Goal: Transaction & Acquisition: Purchase product/service

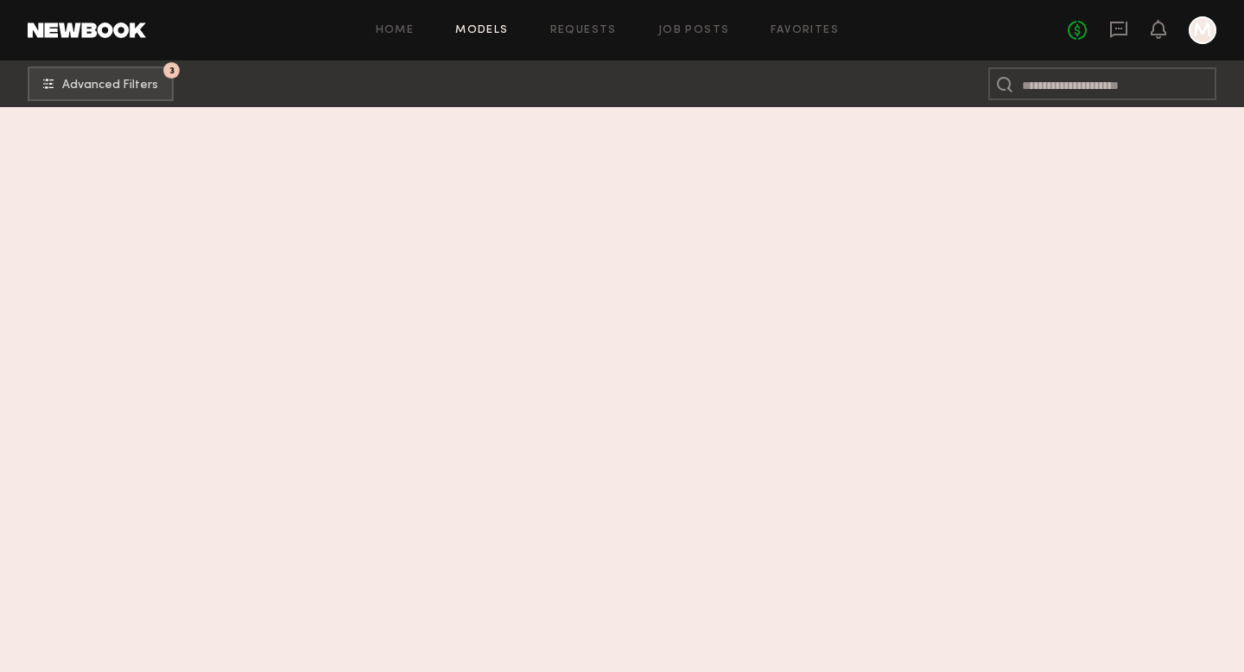
scroll to position [2731, 0]
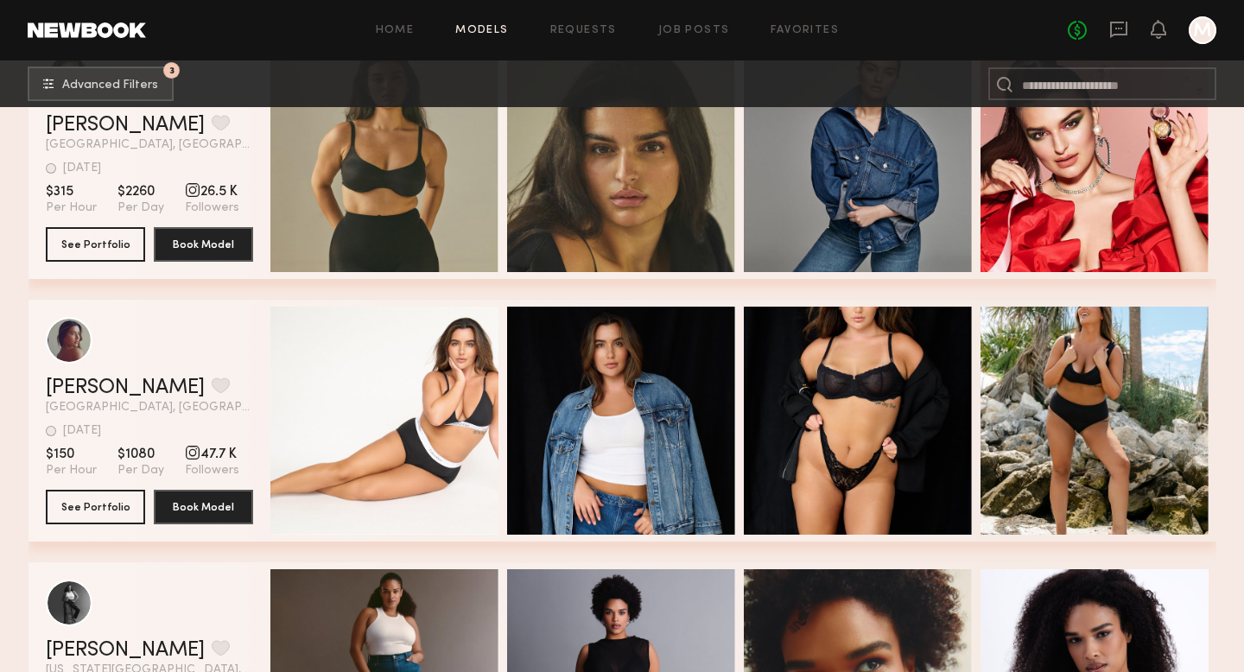
click at [486, 33] on link "Models" at bounding box center [481, 30] width 53 height 11
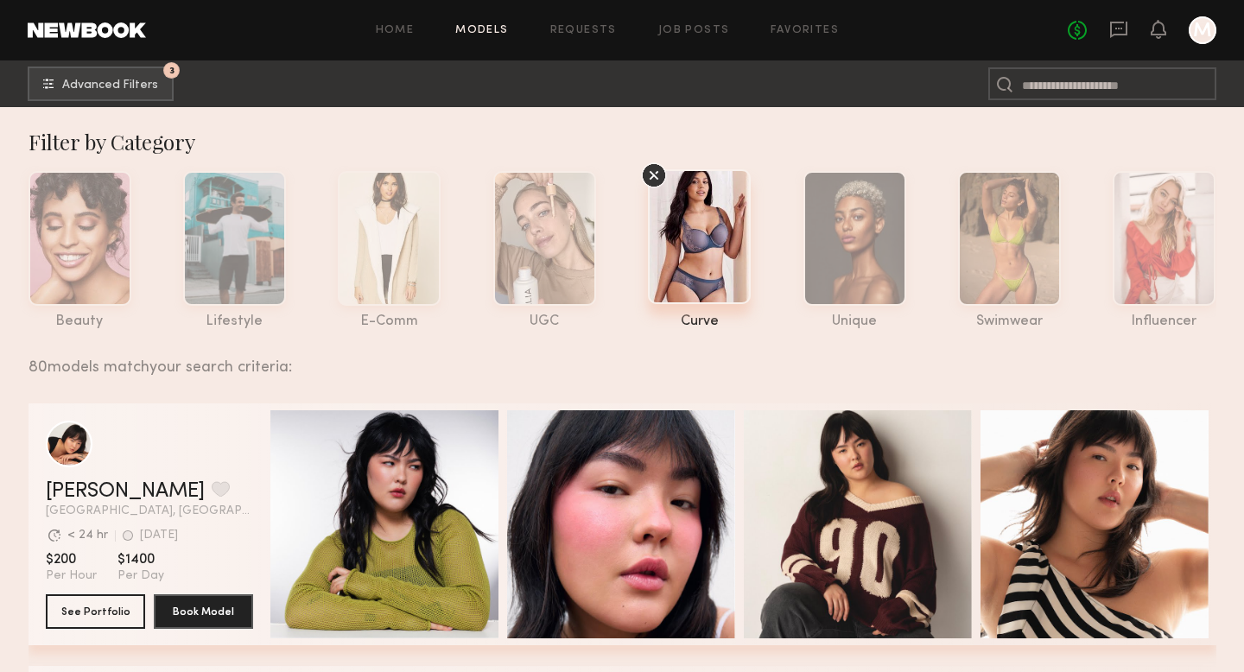
click at [656, 174] on icon at bounding box center [655, 176] width 10 height 10
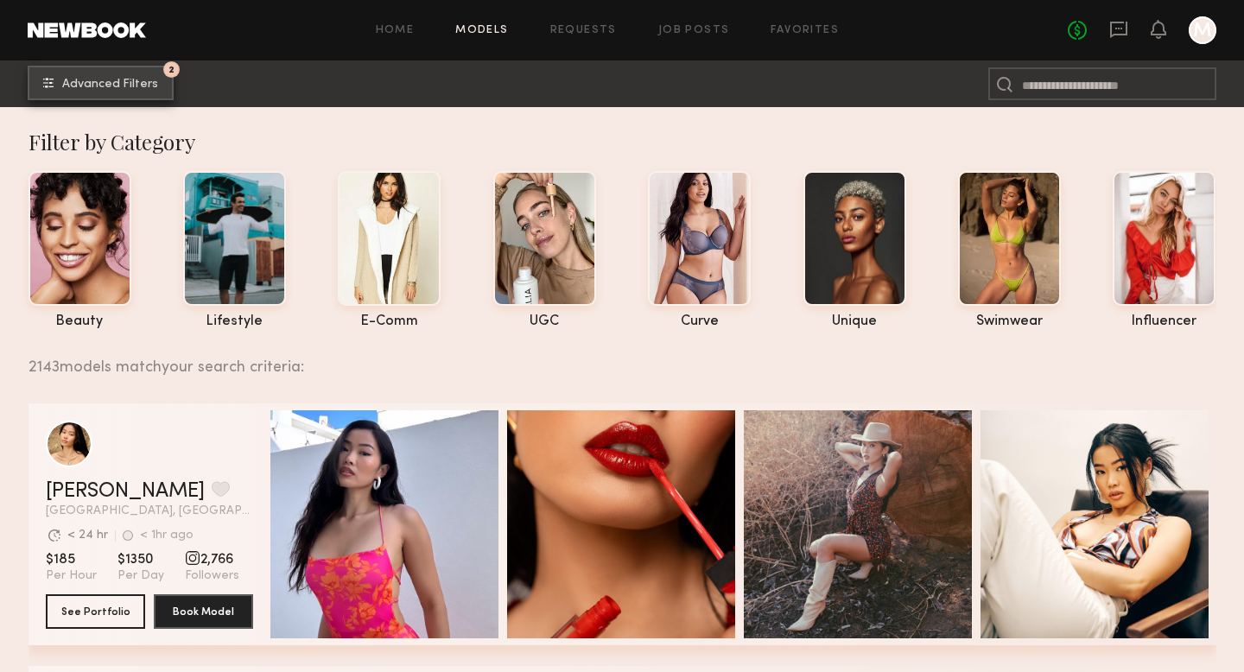
click at [124, 85] on span "Advanced Filters" at bounding box center [110, 85] width 96 height 12
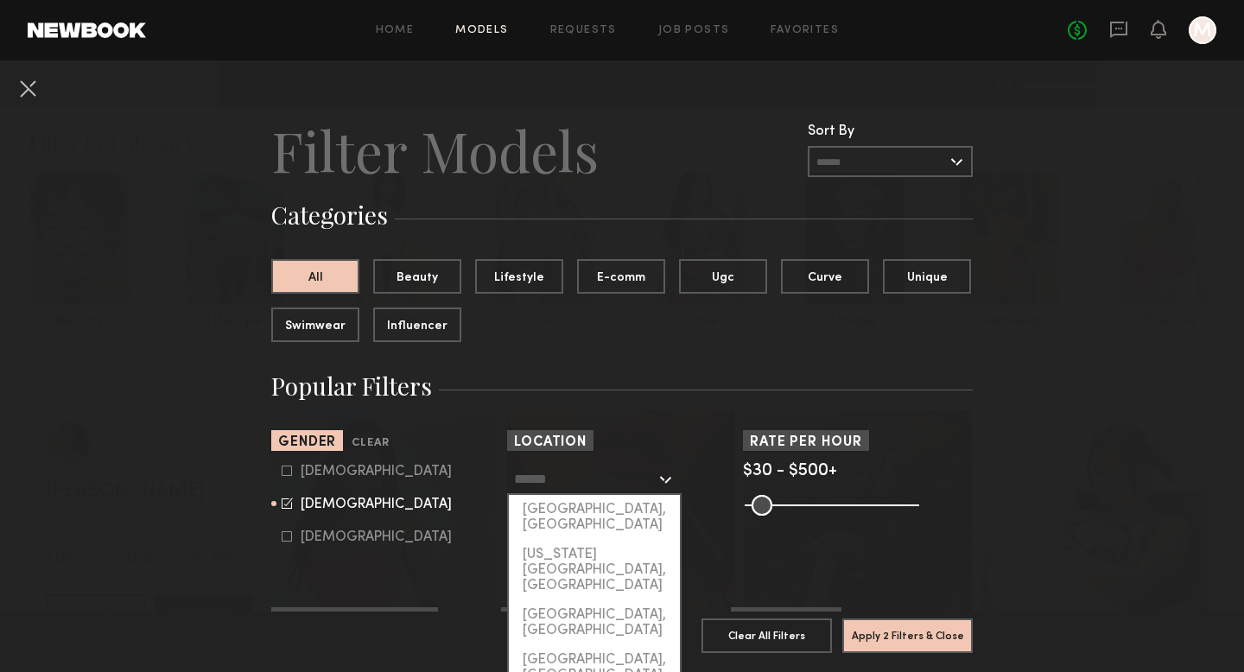
click at [649, 486] on input "text" at bounding box center [585, 478] width 142 height 29
click at [615, 504] on div "[GEOGRAPHIC_DATA], [GEOGRAPHIC_DATA]" at bounding box center [594, 517] width 171 height 45
type input "**********"
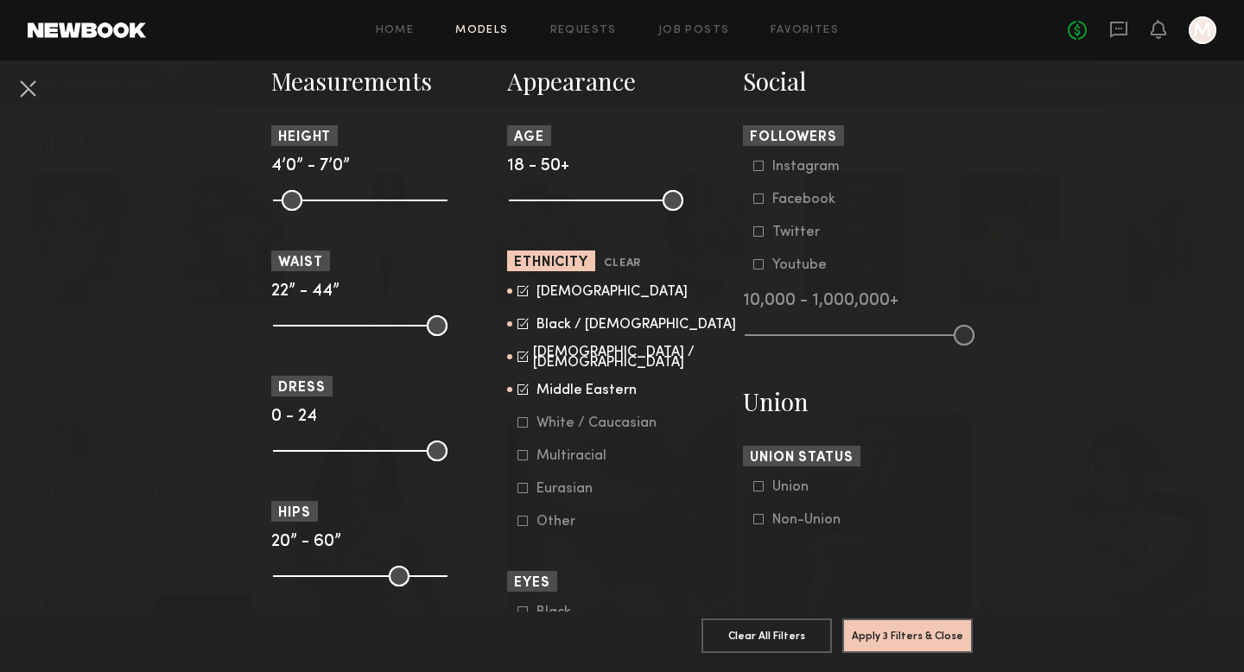
scroll to position [773, 0]
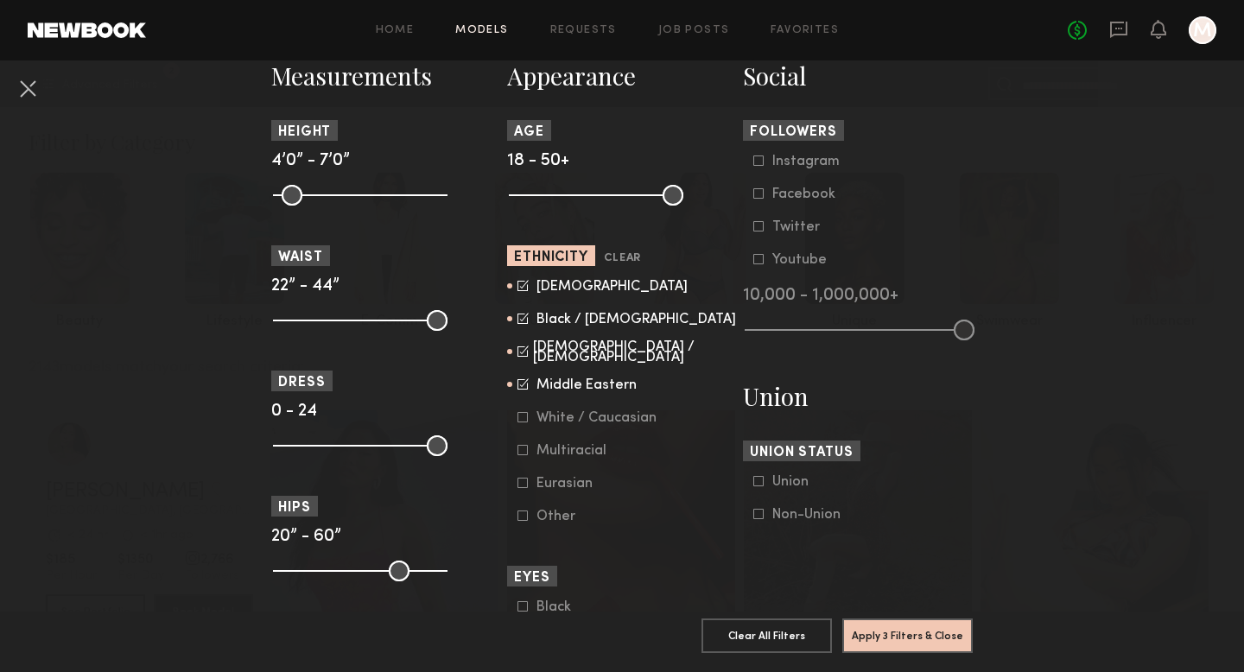
click at [518, 386] on label "Middle Eastern" at bounding box center [577, 384] width 119 height 10
click at [520, 354] on icon at bounding box center [523, 351] width 11 height 11
click at [522, 321] on icon at bounding box center [524, 317] width 9 height 9
click at [522, 291] on icon at bounding box center [523, 285] width 11 height 11
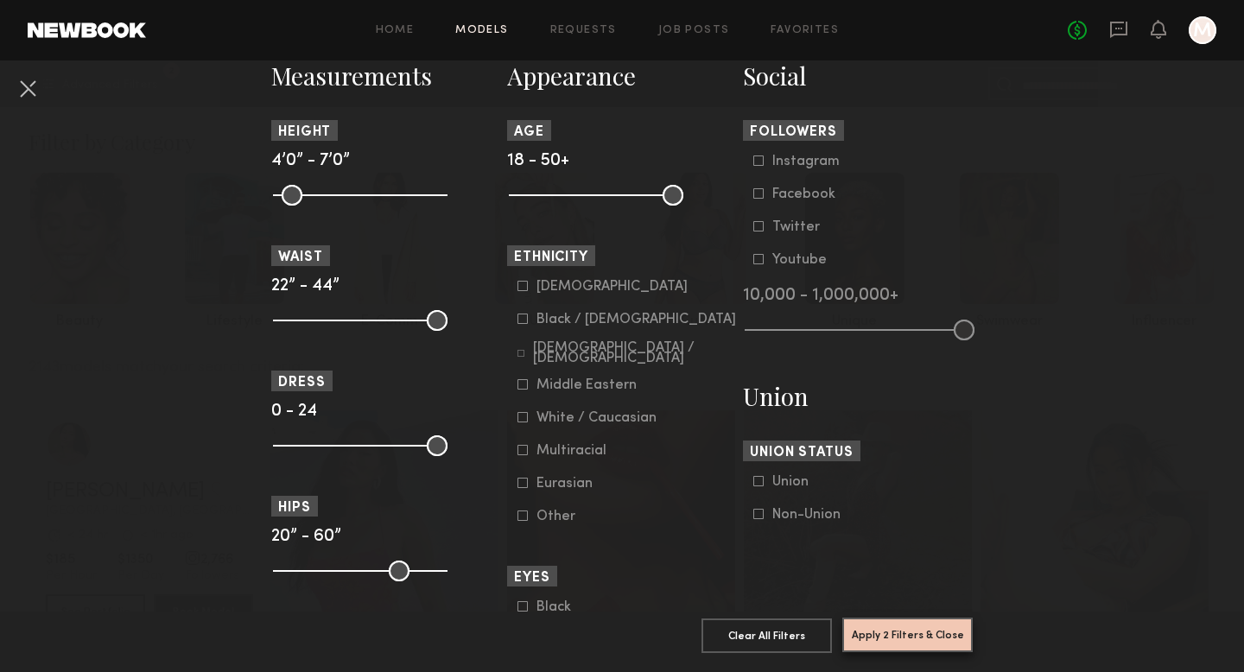
click at [913, 633] on button "Apply 2 Filters & Close" at bounding box center [908, 635] width 130 height 35
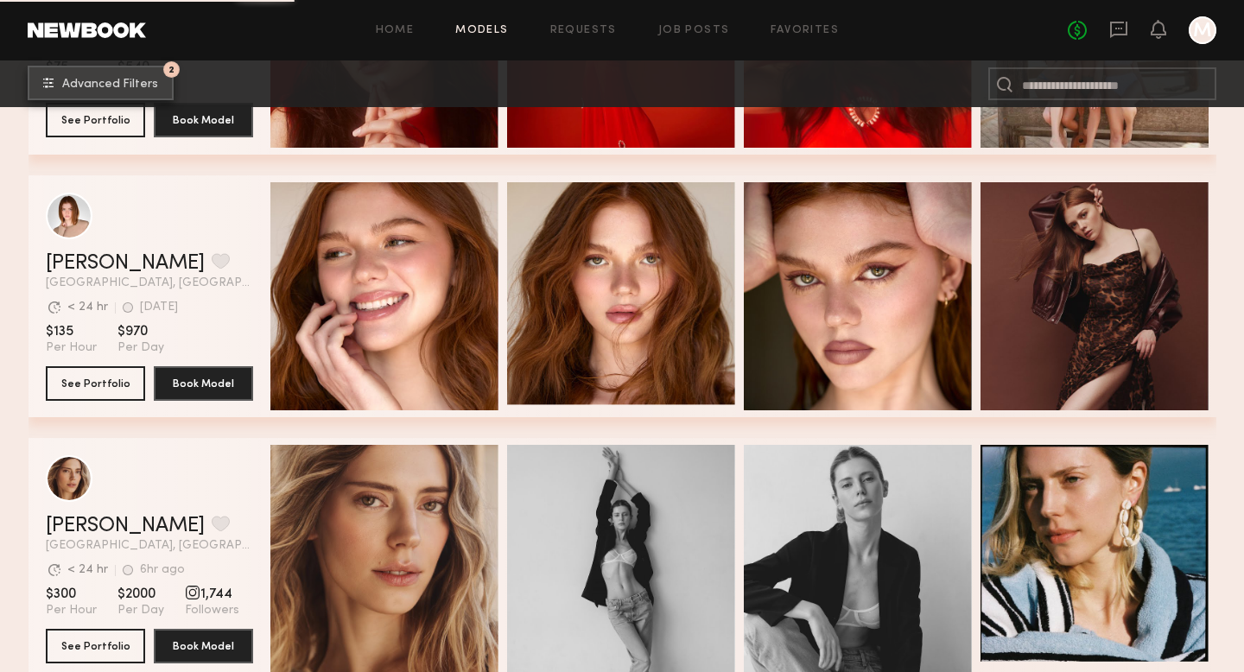
scroll to position [2342, 0]
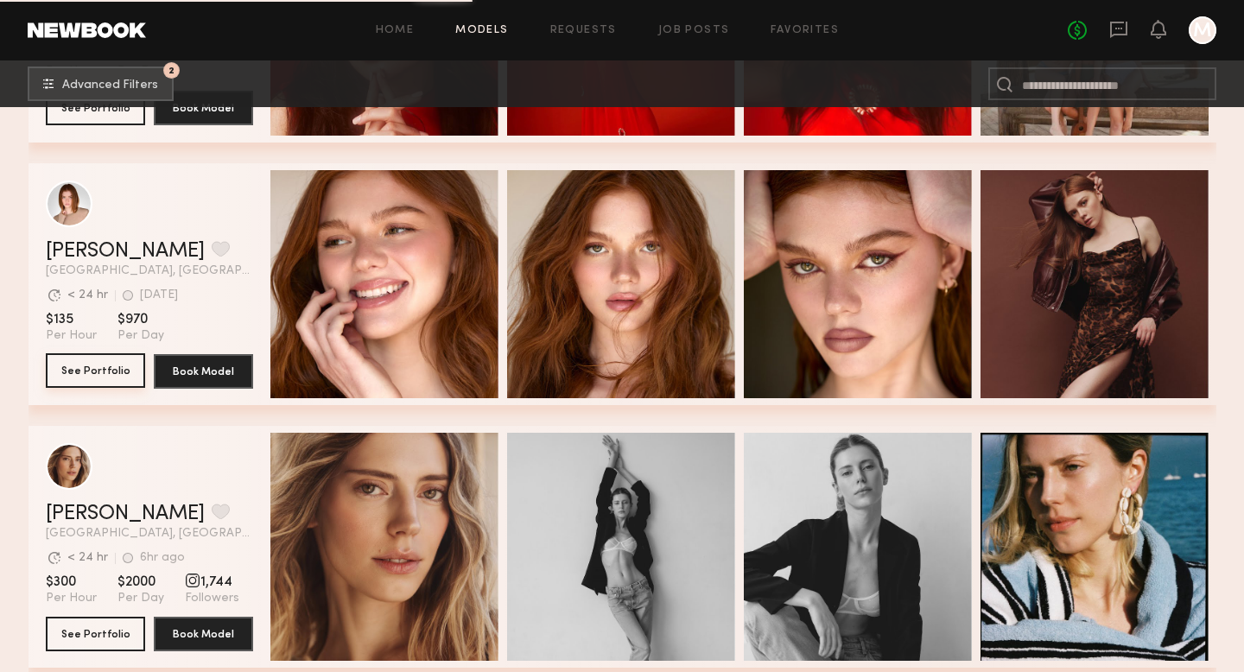
click at [98, 377] on button "See Portfolio" at bounding box center [95, 370] width 99 height 35
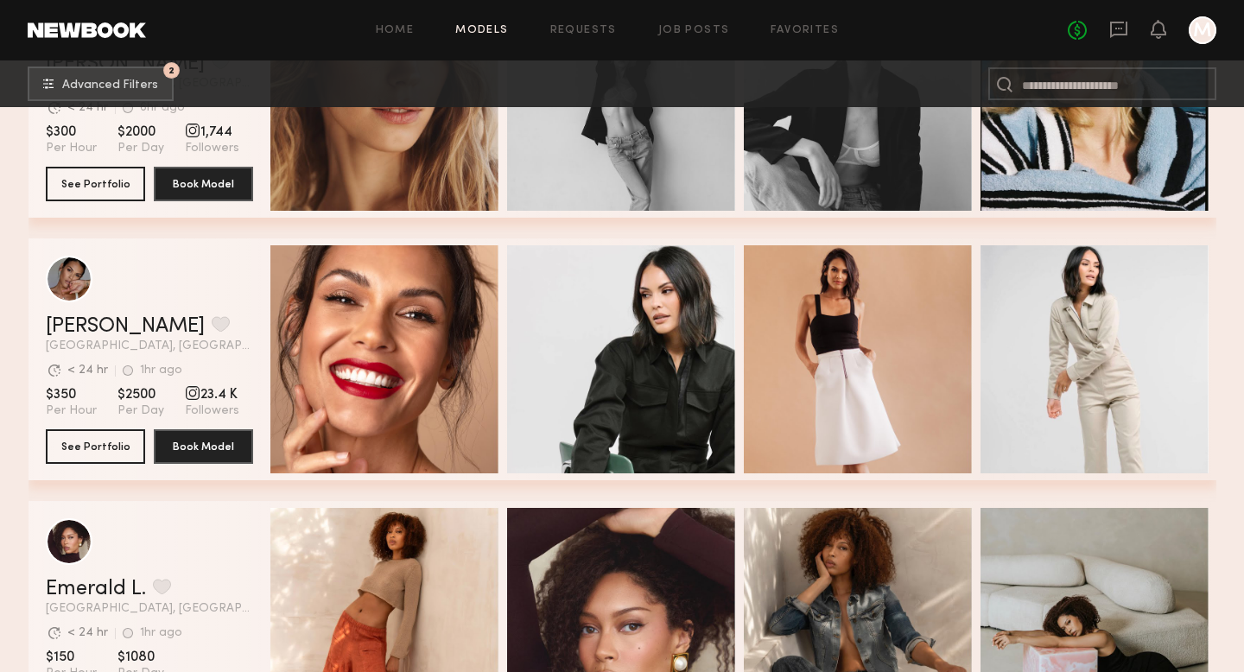
scroll to position [2810, 0]
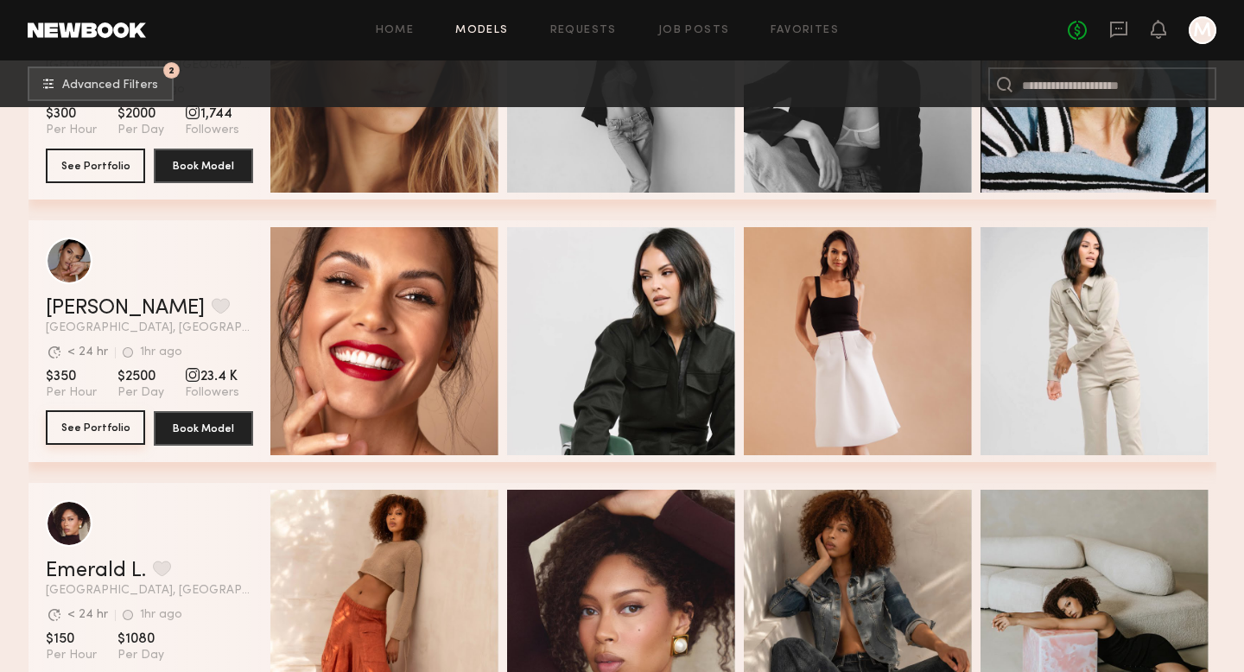
click at [69, 436] on button "See Portfolio" at bounding box center [95, 427] width 99 height 35
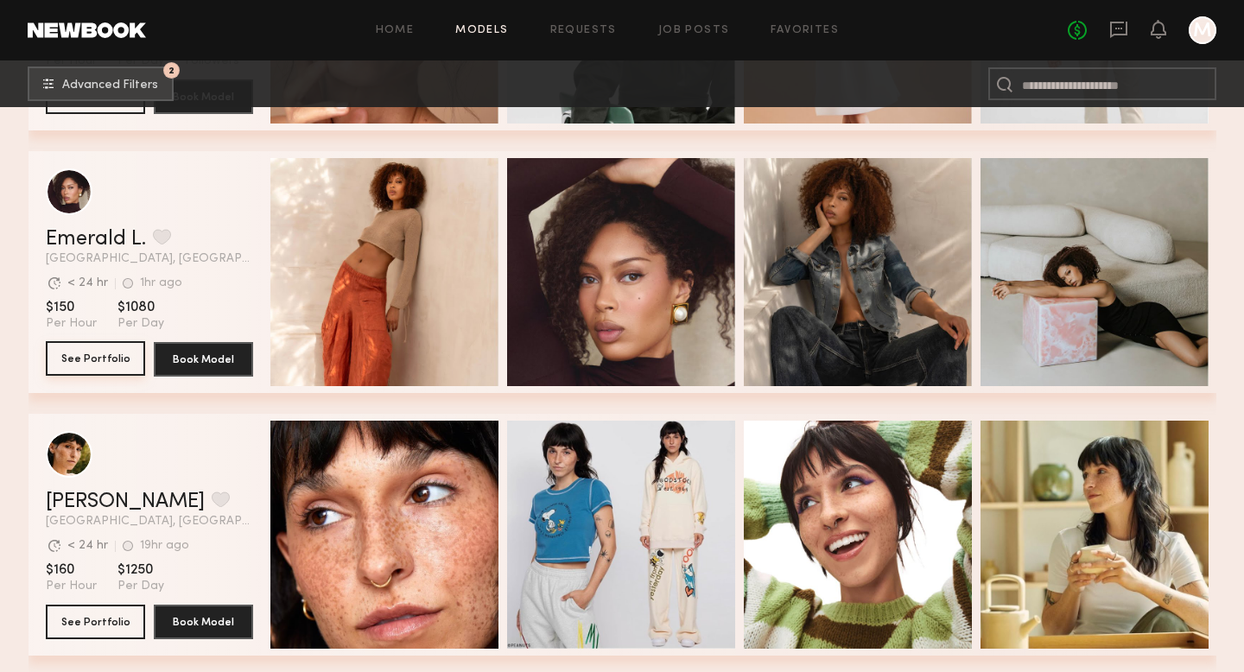
click at [89, 362] on button "See Portfolio" at bounding box center [95, 358] width 99 height 35
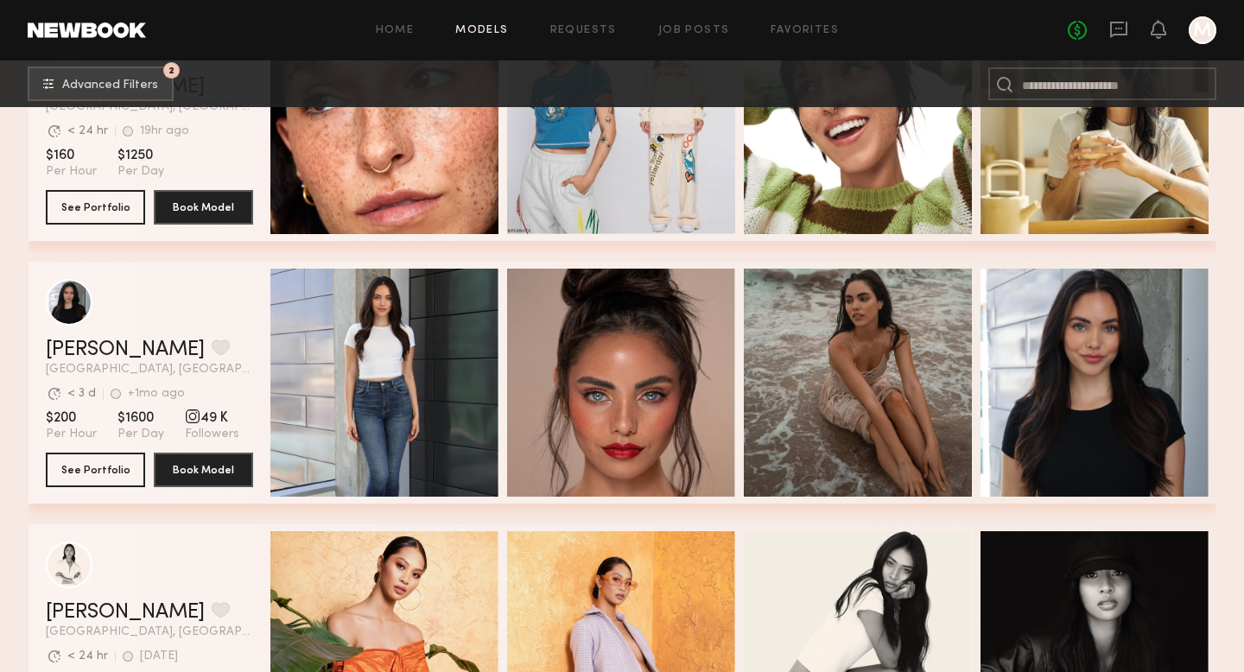
scroll to position [3692, 0]
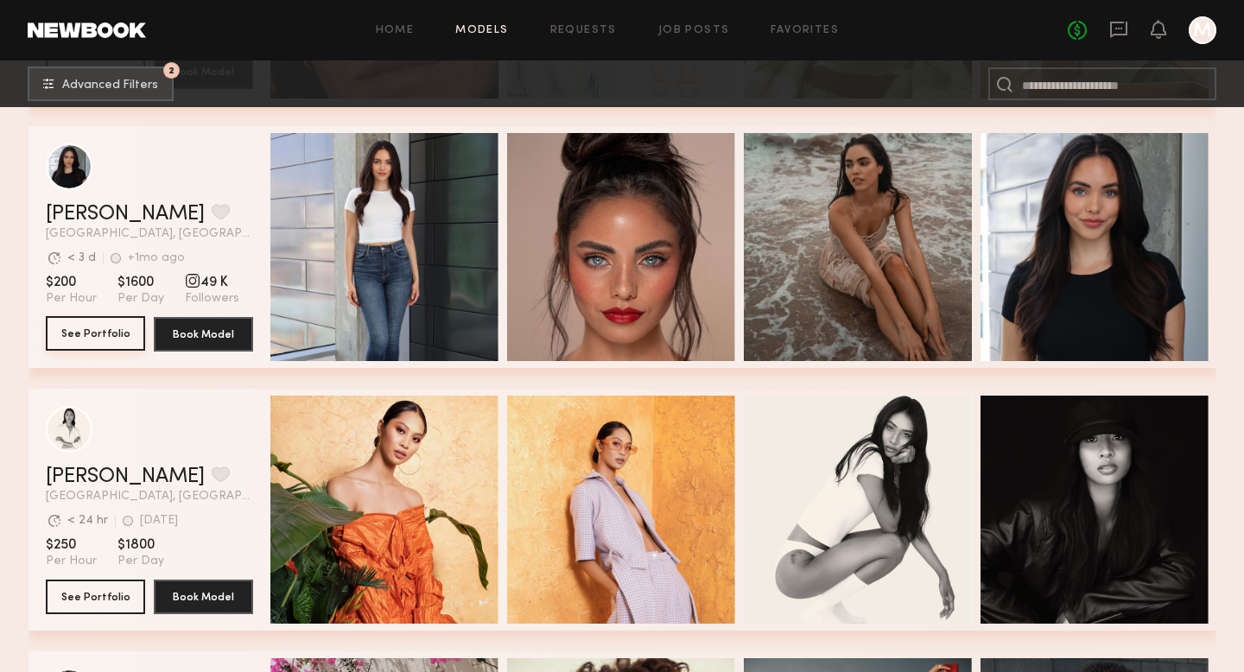
click at [94, 334] on button "See Portfolio" at bounding box center [95, 333] width 99 height 35
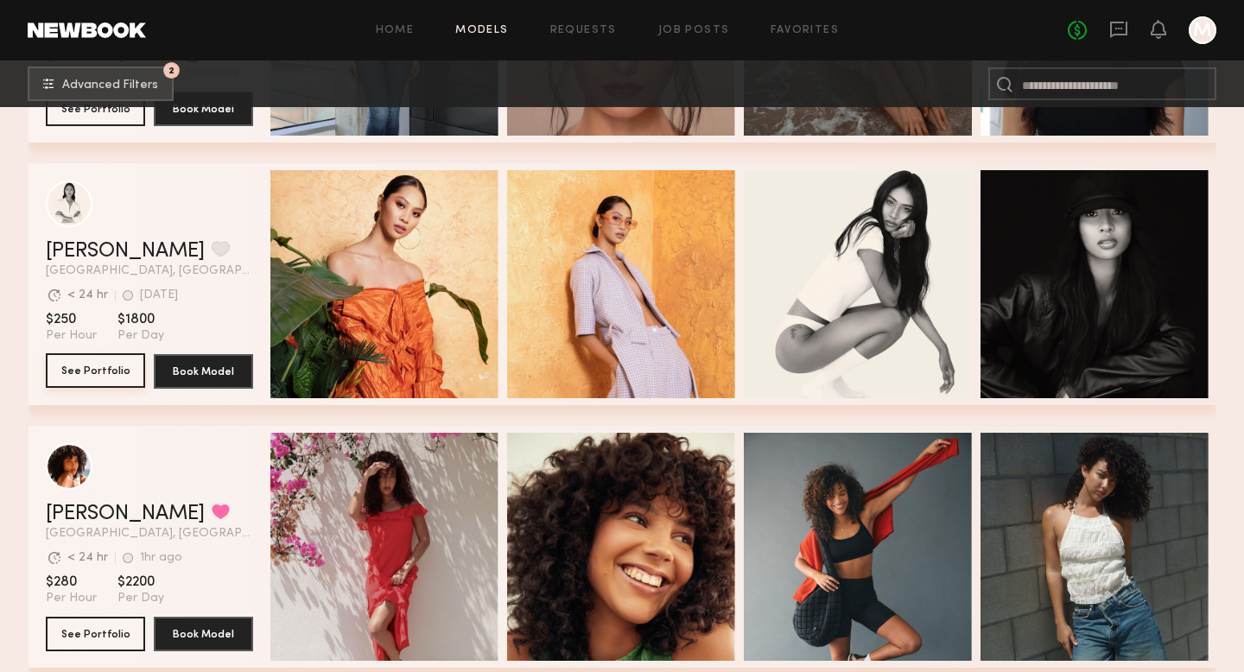
click at [58, 383] on button "See Portfolio" at bounding box center [95, 370] width 99 height 35
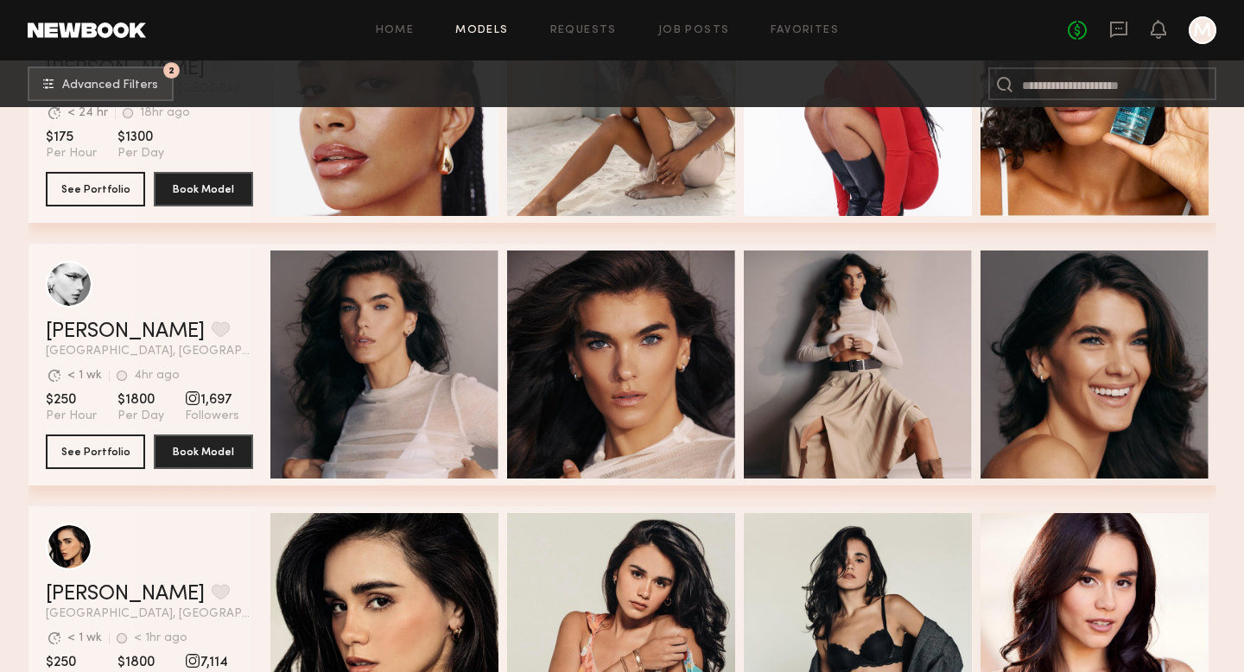
scroll to position [4866, 0]
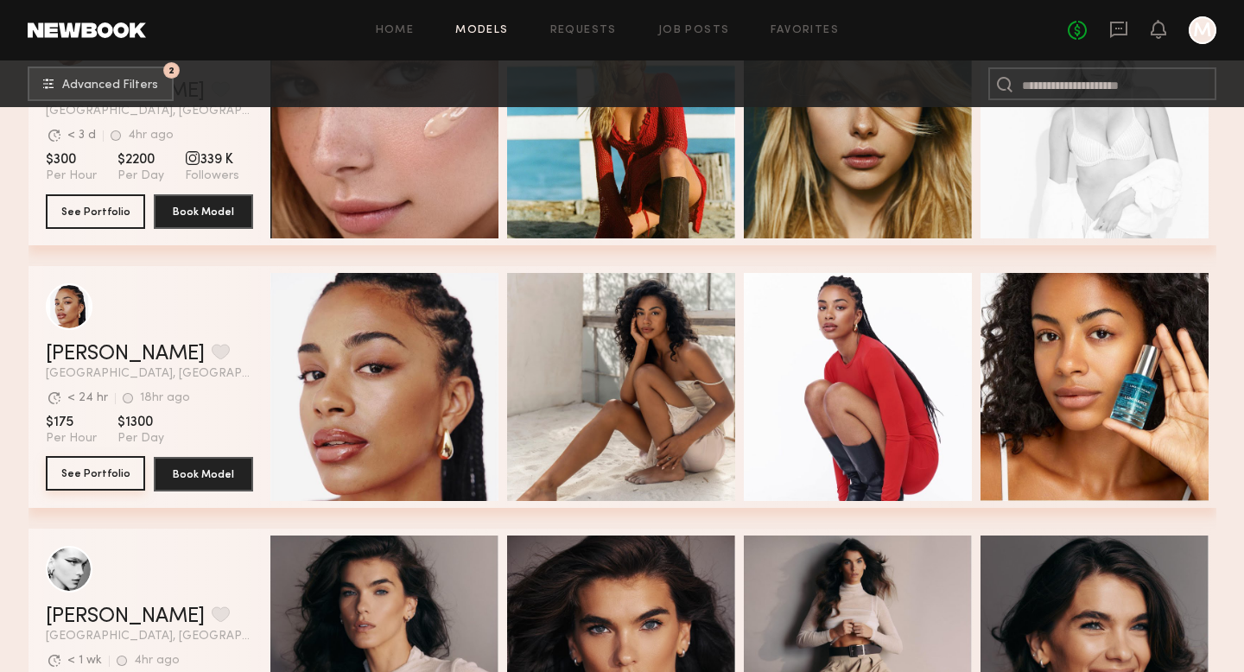
click at [90, 478] on button "See Portfolio" at bounding box center [95, 473] width 99 height 35
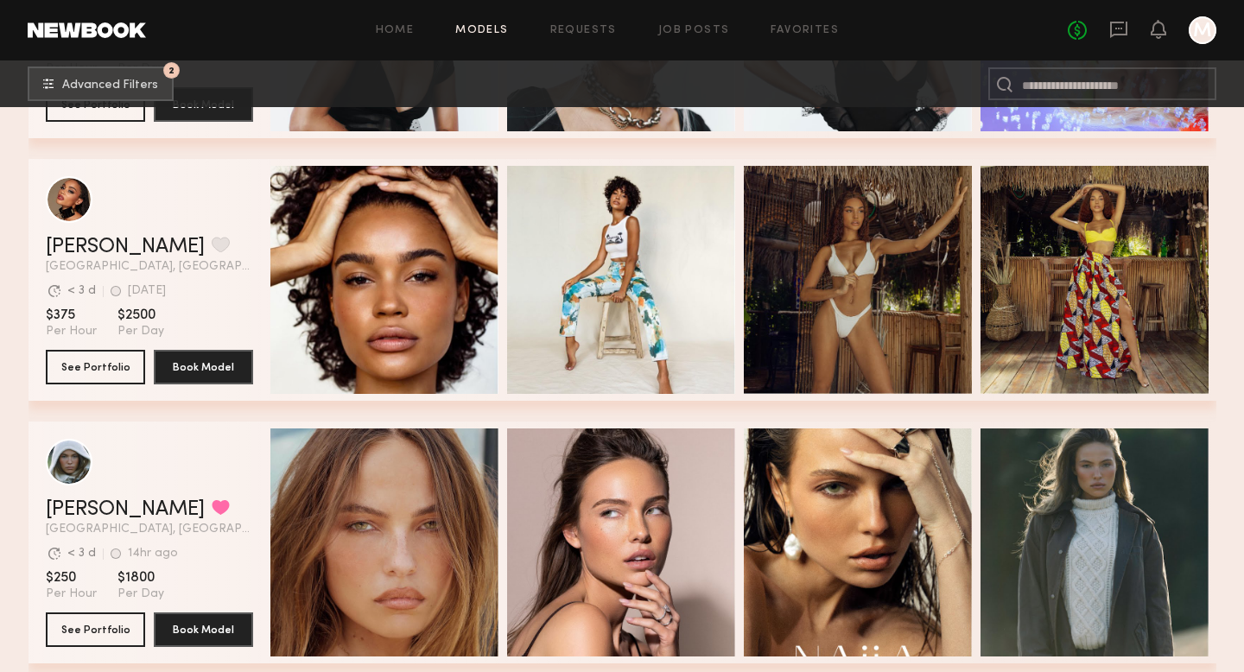
scroll to position [6834, 0]
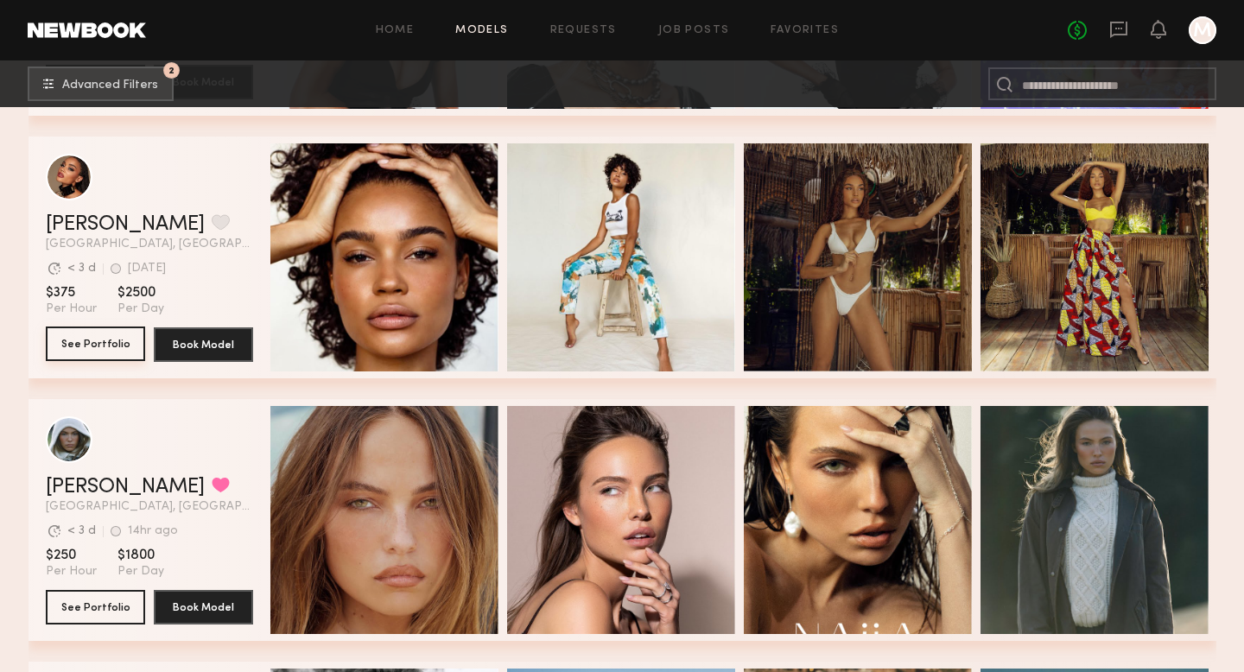
click at [107, 347] on button "See Portfolio" at bounding box center [95, 344] width 99 height 35
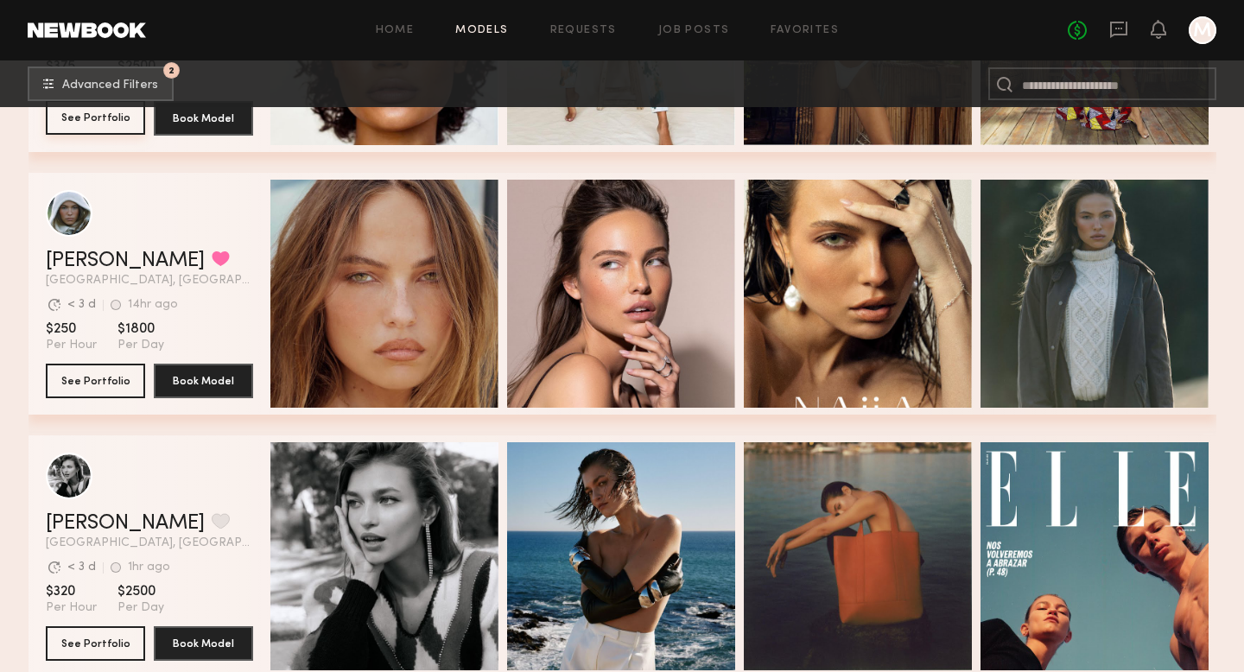
scroll to position [7054, 0]
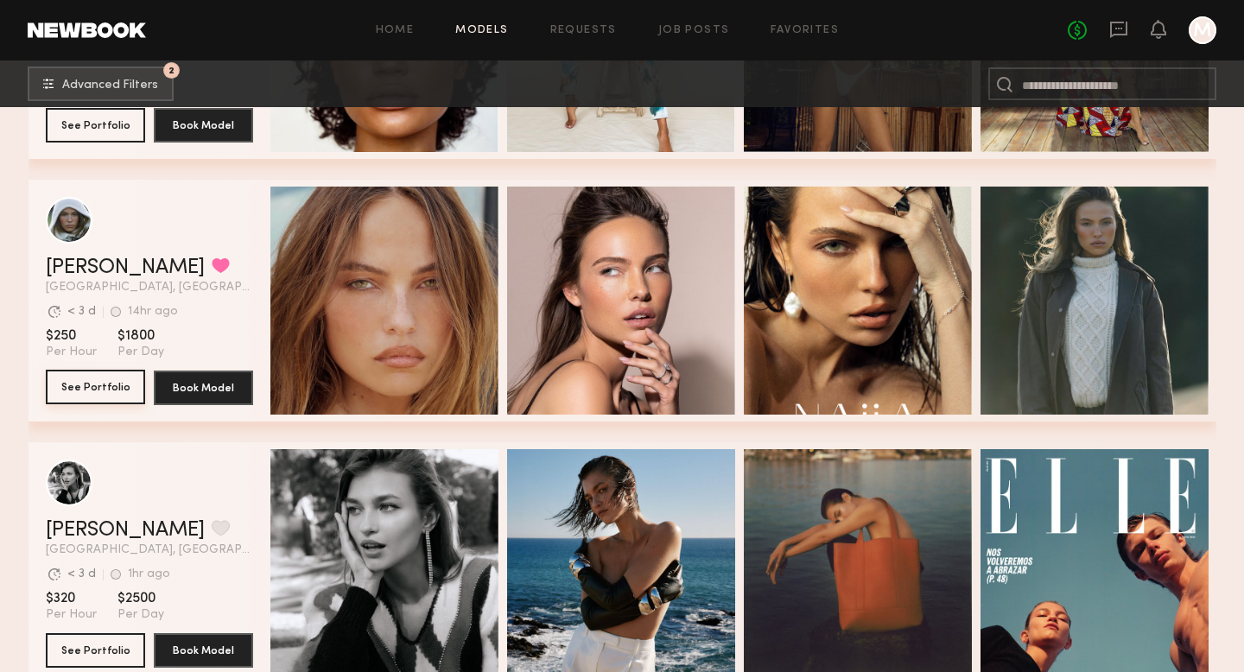
click at [96, 387] on button "See Portfolio" at bounding box center [95, 387] width 99 height 35
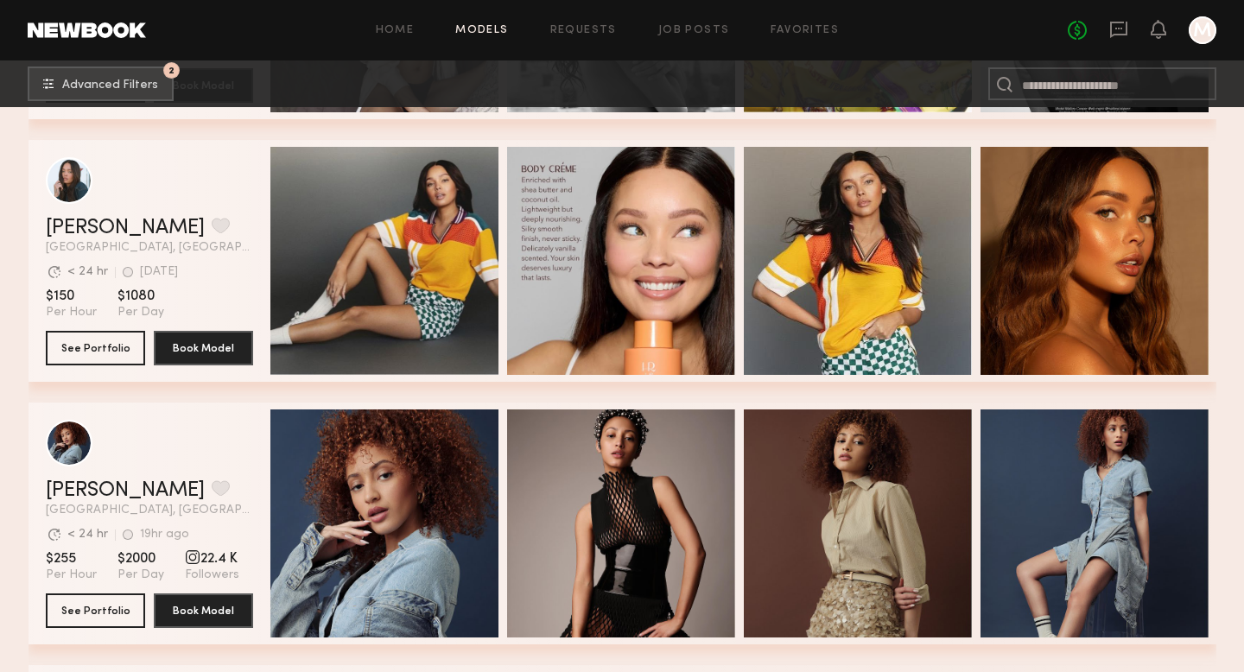
scroll to position [9196, 0]
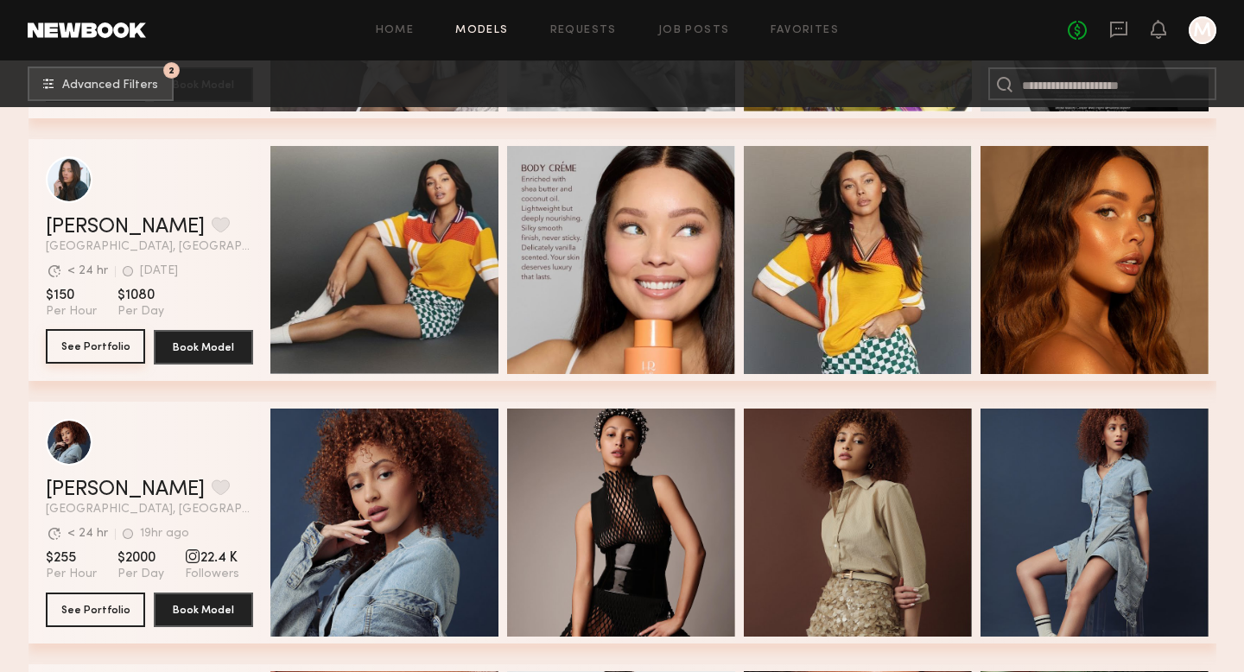
click at [97, 344] on button "See Portfolio" at bounding box center [95, 346] width 99 height 35
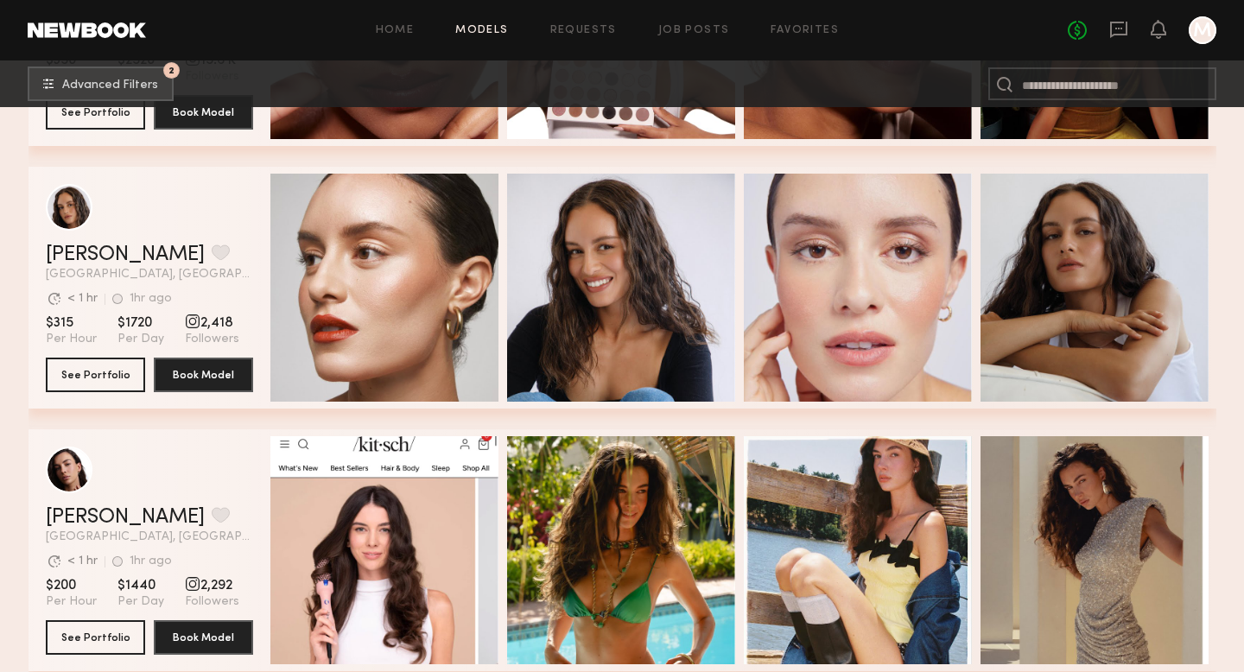
scroll to position [9946, 0]
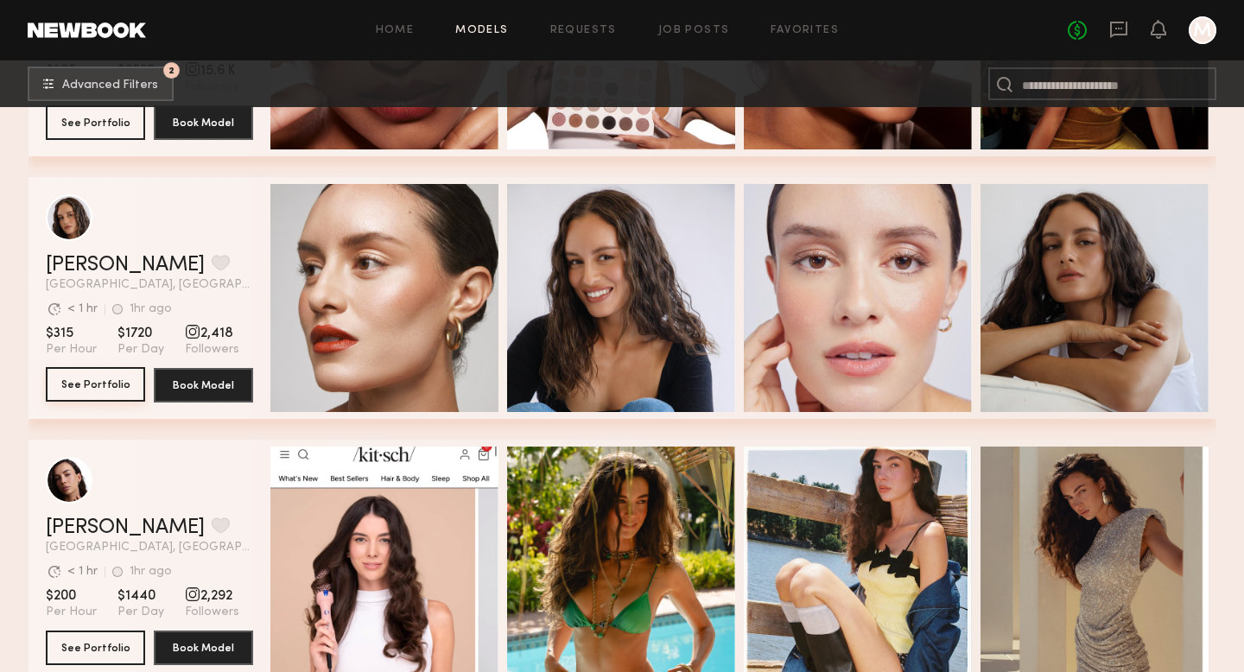
click at [96, 387] on button "See Portfolio" at bounding box center [95, 384] width 99 height 35
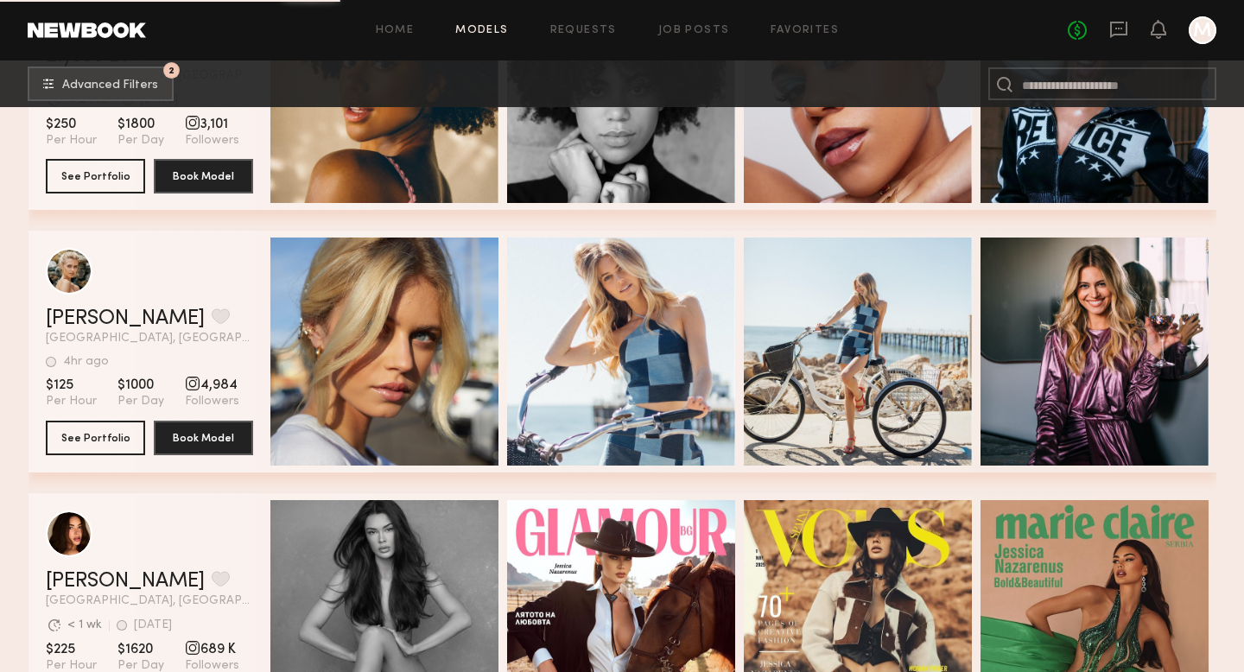
scroll to position [11790, 0]
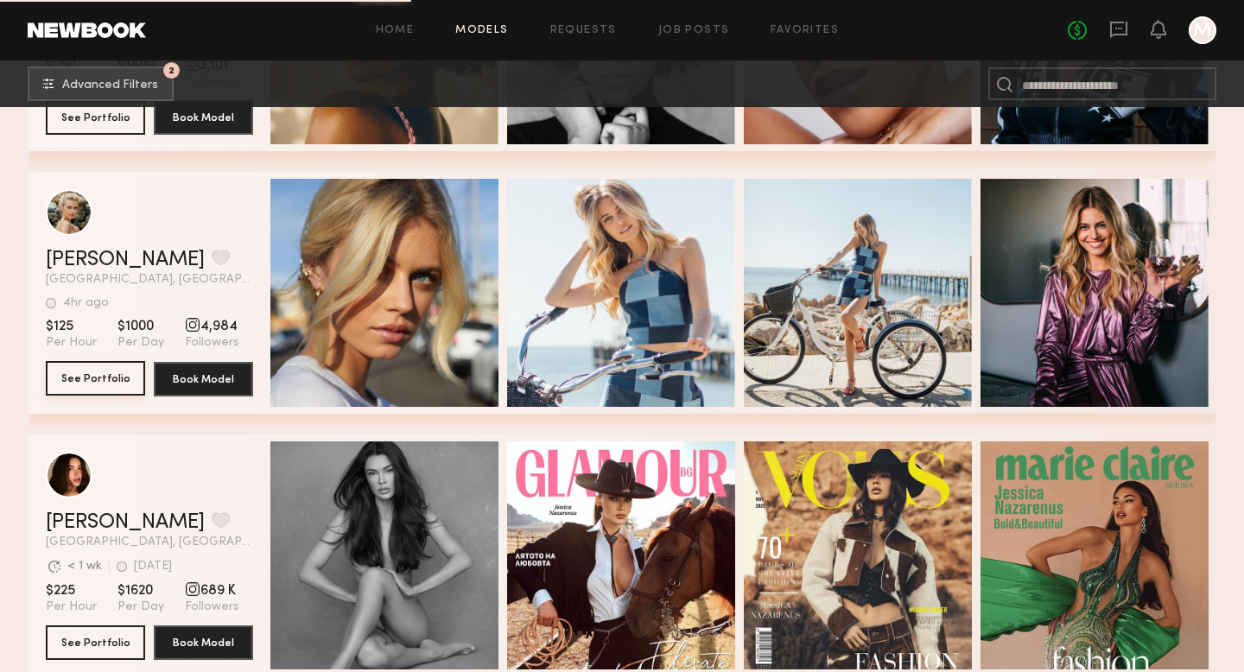
click at [70, 380] on button "See Portfolio" at bounding box center [95, 378] width 99 height 35
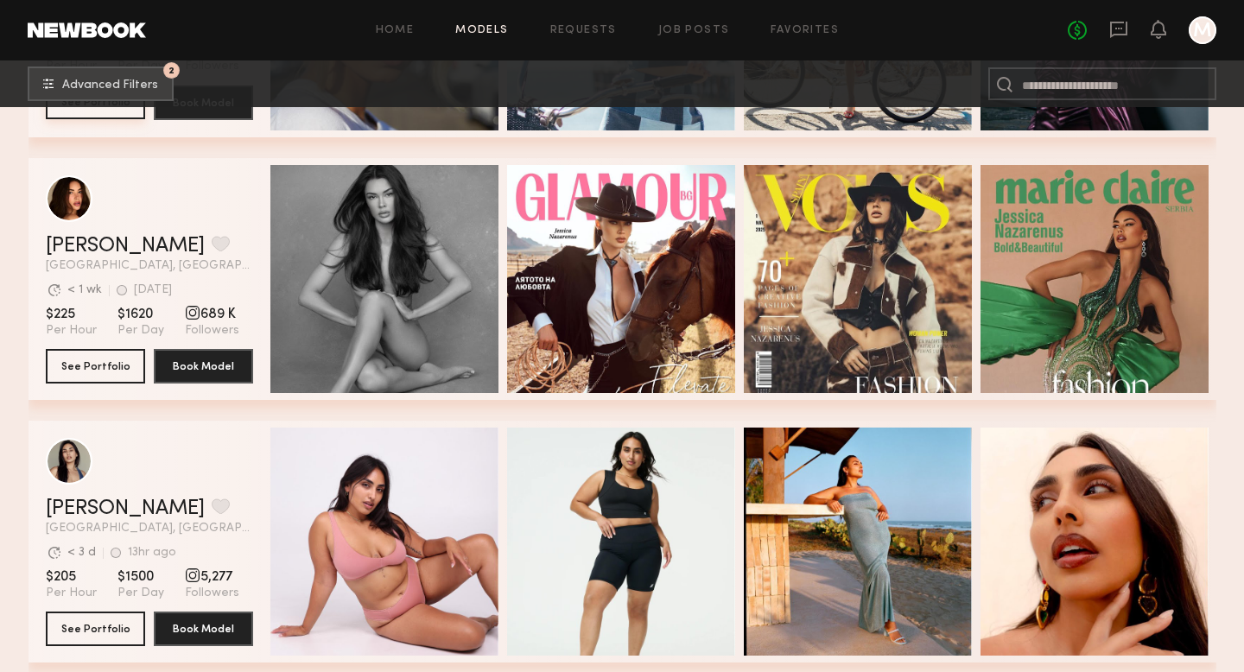
scroll to position [12066, 0]
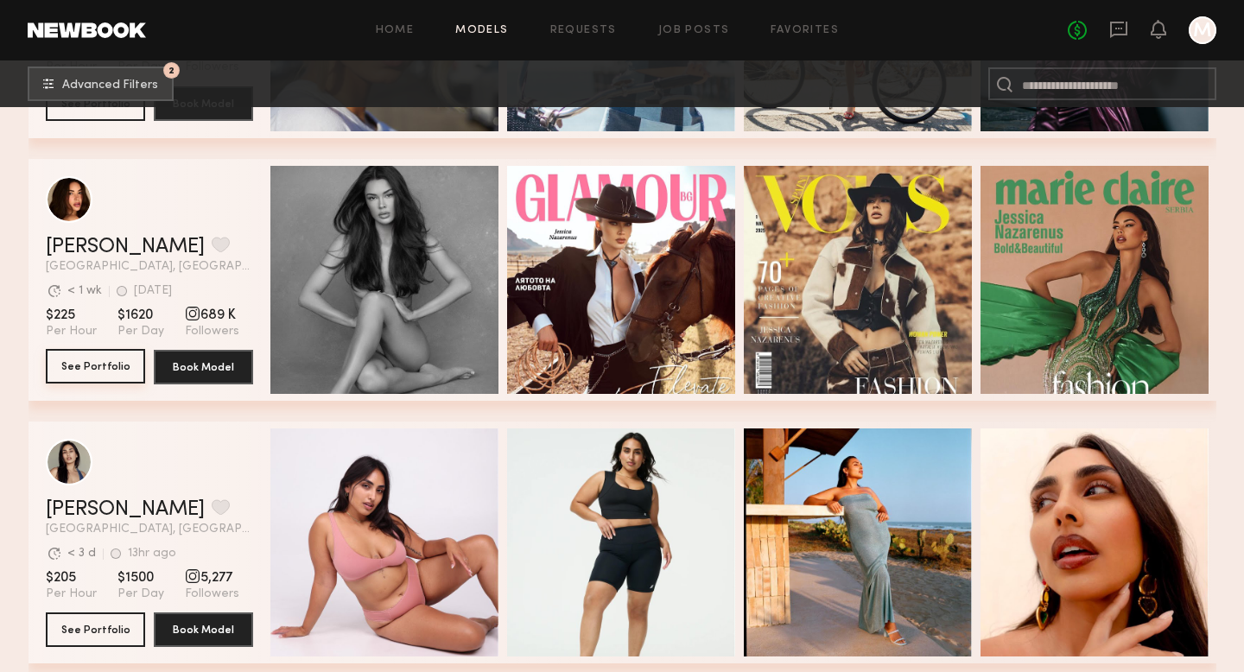
click at [92, 366] on button "See Portfolio" at bounding box center [95, 366] width 99 height 35
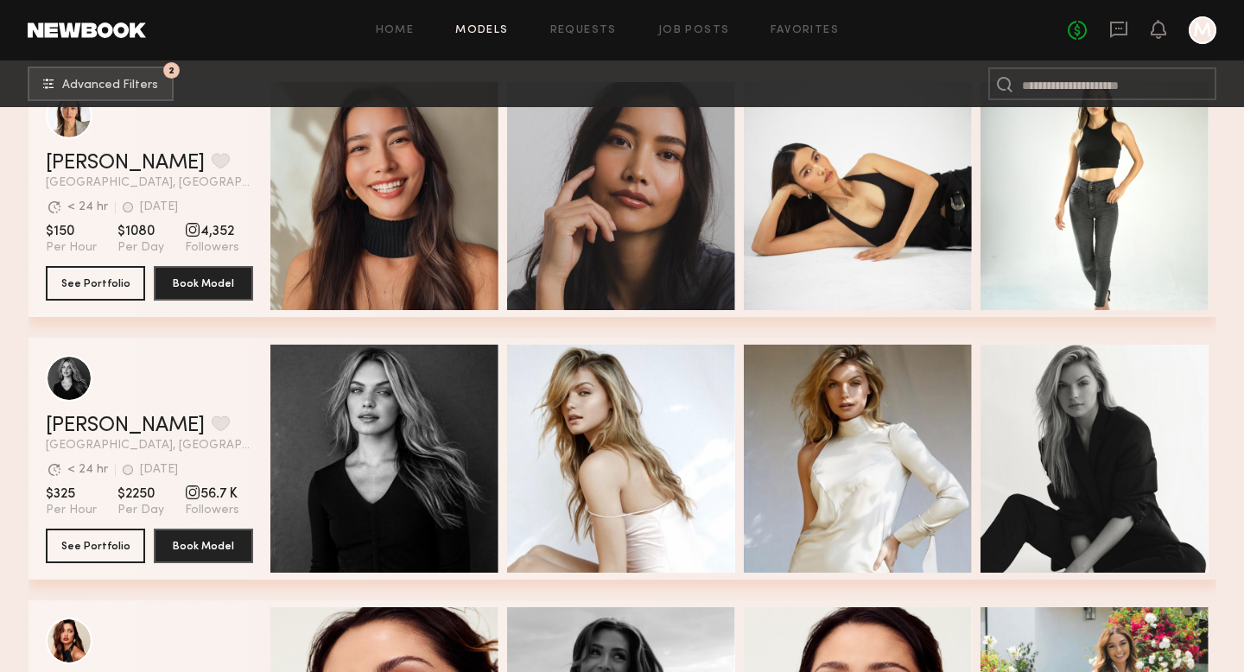
scroll to position [15564, 0]
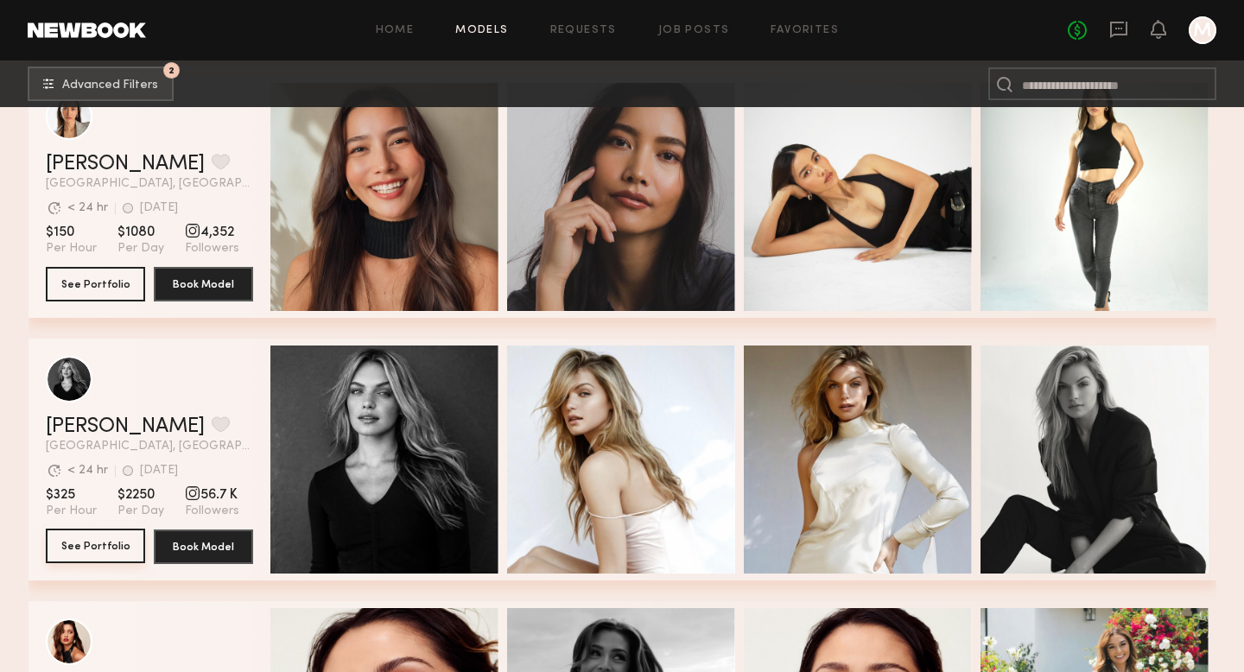
click at [101, 554] on button "See Portfolio" at bounding box center [95, 546] width 99 height 35
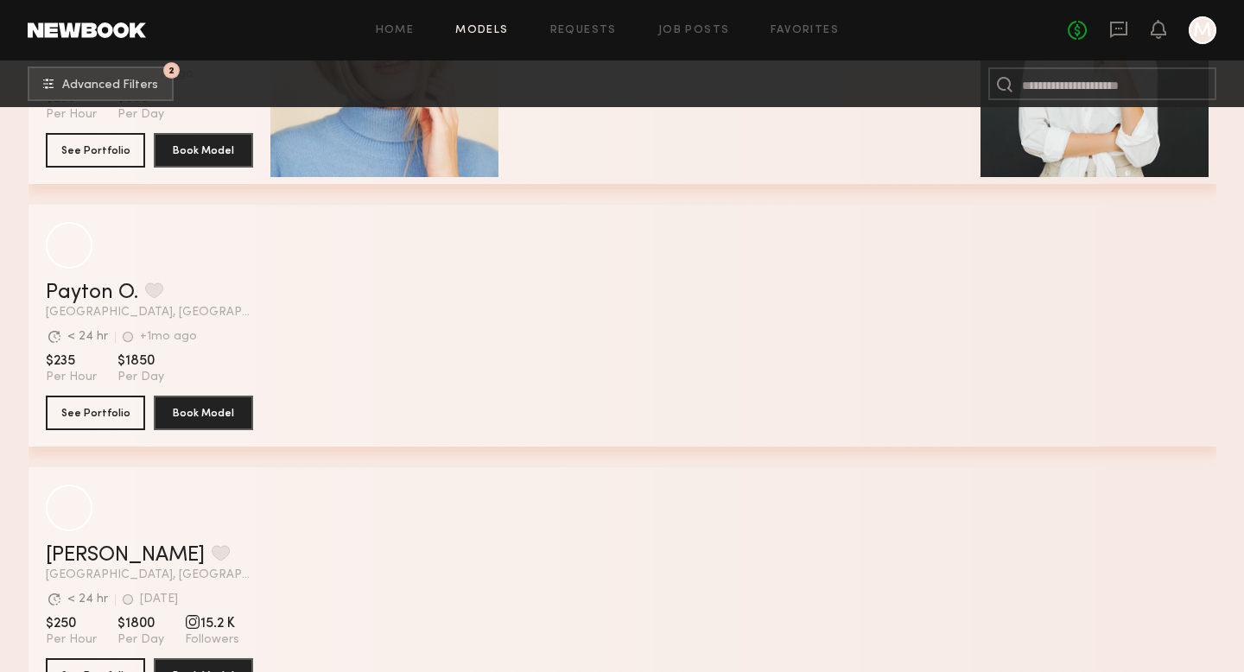
scroll to position [19414, 0]
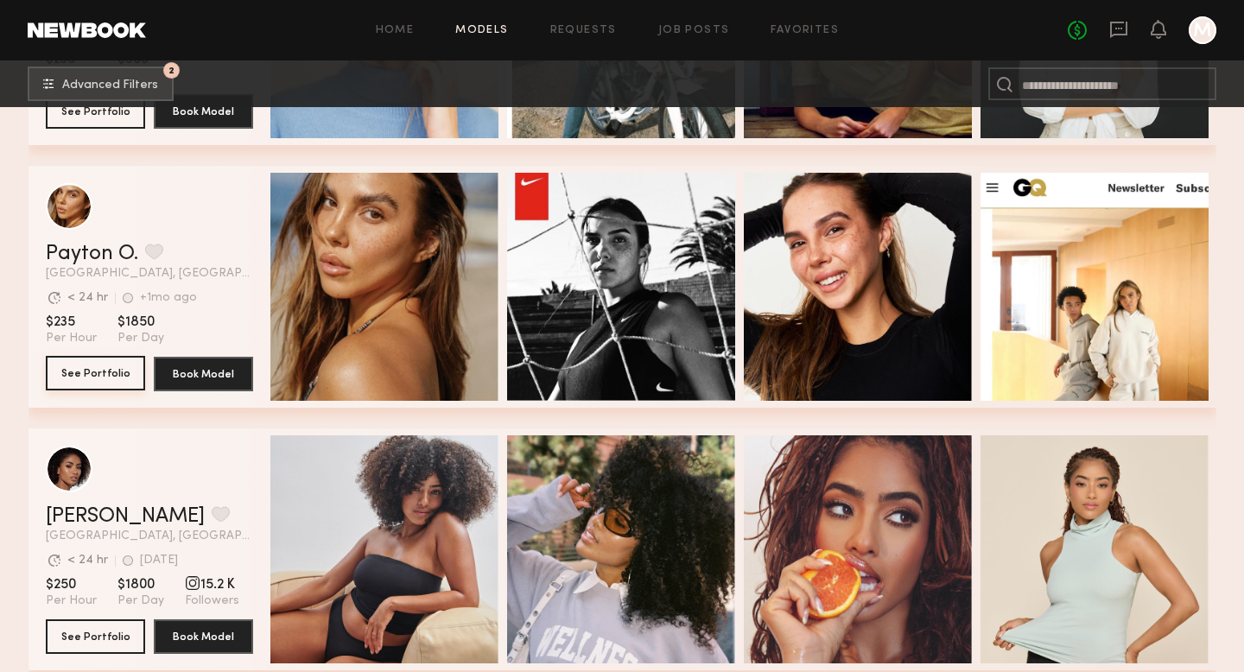
click at [88, 369] on button "See Portfolio" at bounding box center [95, 373] width 99 height 35
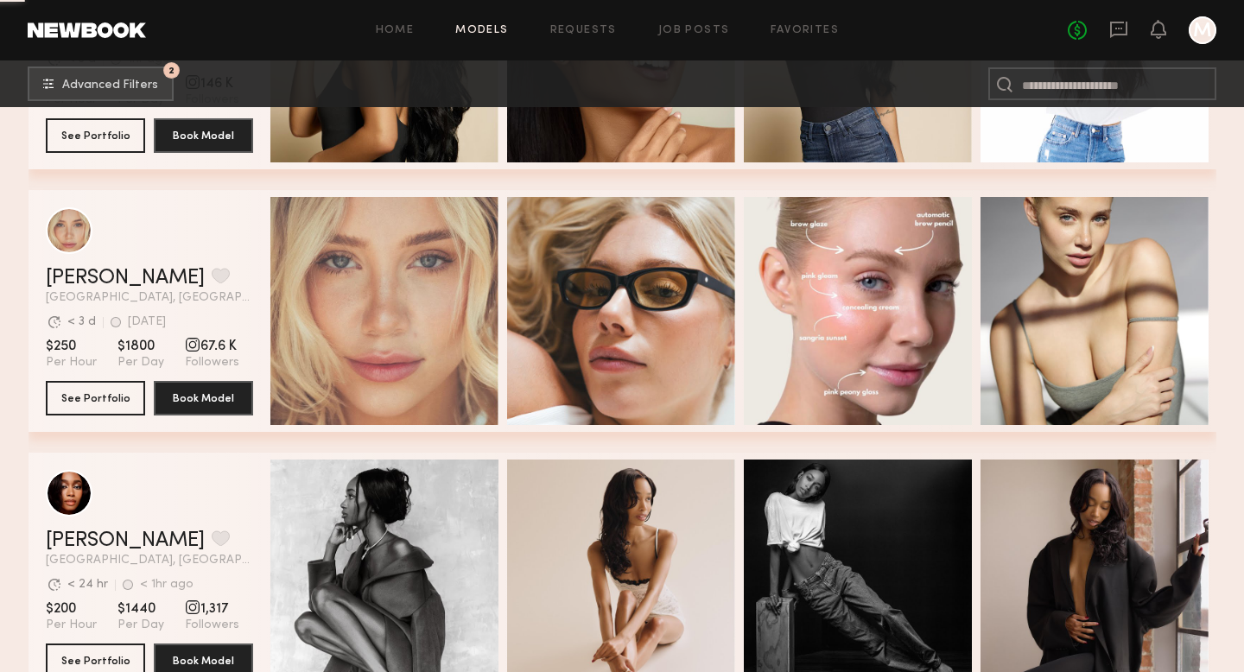
scroll to position [20968, 0]
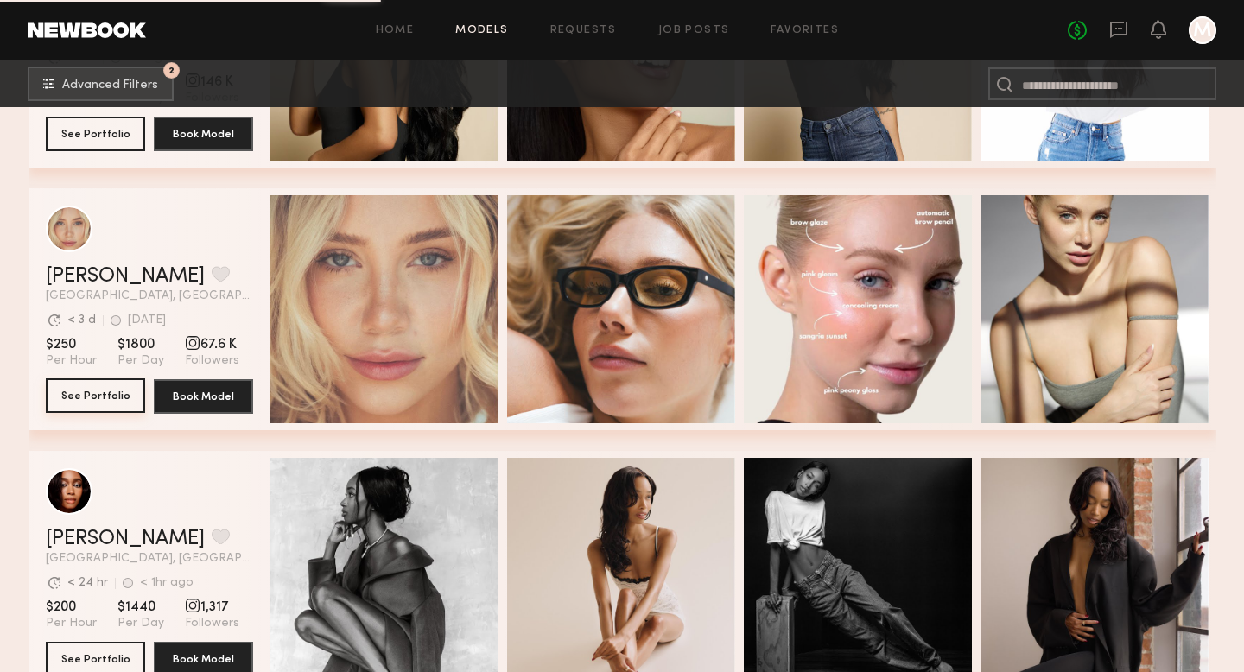
click at [91, 393] on button "See Portfolio" at bounding box center [95, 395] width 99 height 35
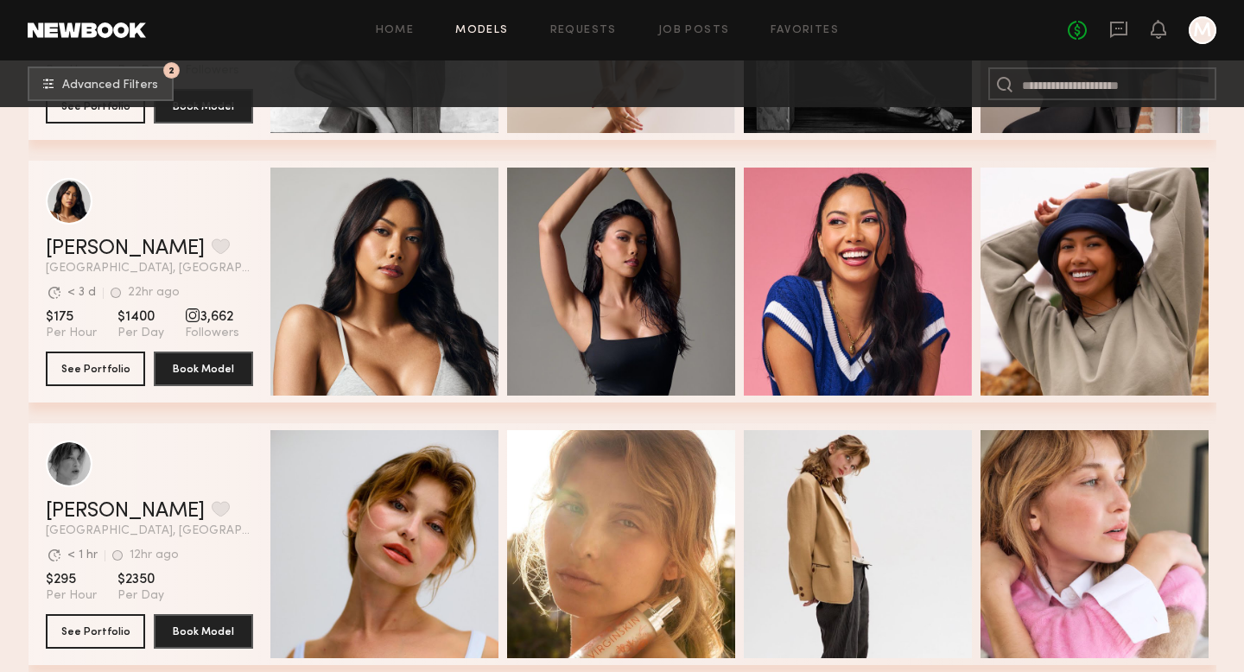
scroll to position [21553, 0]
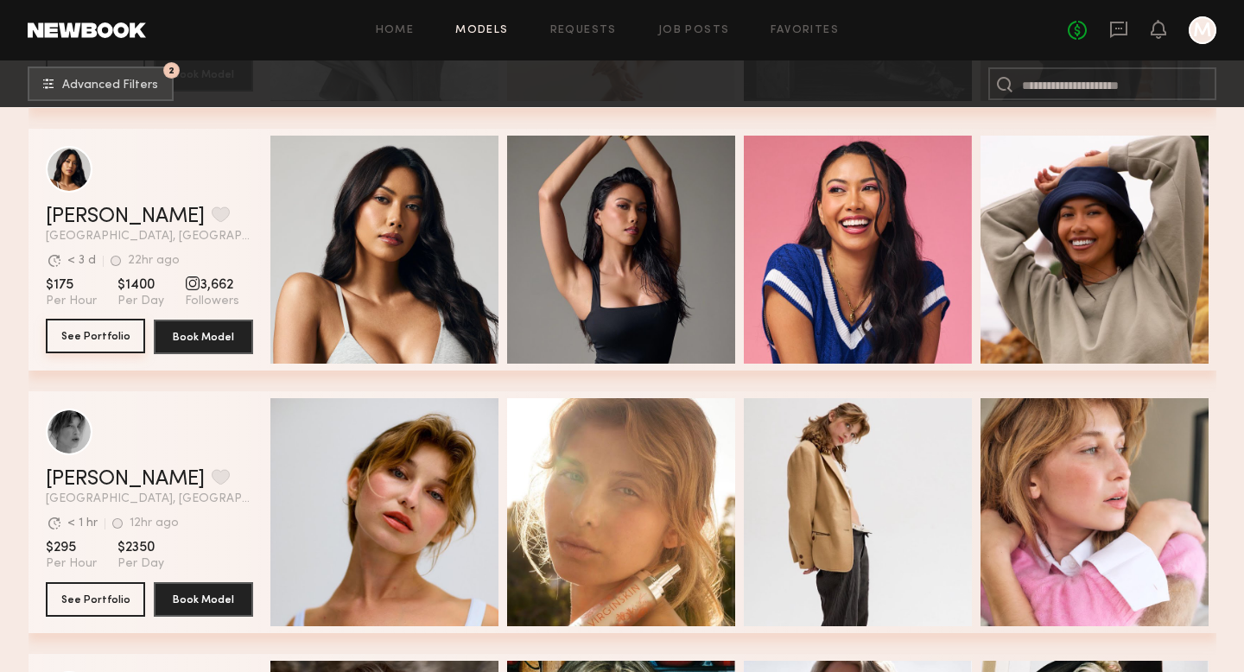
click at [81, 334] on button "See Portfolio" at bounding box center [95, 336] width 99 height 35
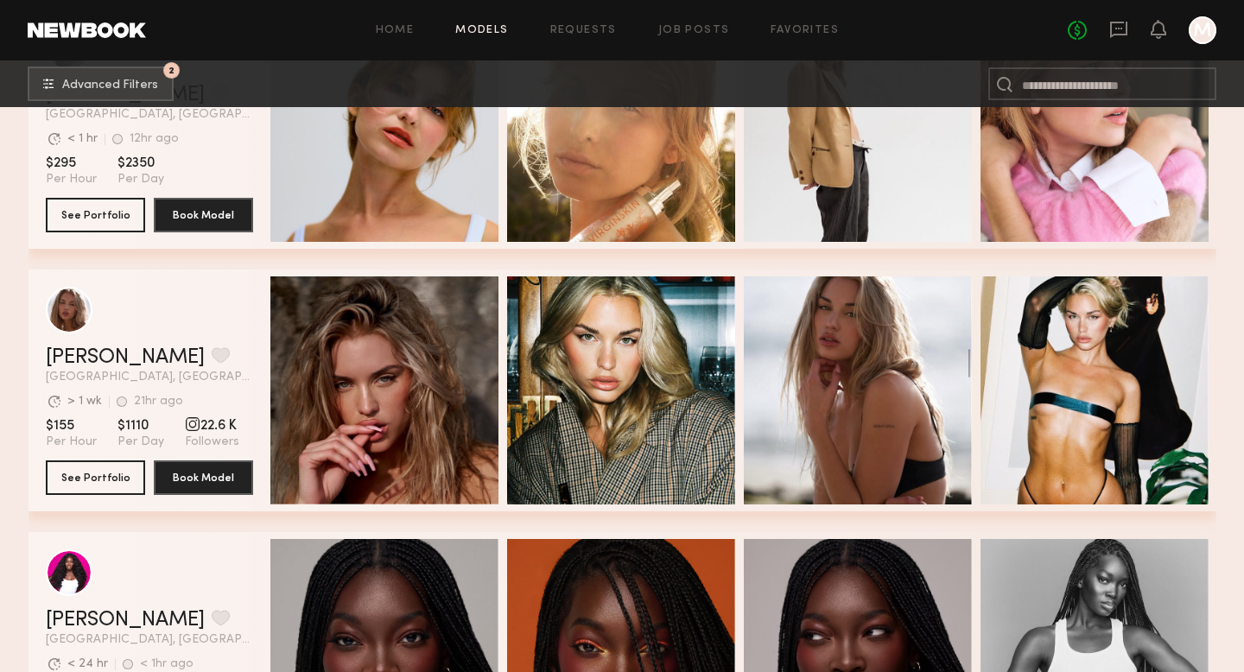
scroll to position [21997, 0]
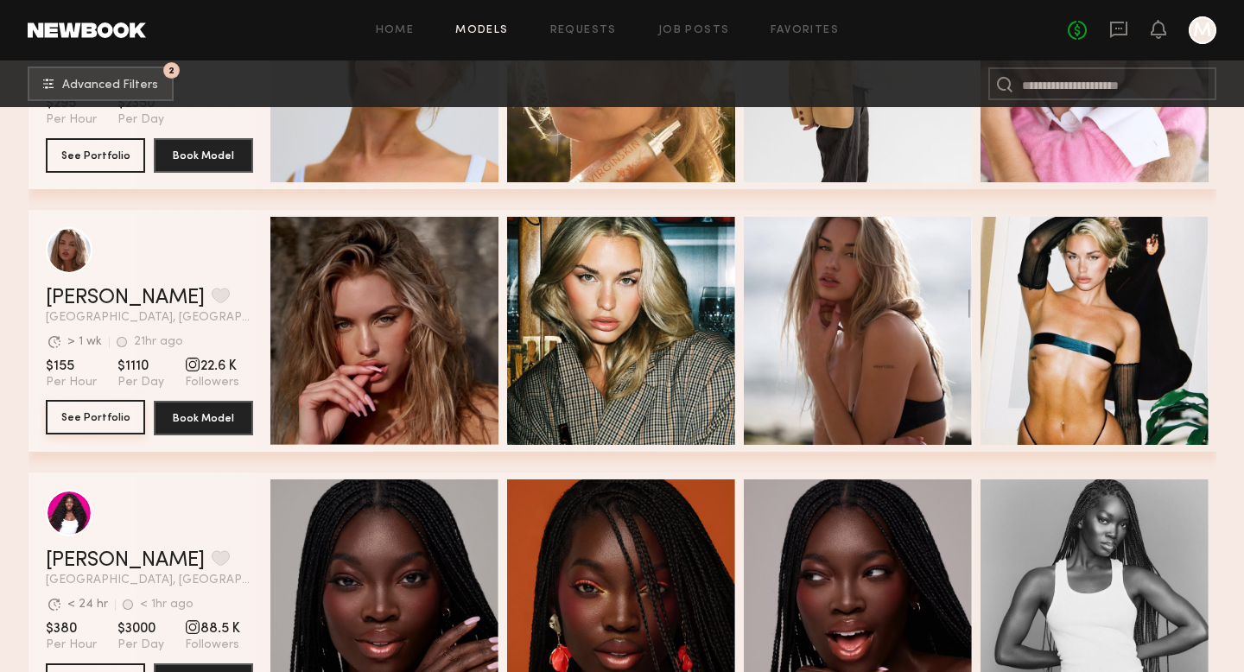
click at [84, 428] on button "See Portfolio" at bounding box center [95, 417] width 99 height 35
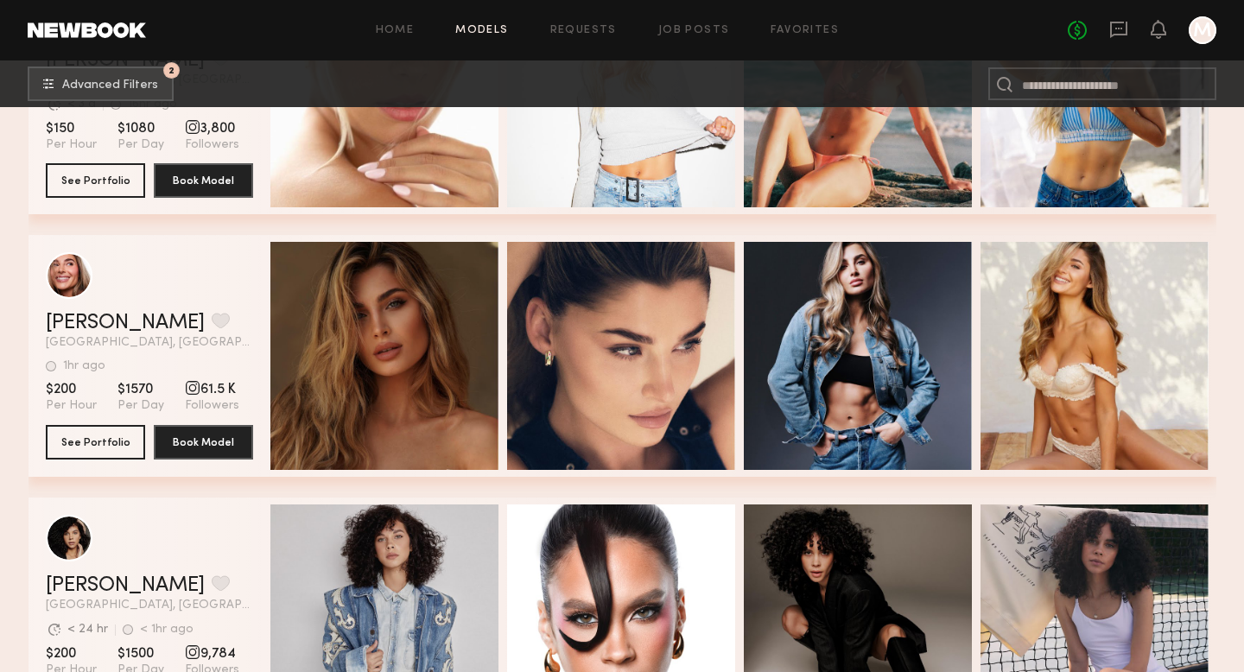
scroll to position [26521, 0]
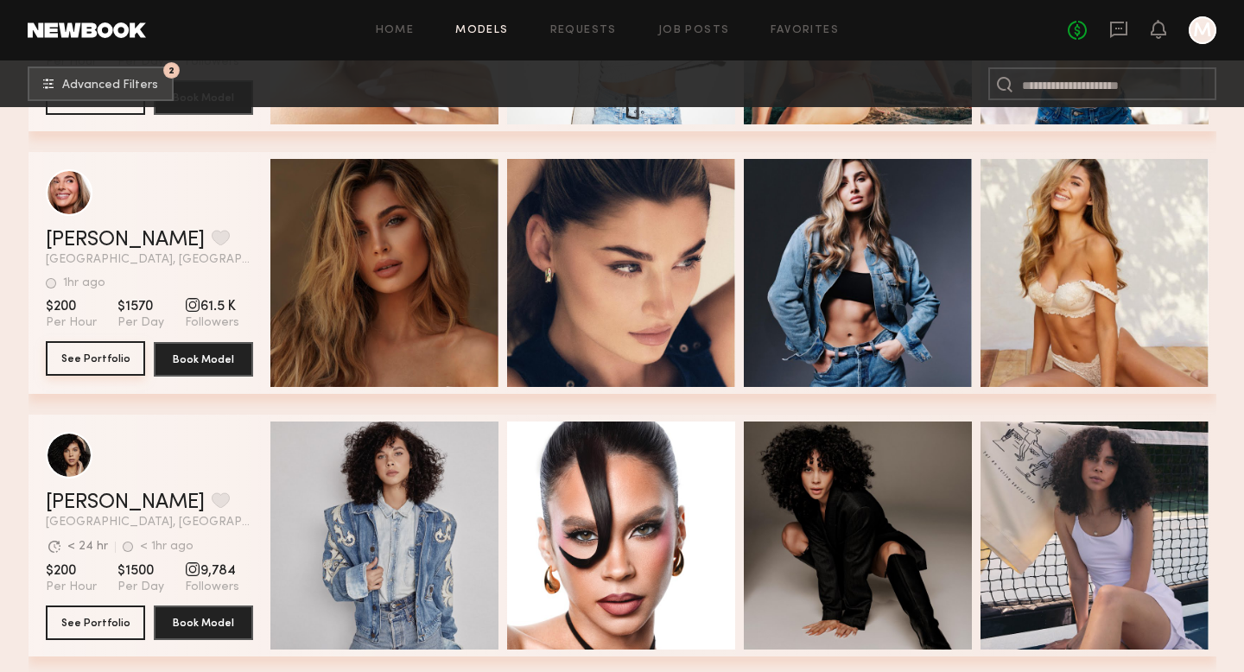
click at [87, 359] on button "See Portfolio" at bounding box center [95, 358] width 99 height 35
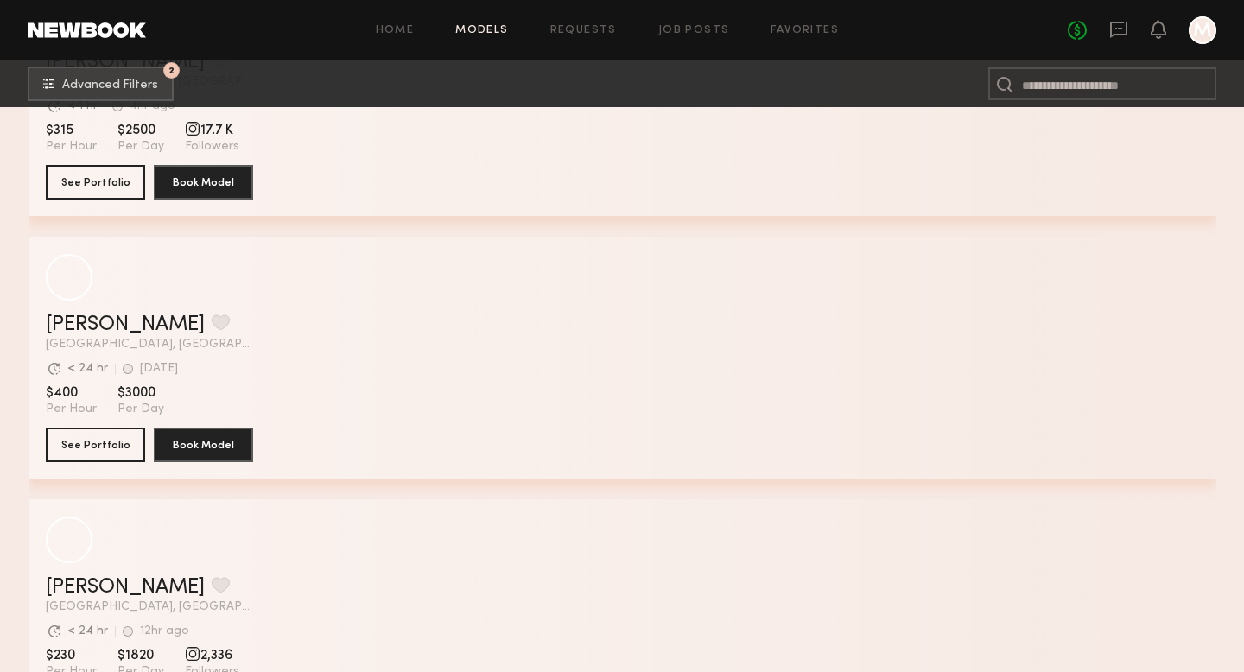
scroll to position [40943, 0]
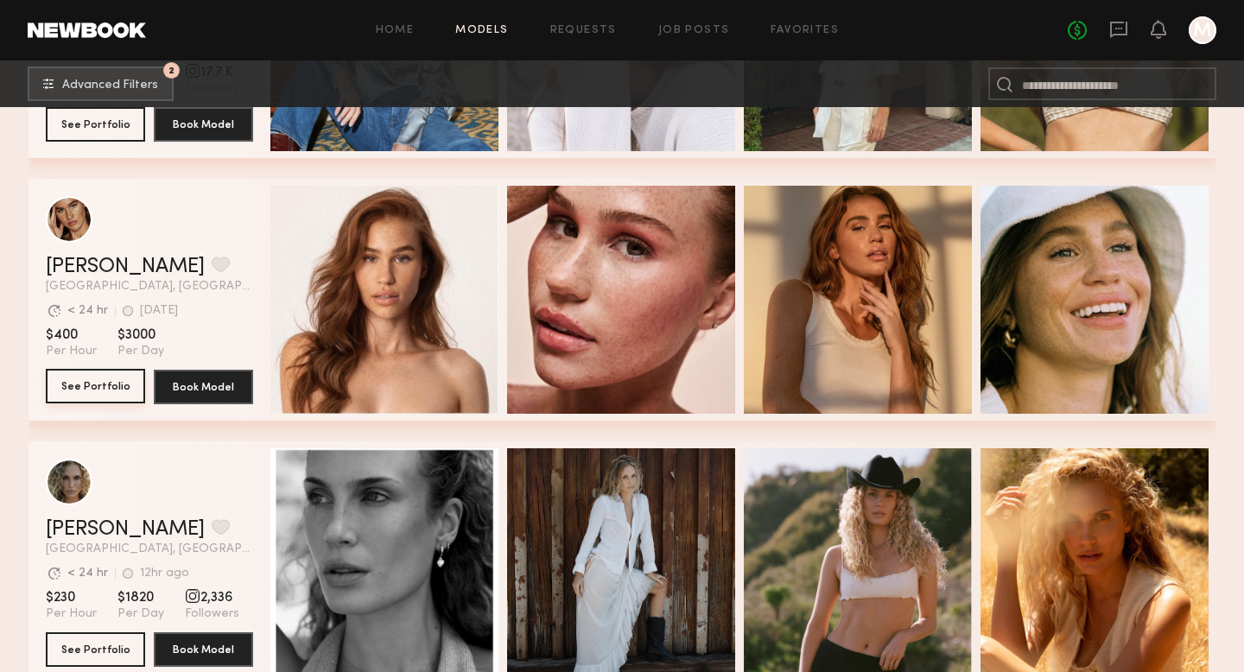
click at [99, 392] on button "See Portfolio" at bounding box center [95, 386] width 99 height 35
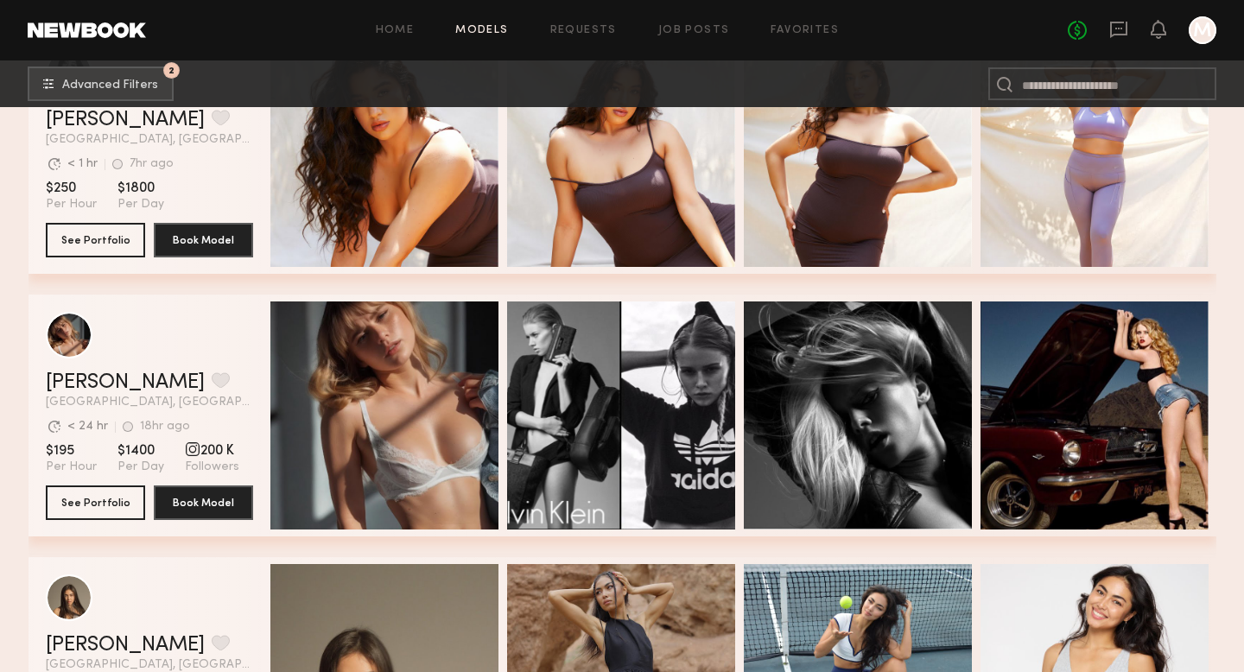
scroll to position [50896, 0]
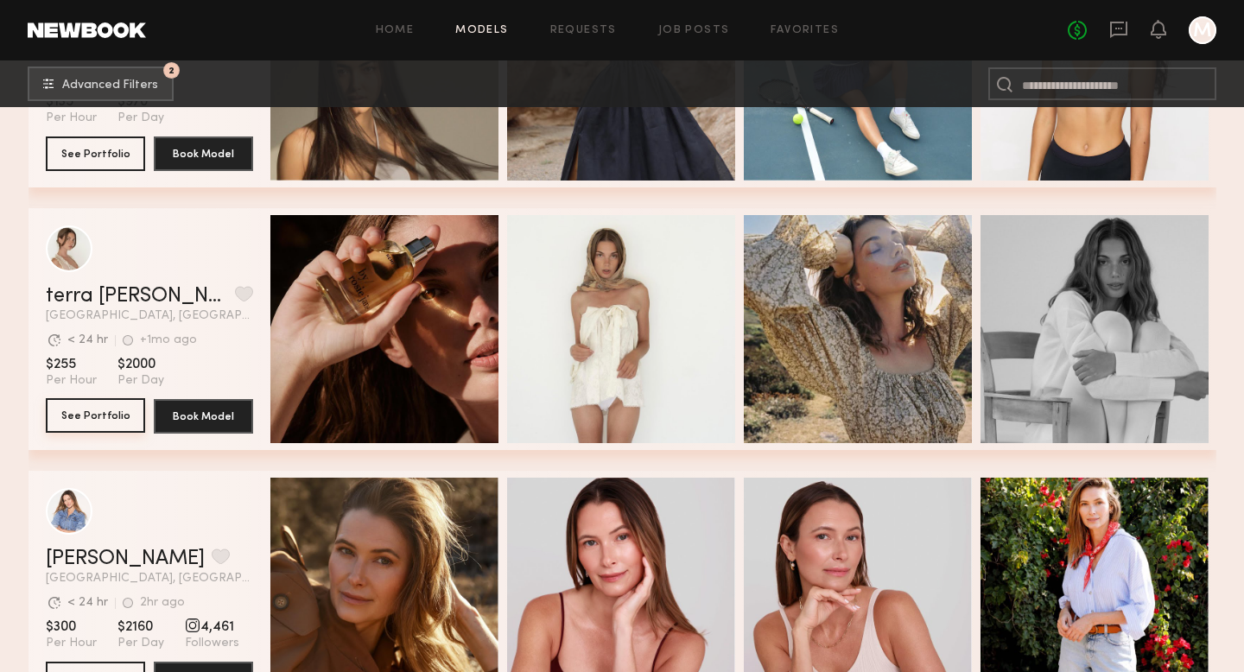
click at [100, 420] on button "See Portfolio" at bounding box center [95, 415] width 99 height 35
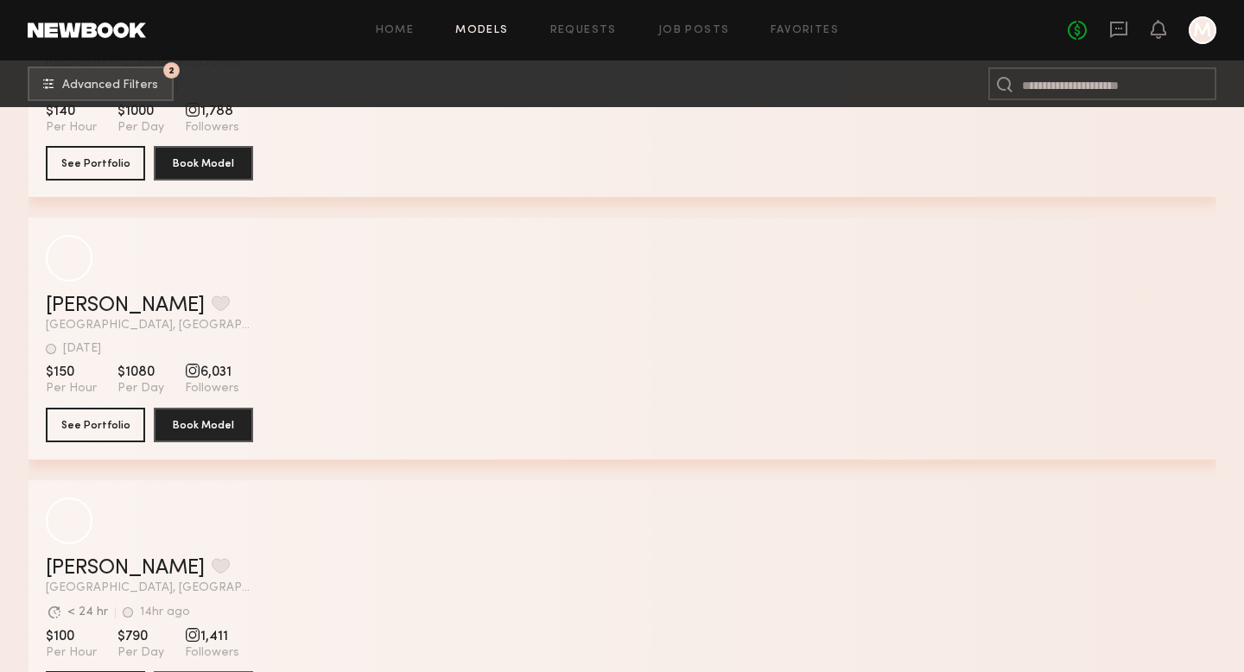
scroll to position [62980, 0]
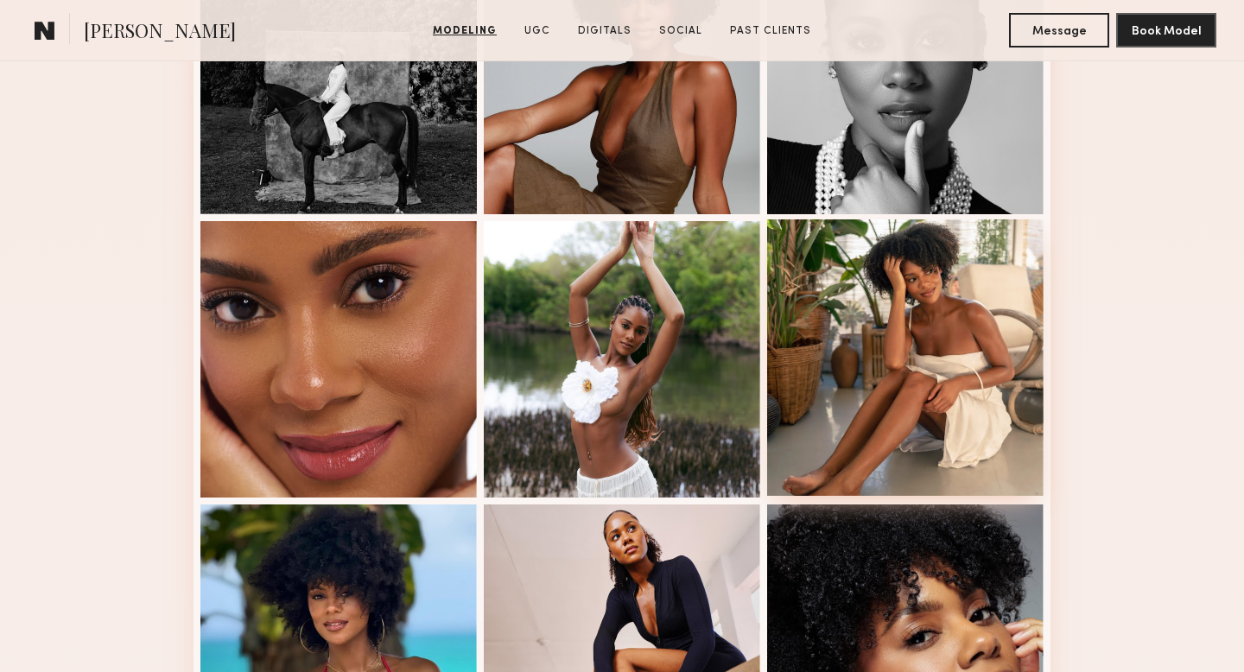
scroll to position [1141, 0]
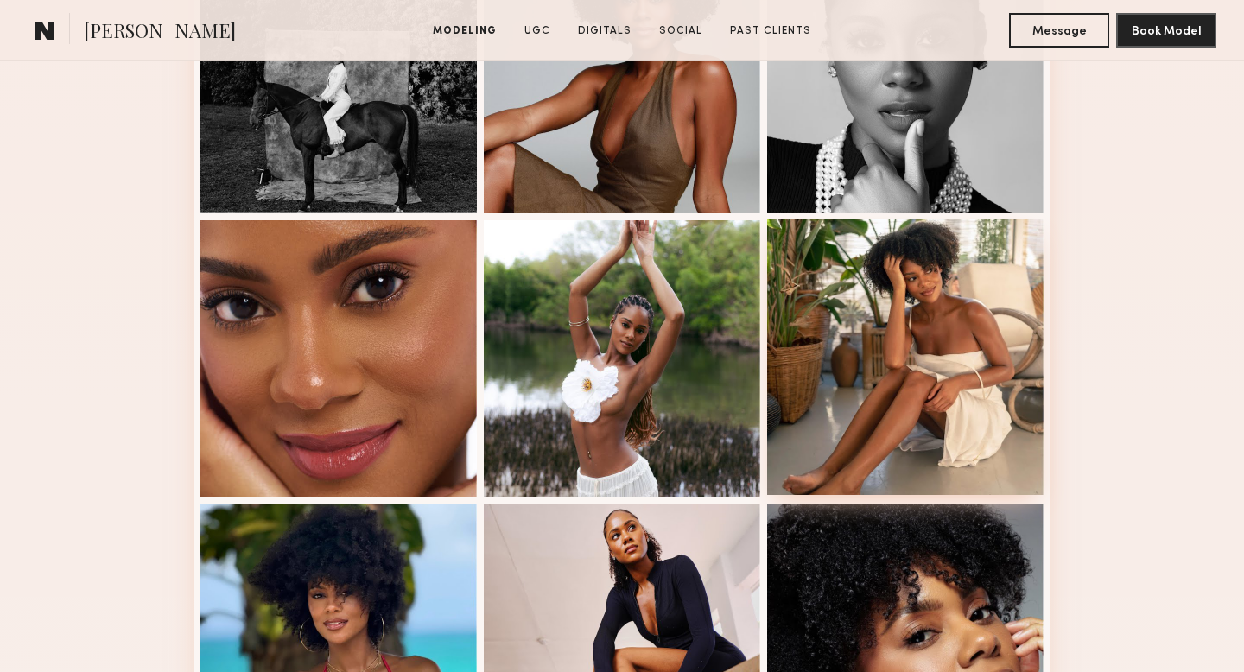
click at [888, 436] on div at bounding box center [905, 357] width 277 height 277
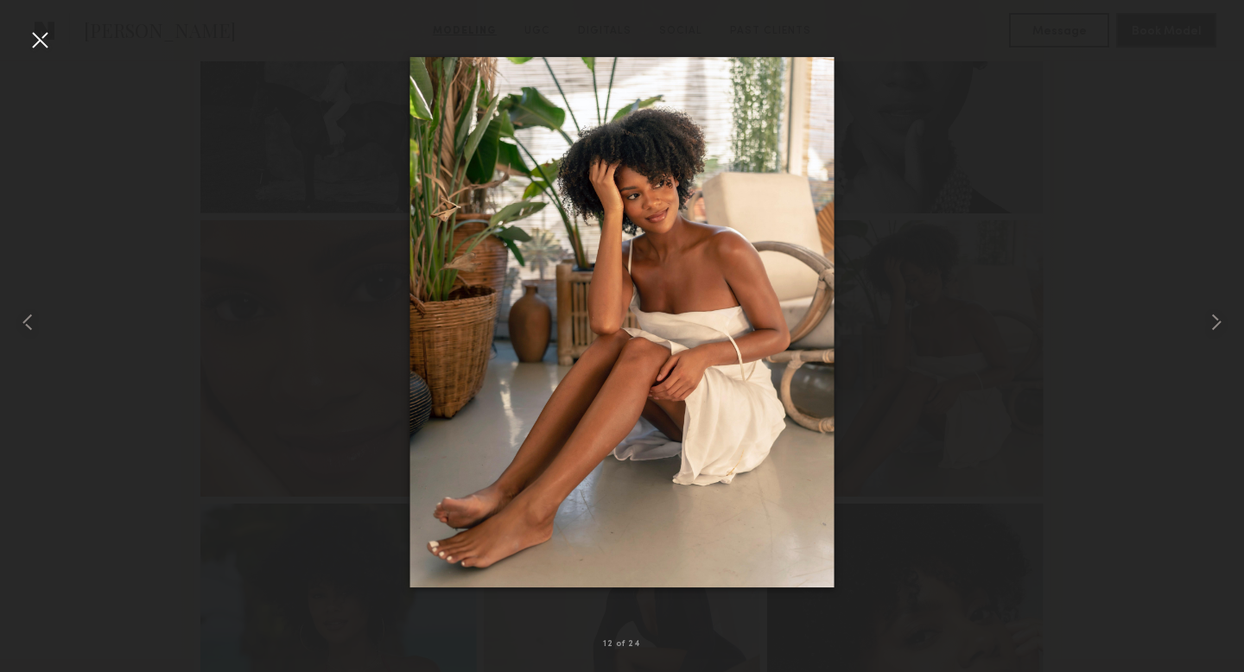
click at [45, 31] on div at bounding box center [40, 40] width 28 height 28
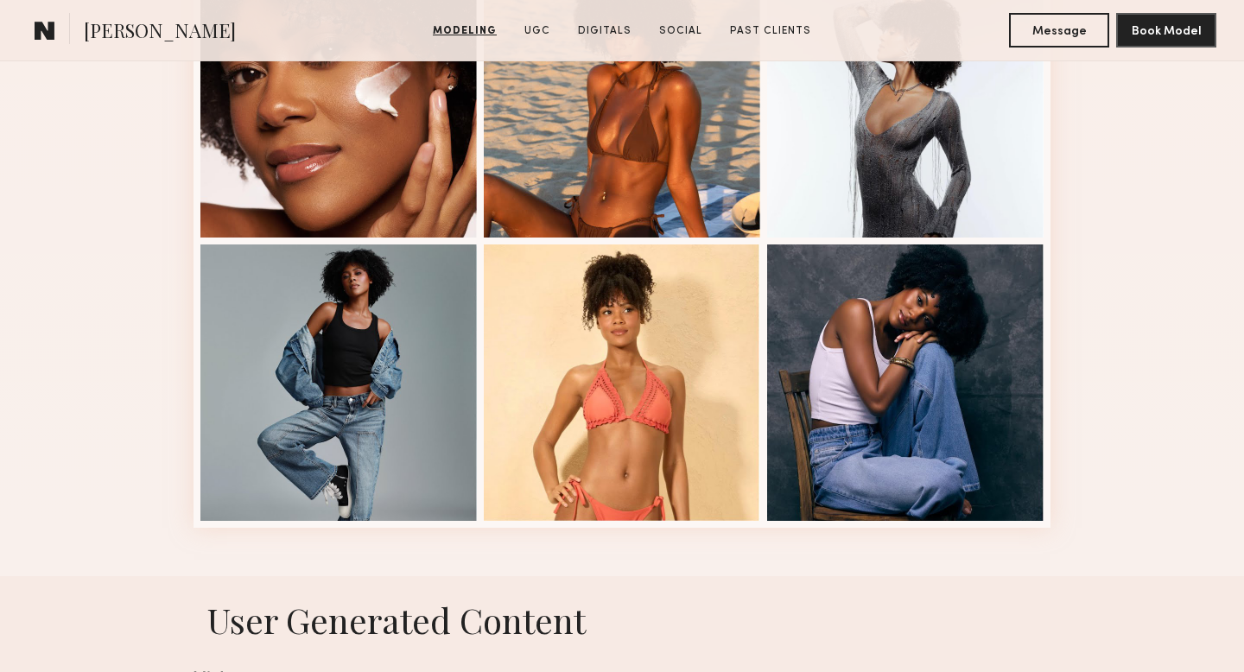
scroll to position [2251, 0]
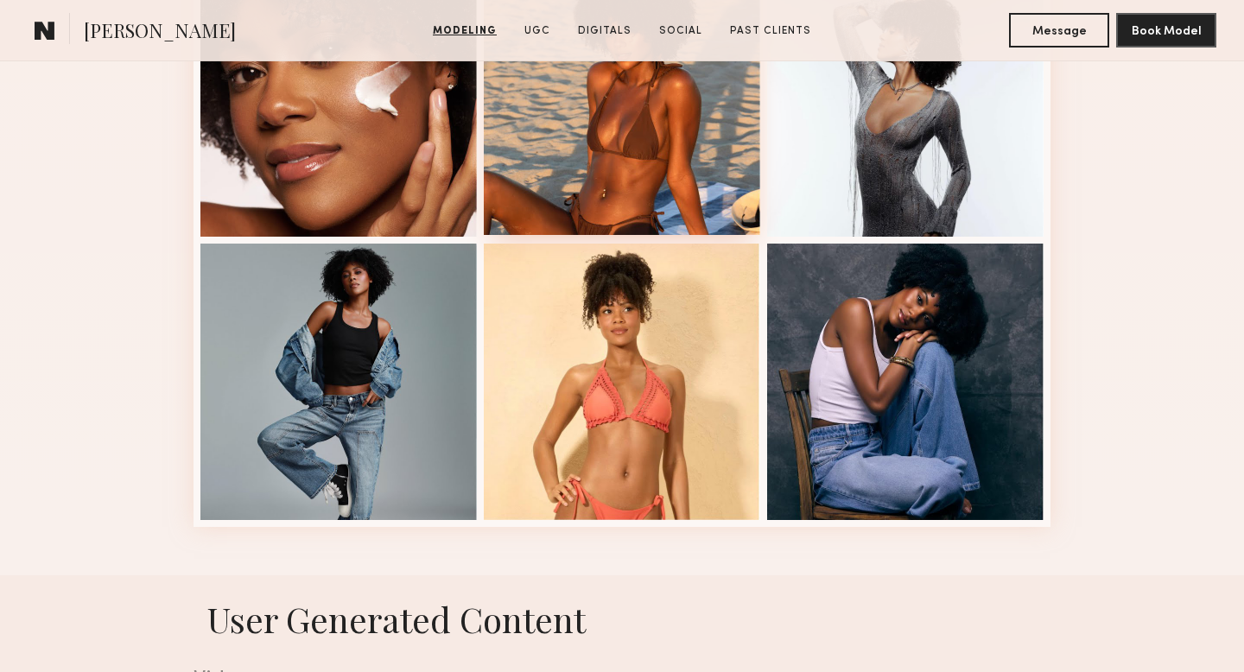
click at [607, 159] on div at bounding box center [622, 97] width 277 height 277
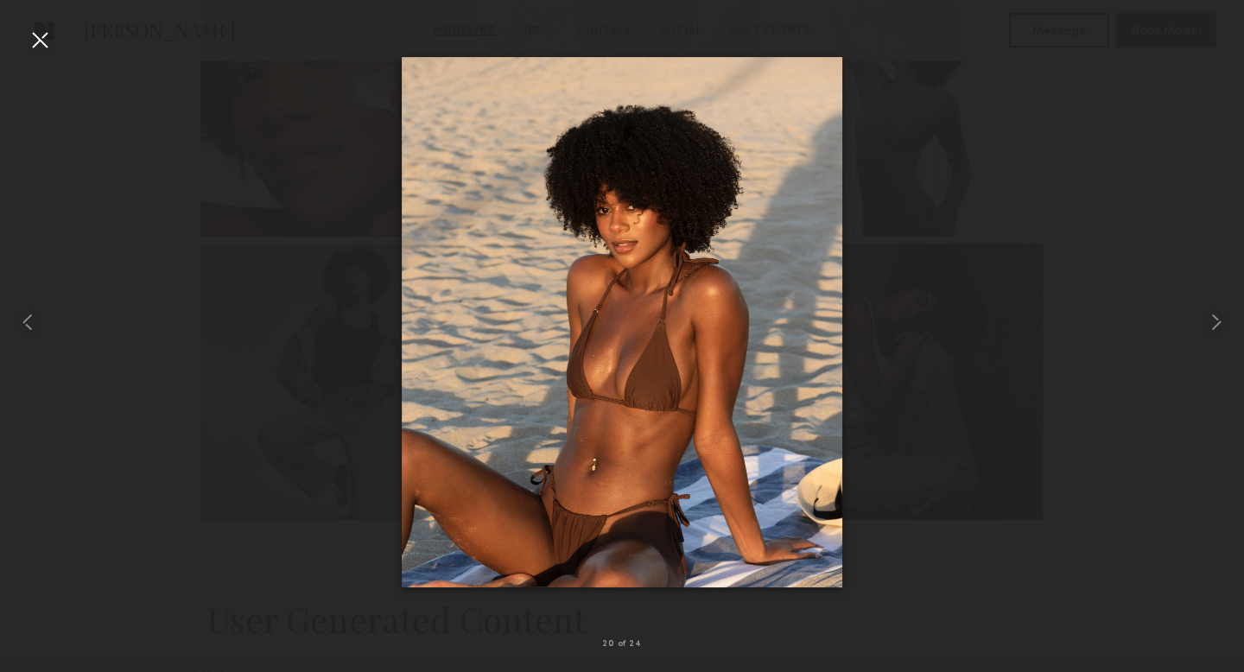
click at [44, 49] on div at bounding box center [40, 40] width 28 height 28
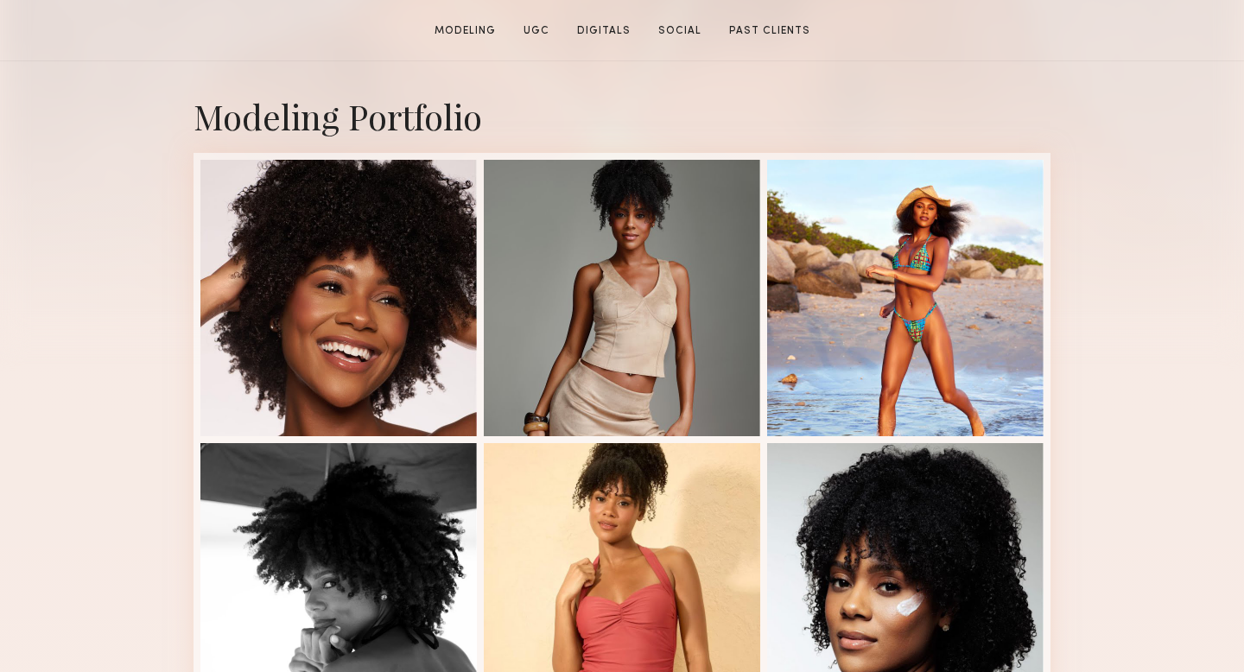
scroll to position [414, 0]
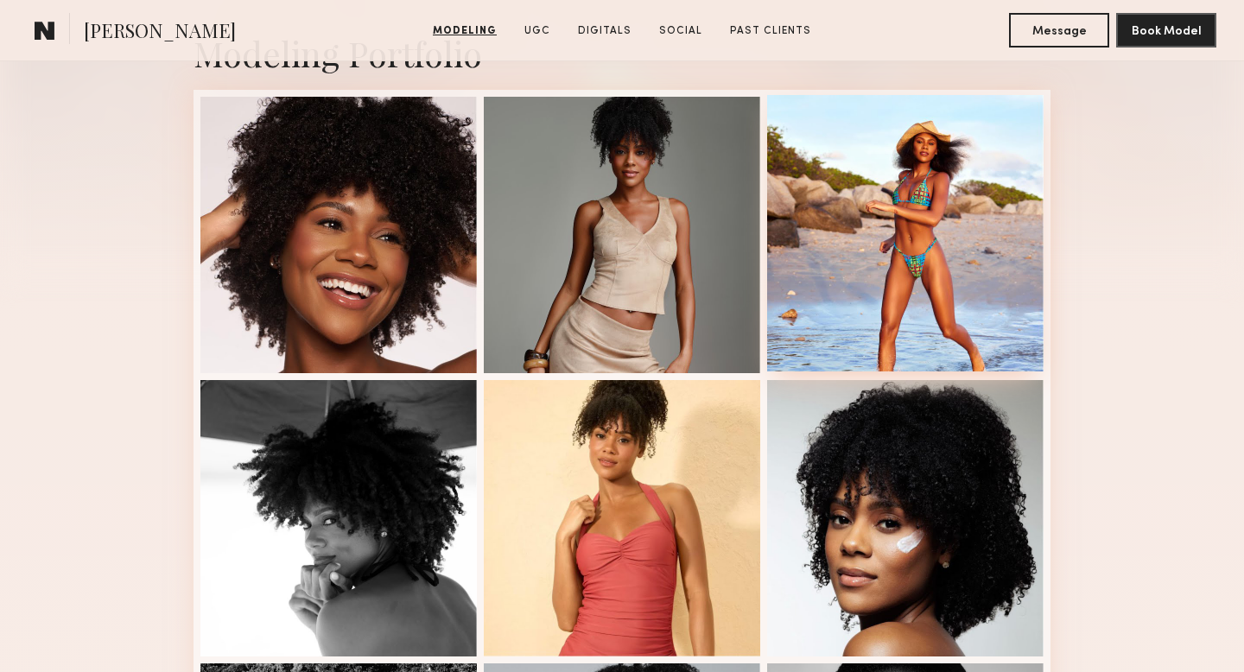
click at [844, 289] on div at bounding box center [905, 233] width 277 height 277
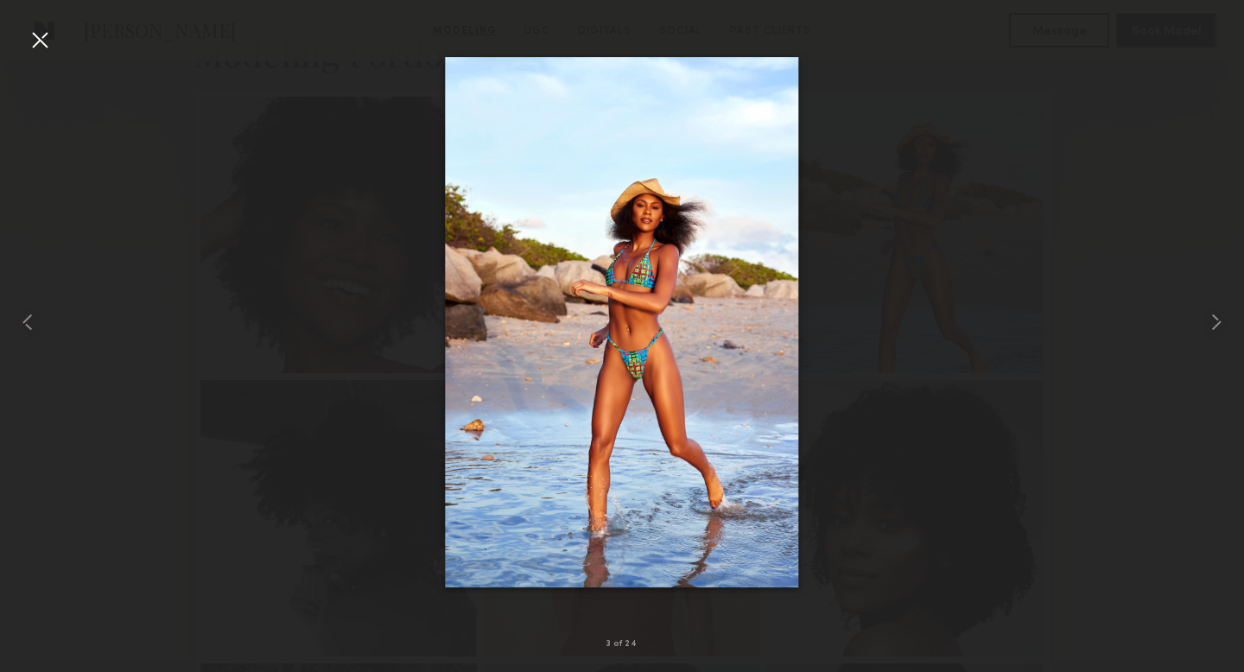
click at [41, 42] on div at bounding box center [40, 40] width 28 height 28
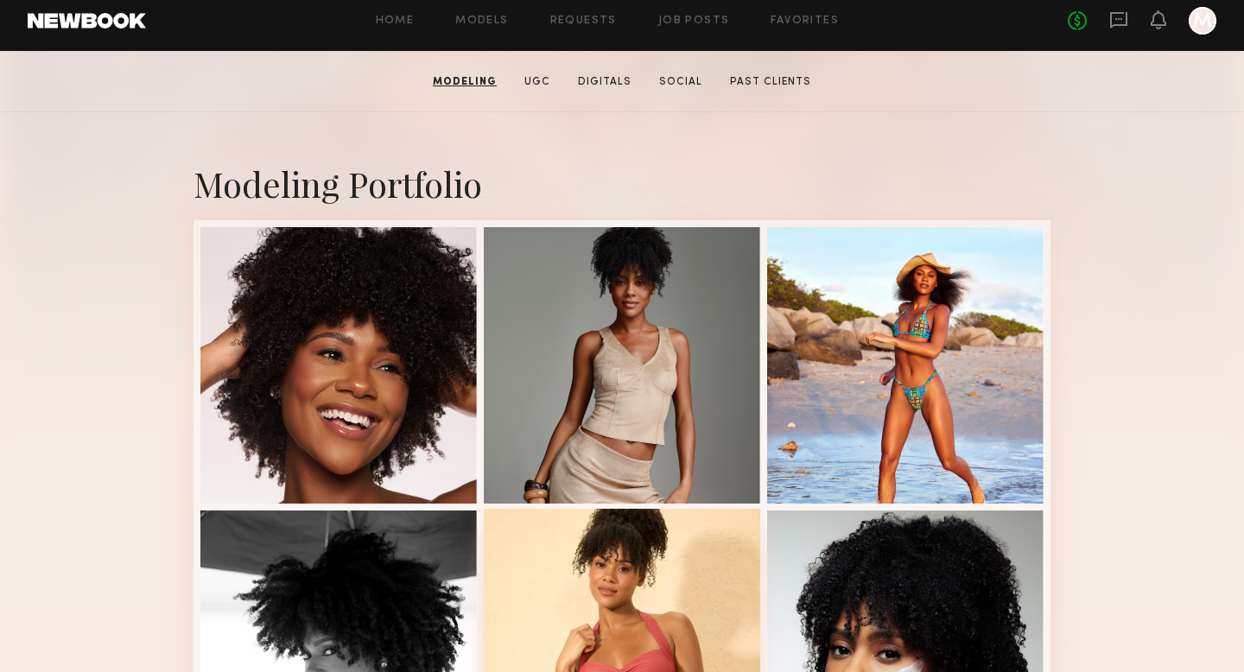
scroll to position [0, 0]
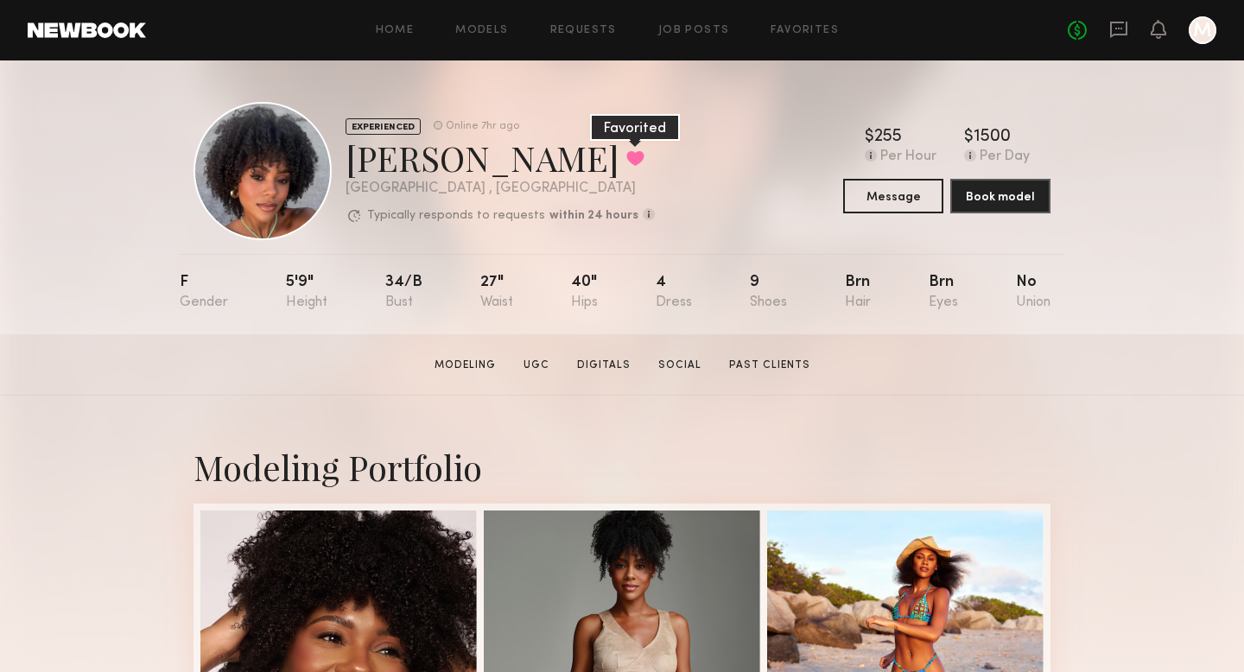
click at [626, 156] on button at bounding box center [635, 158] width 18 height 16
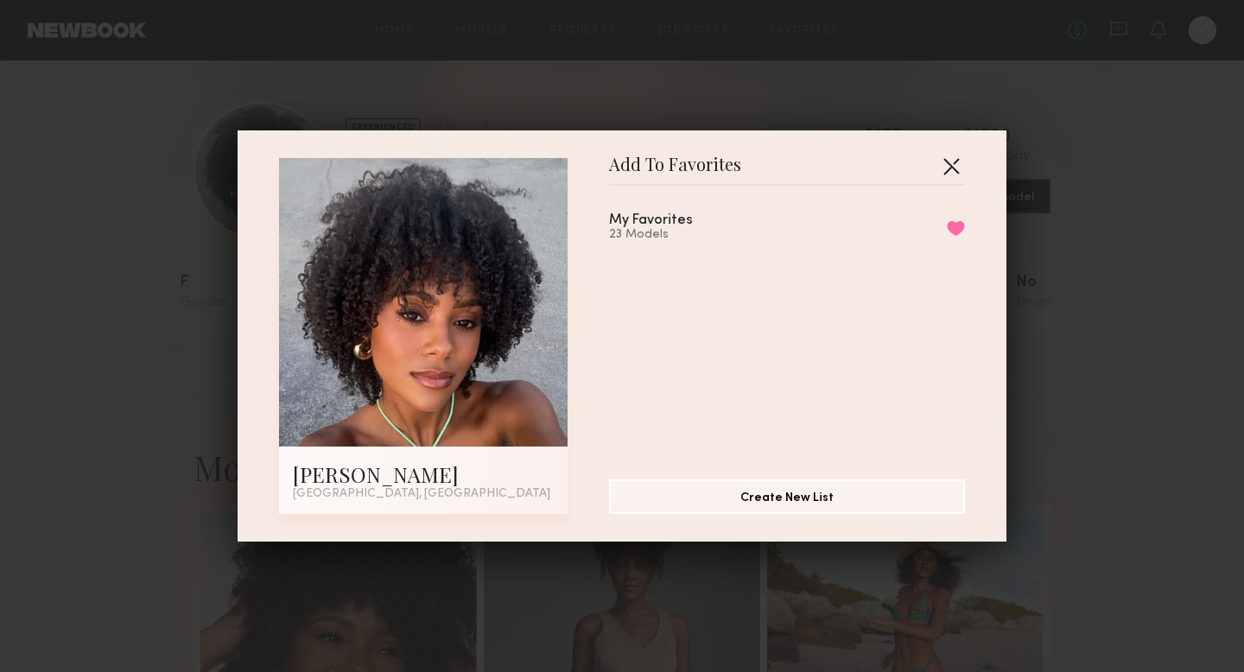
click at [951, 166] on button "button" at bounding box center [952, 166] width 28 height 28
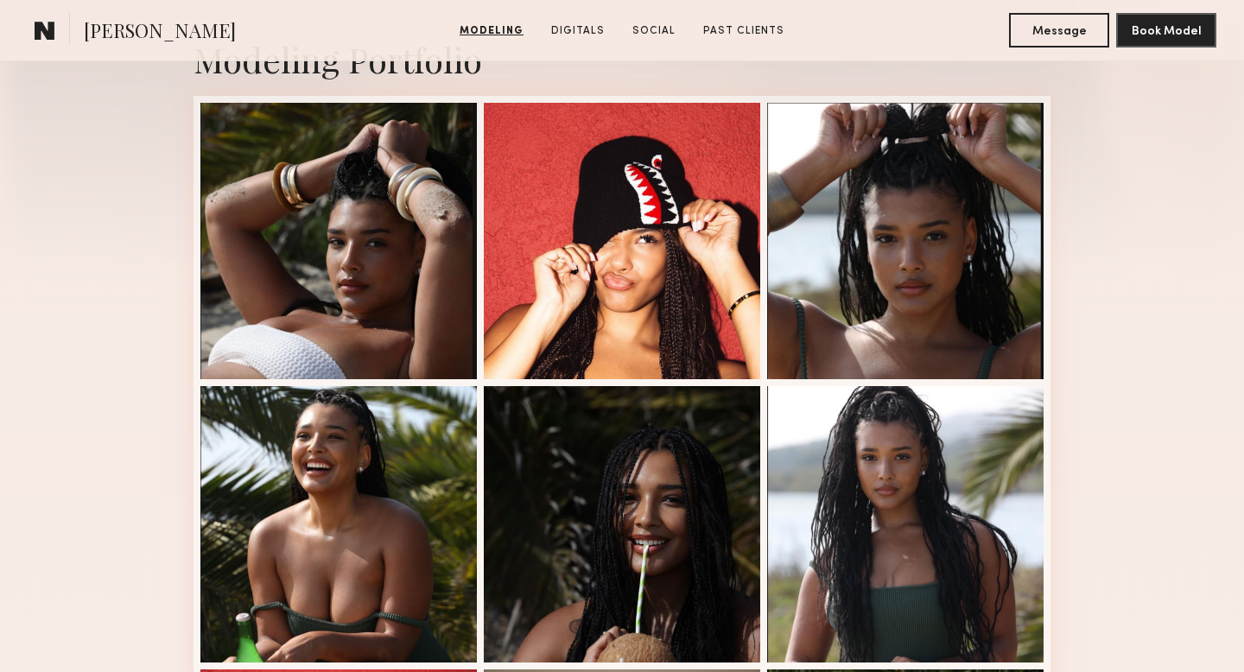
scroll to position [401, 0]
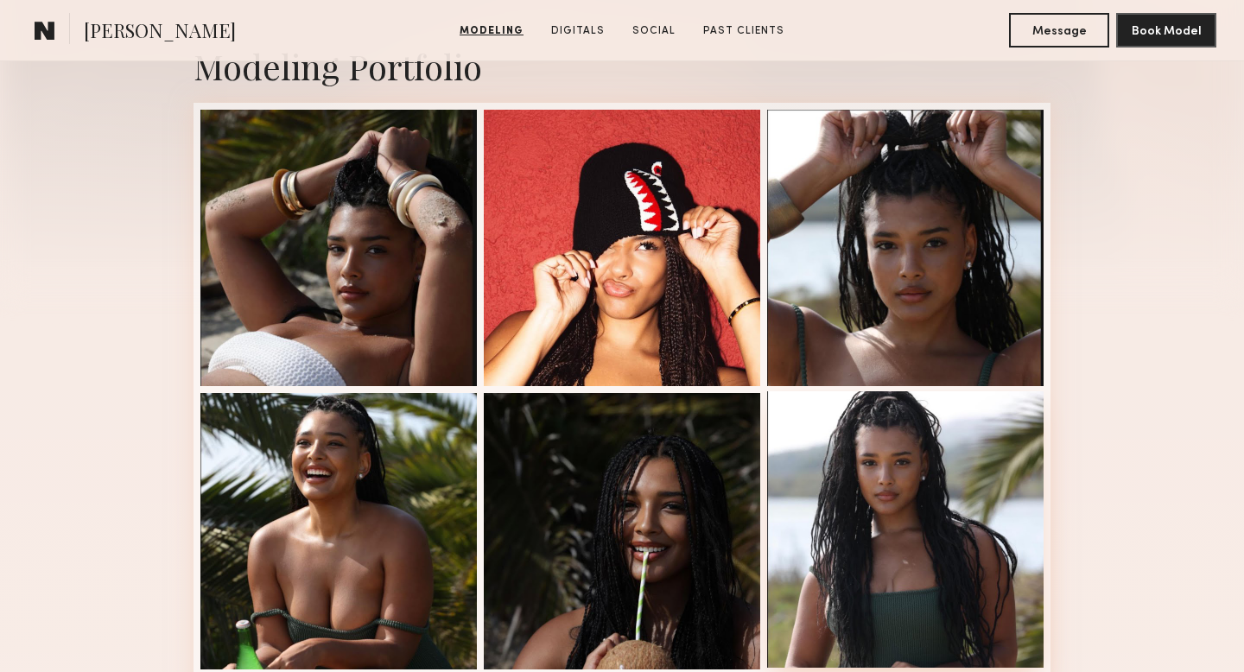
click at [875, 557] on div at bounding box center [905, 529] width 277 height 277
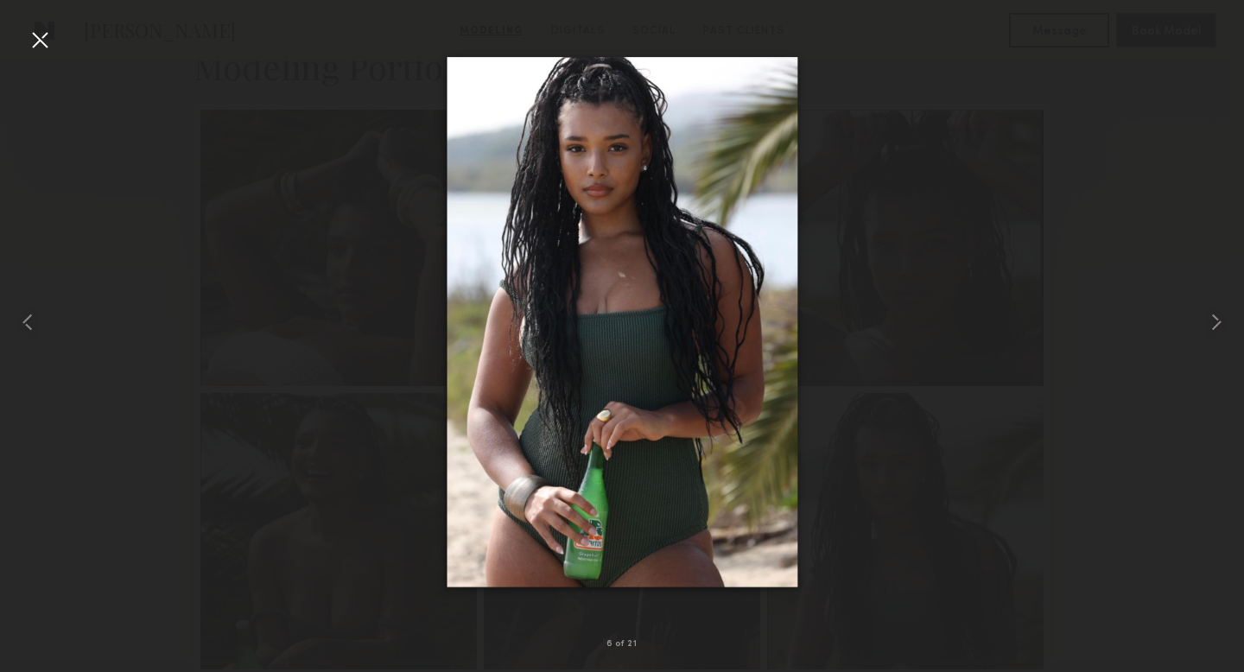
click at [34, 36] on div at bounding box center [40, 40] width 28 height 28
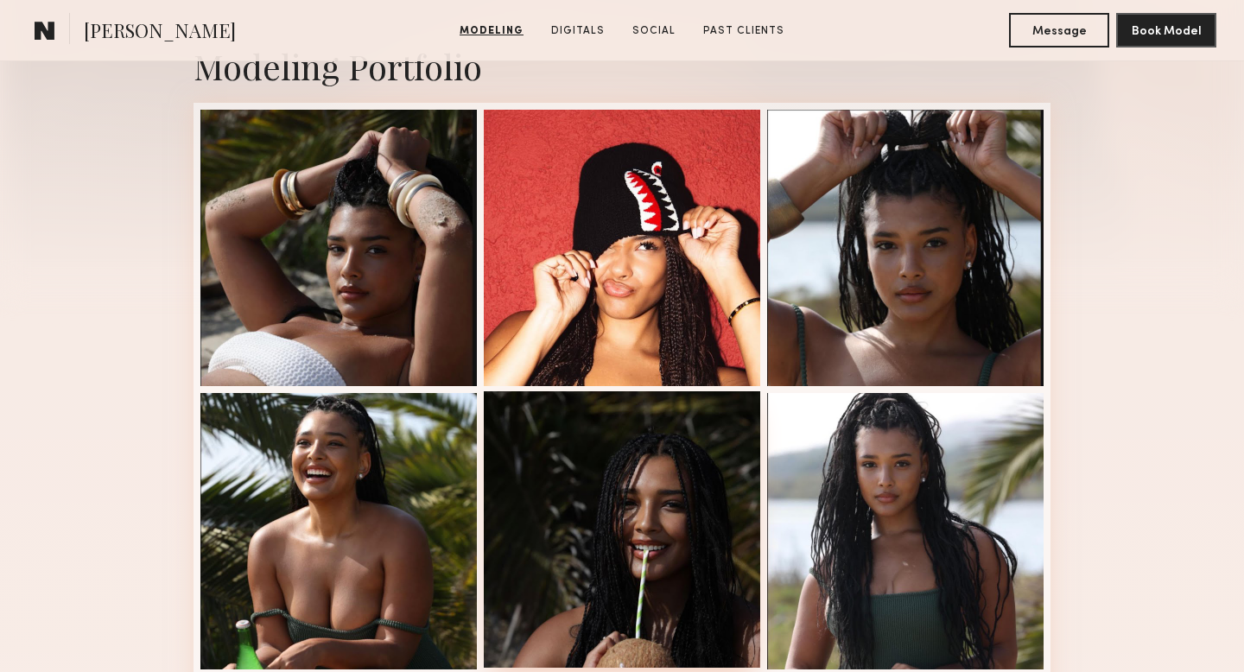
click at [686, 531] on div at bounding box center [622, 529] width 277 height 277
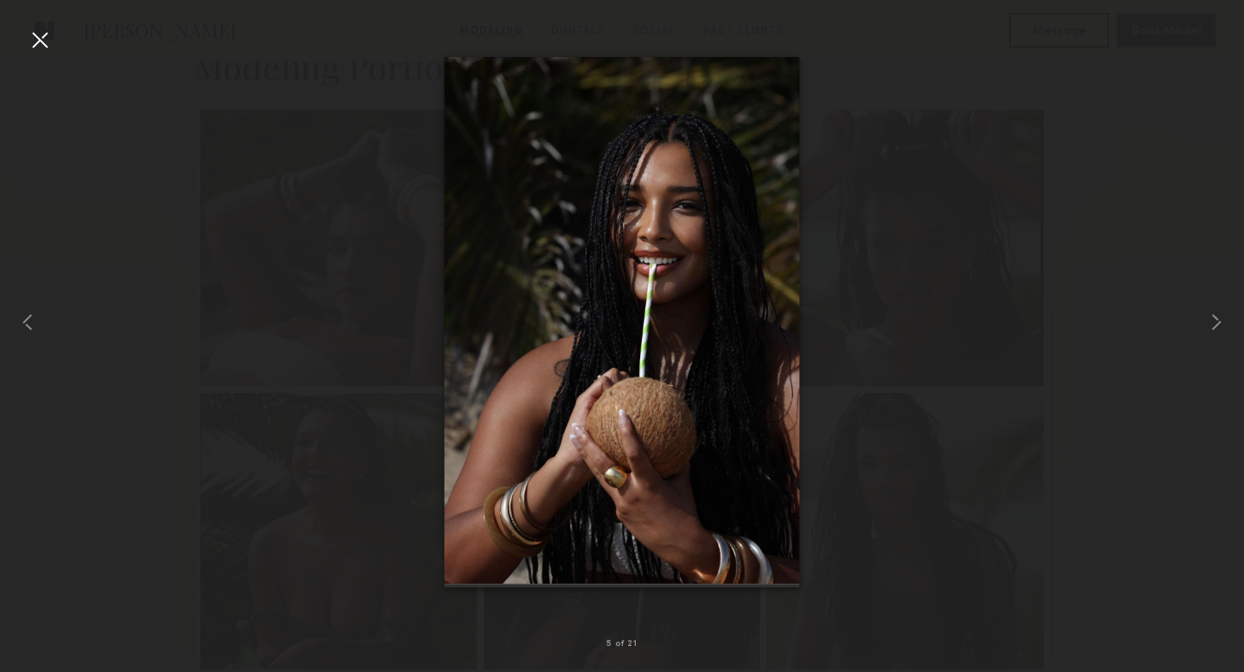
click at [381, 208] on div at bounding box center [622, 322] width 1244 height 589
click at [41, 42] on div at bounding box center [40, 40] width 28 height 28
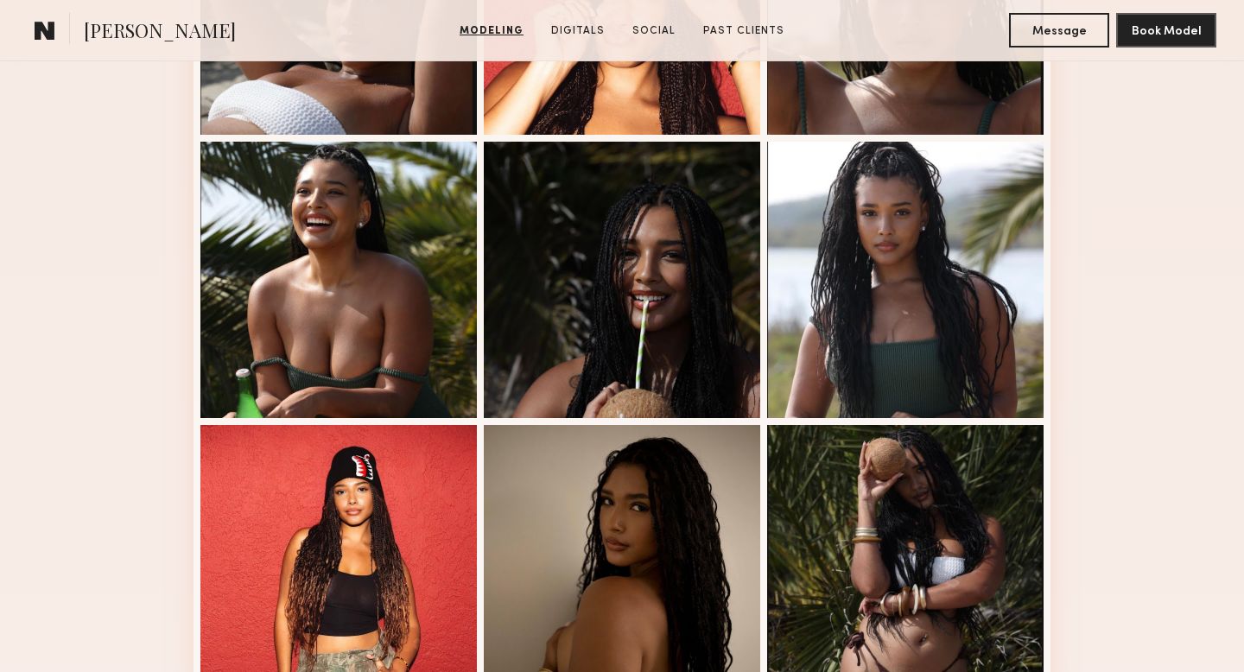
scroll to position [0, 0]
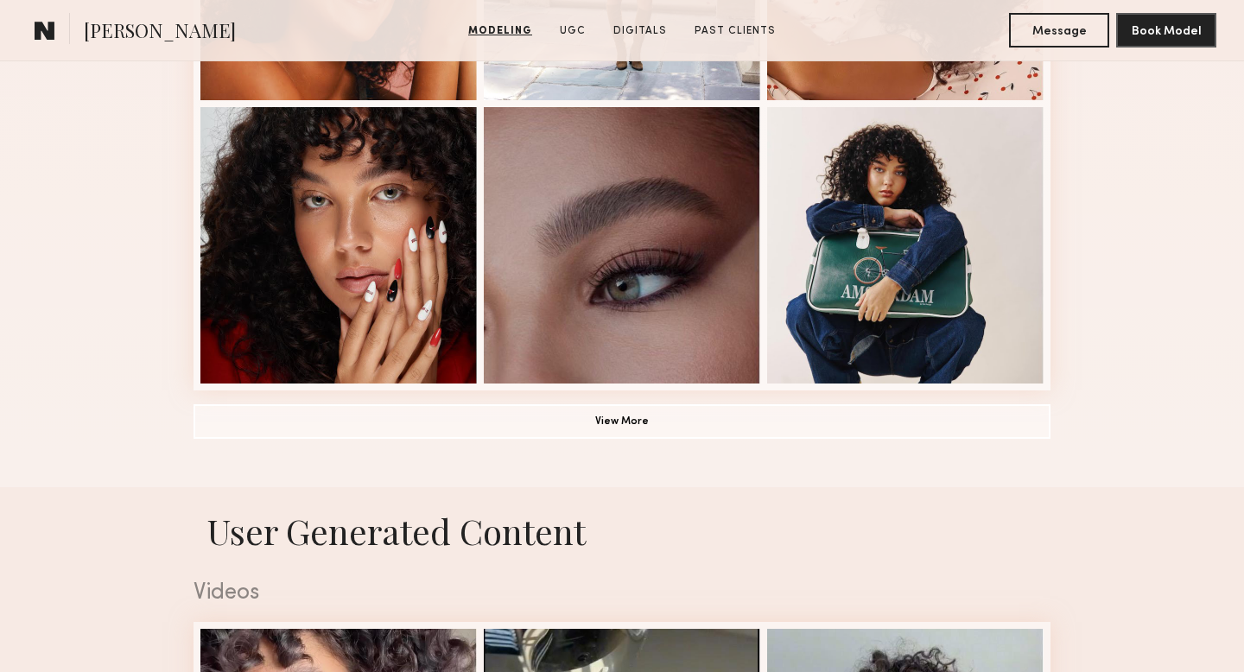
scroll to position [1253, 0]
click at [717, 430] on button "View More" at bounding box center [622, 421] width 857 height 35
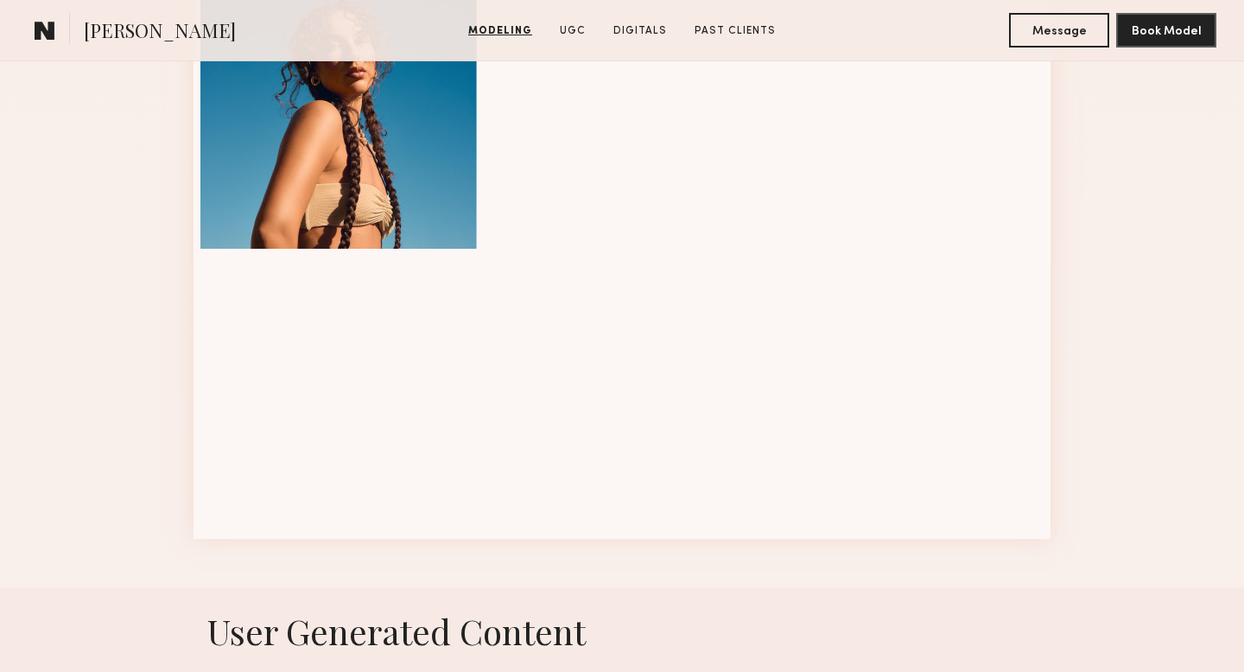
scroll to position [2249, 0]
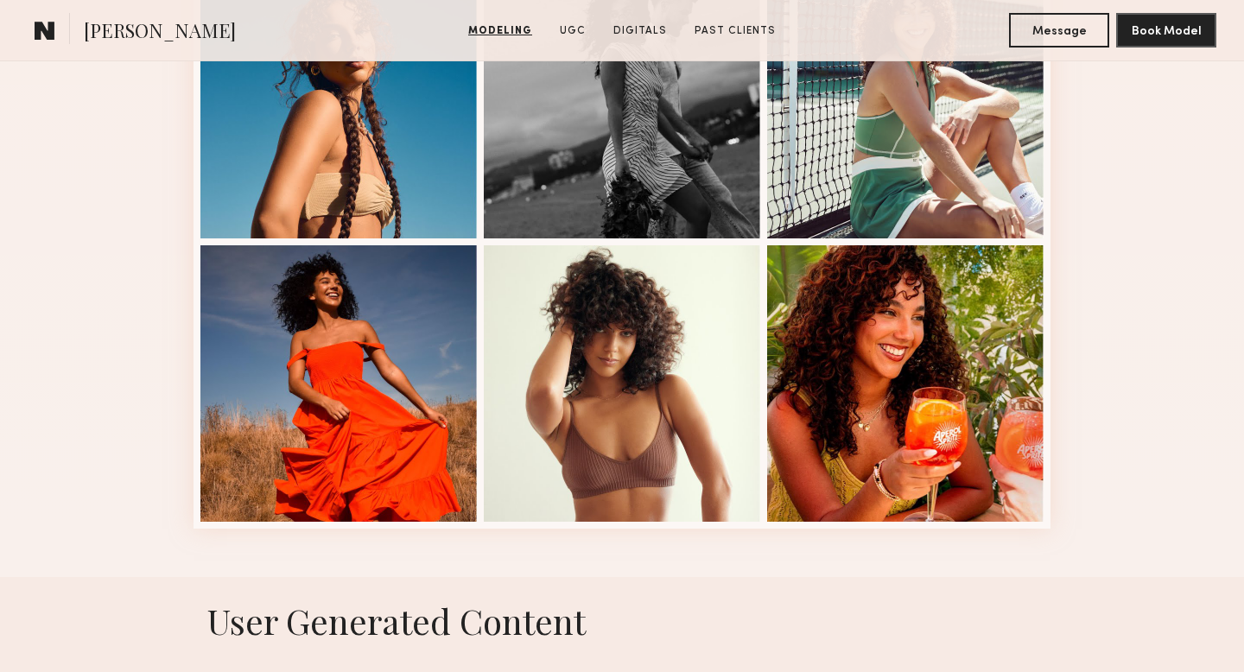
click at [717, 430] on div at bounding box center [622, 383] width 277 height 277
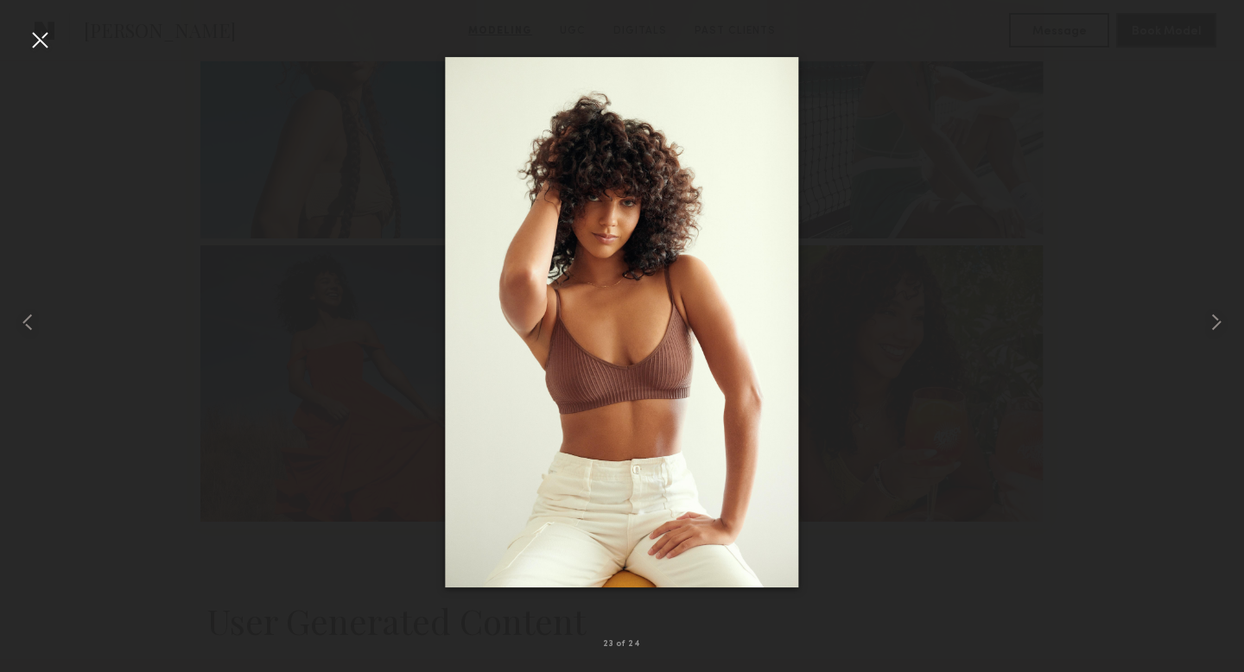
click at [894, 327] on div at bounding box center [622, 322] width 1244 height 589
click at [35, 32] on div at bounding box center [40, 40] width 28 height 28
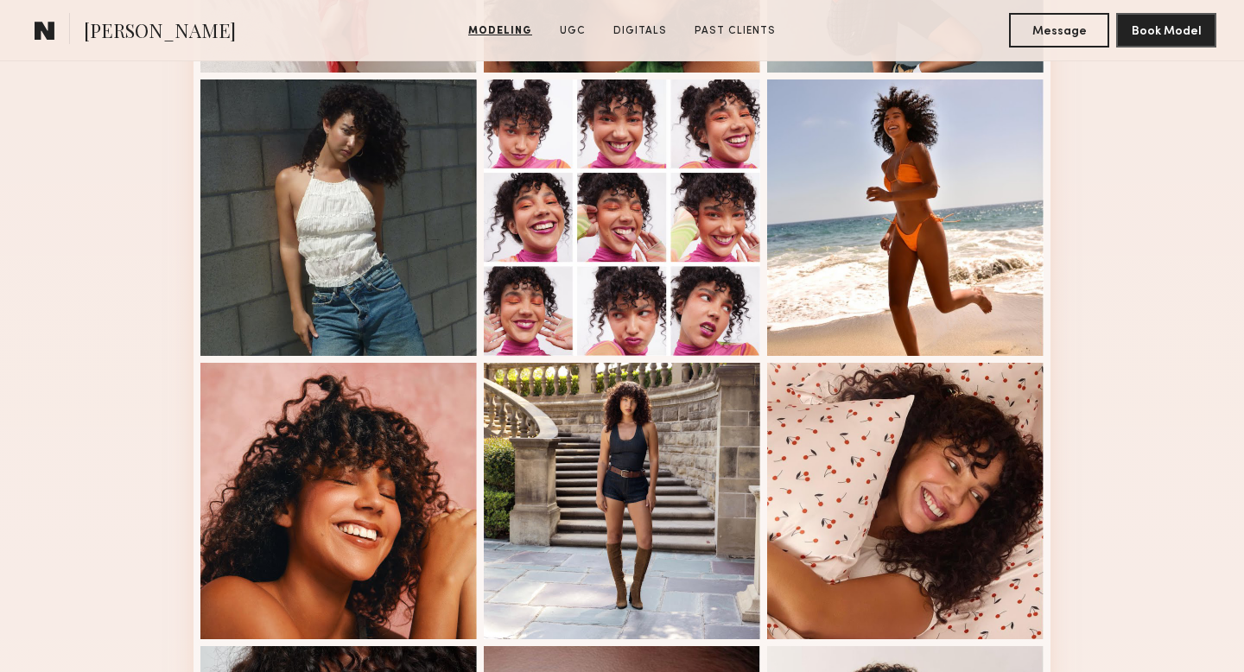
scroll to position [716, 0]
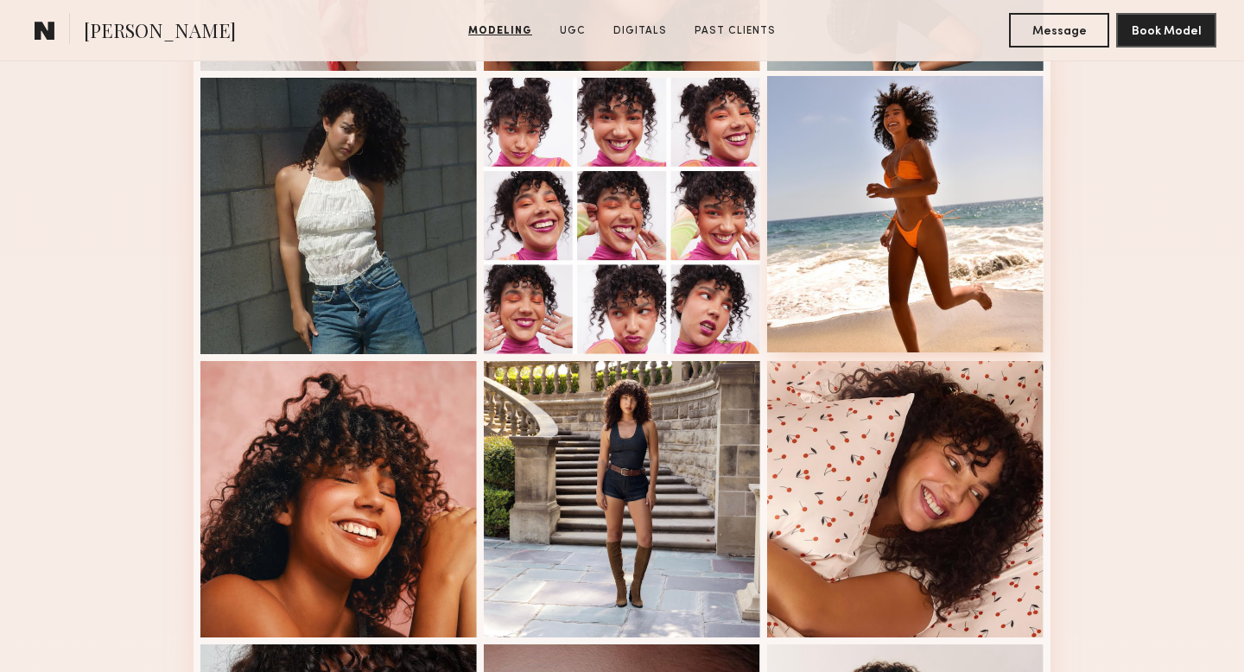
click at [913, 279] on div at bounding box center [905, 214] width 277 height 277
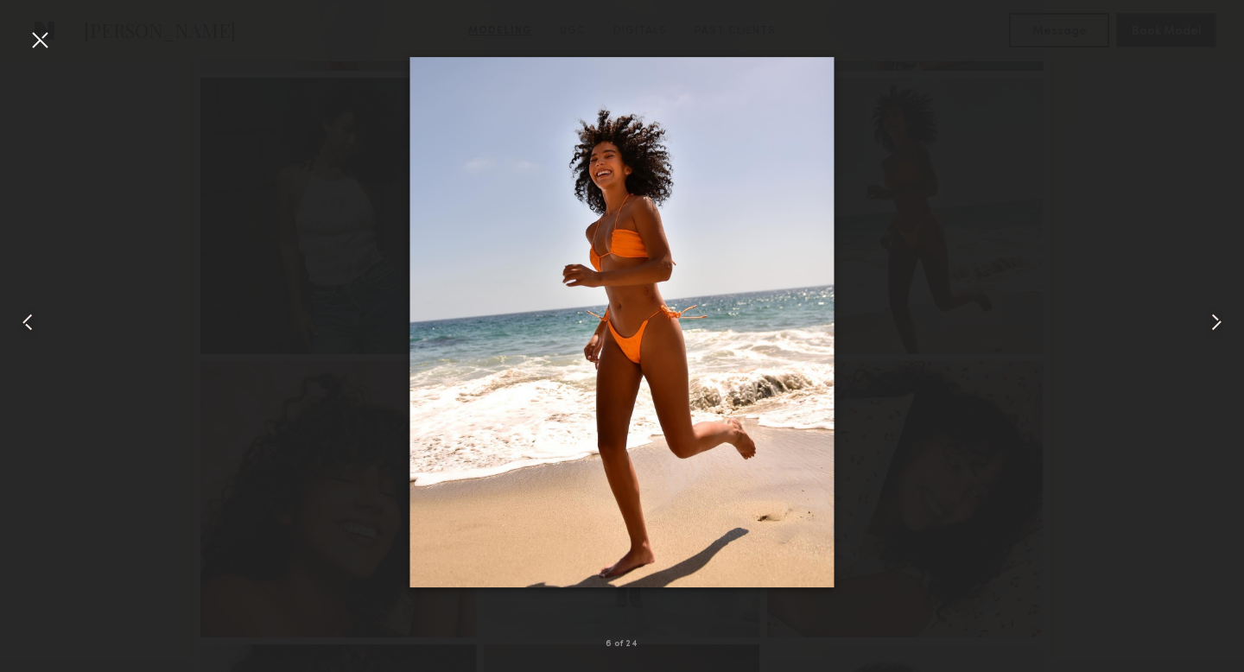
click at [40, 41] on div at bounding box center [40, 40] width 28 height 28
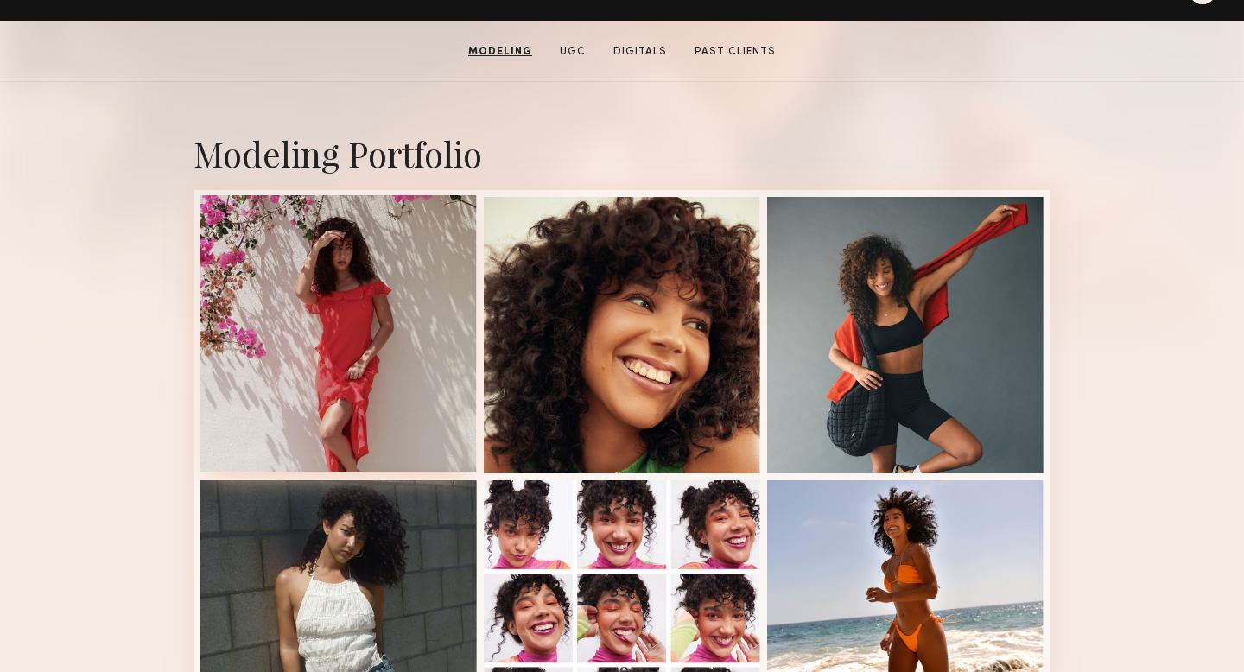
scroll to position [267, 0]
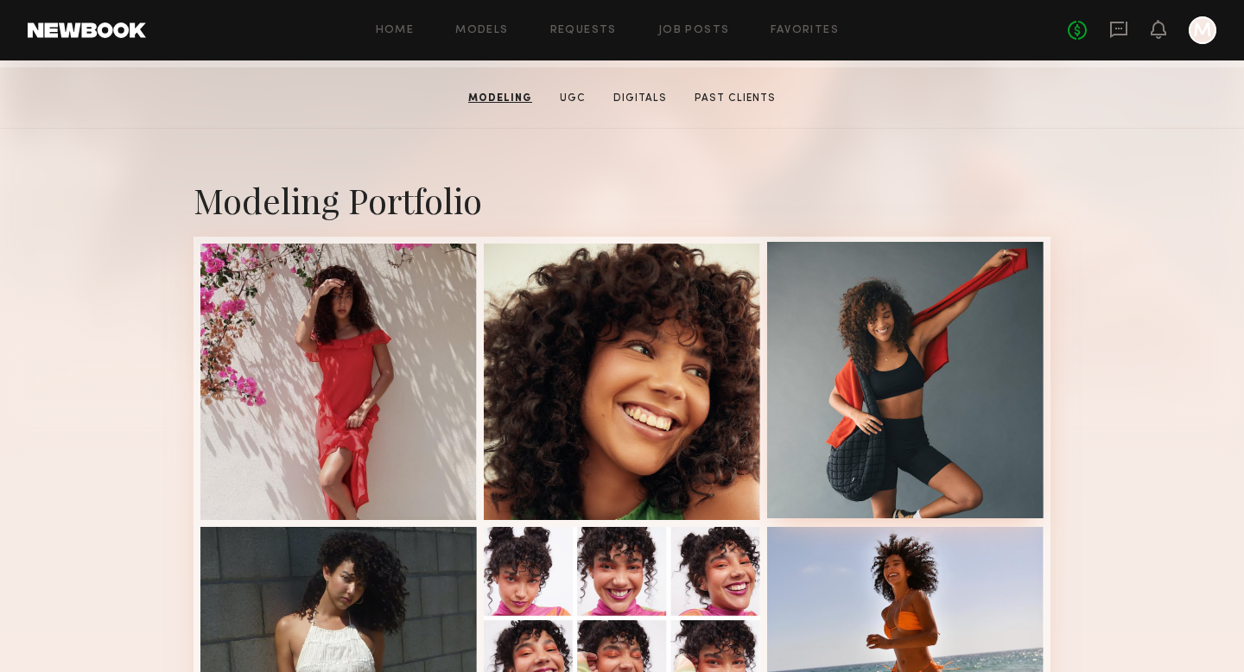
click at [809, 396] on div at bounding box center [905, 380] width 277 height 277
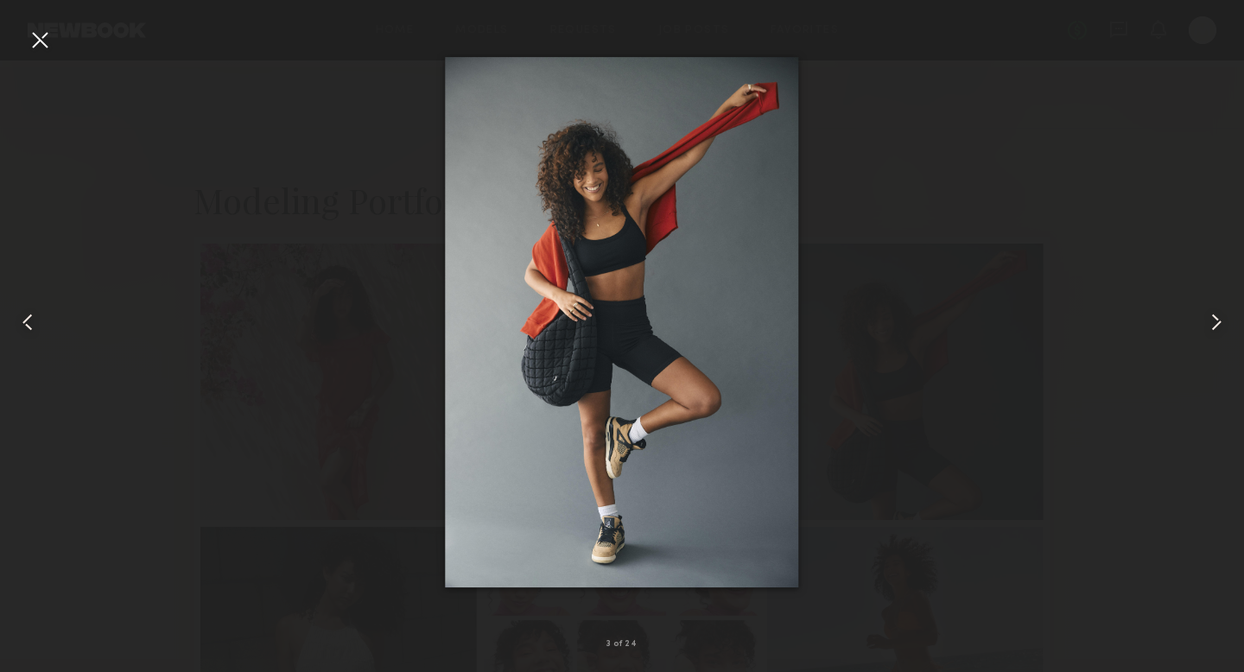
click at [44, 48] on div at bounding box center [40, 40] width 28 height 28
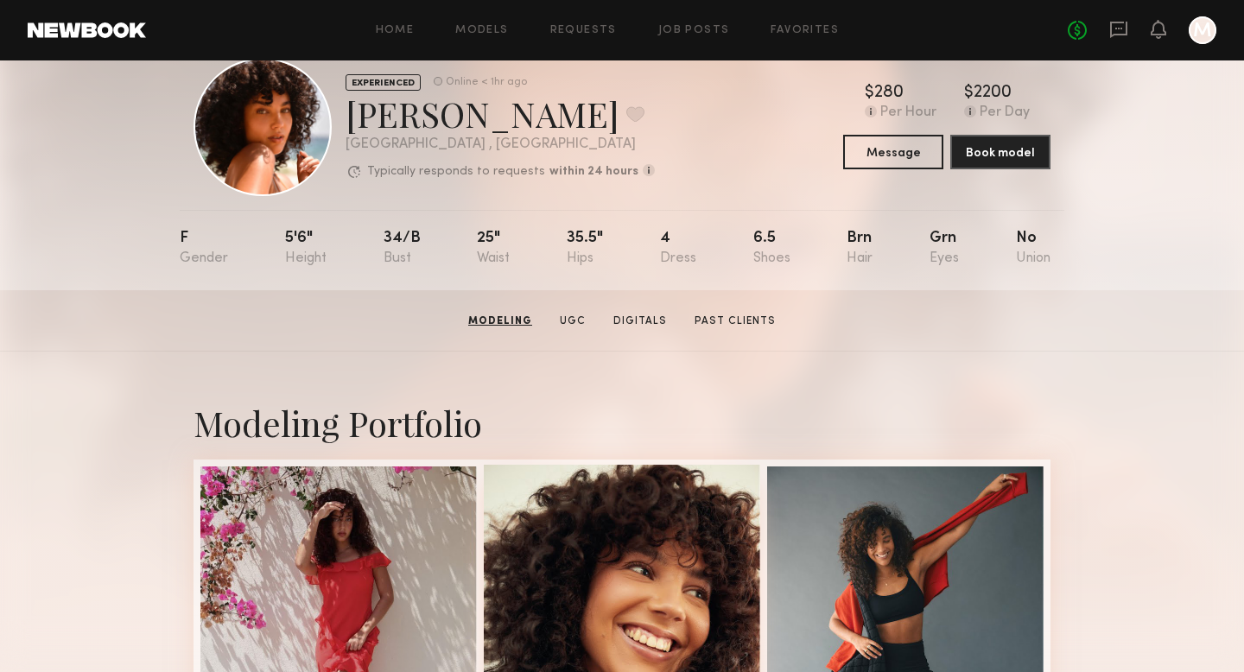
scroll to position [13, 0]
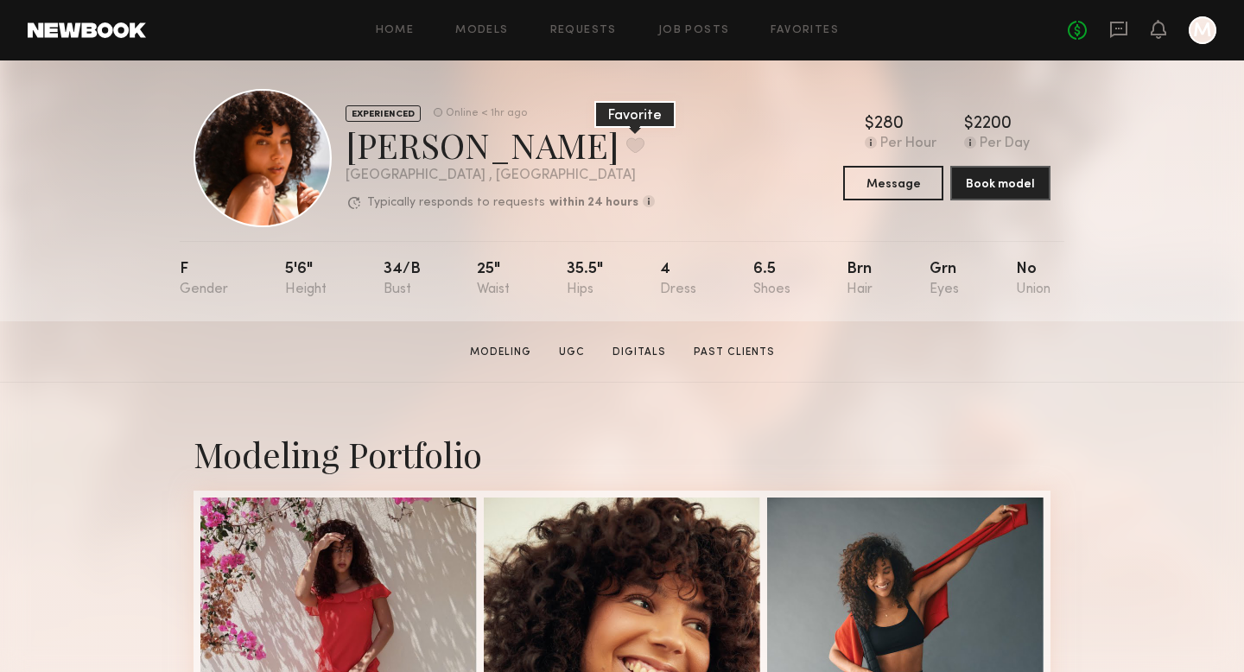
click at [626, 142] on button at bounding box center [635, 145] width 18 height 16
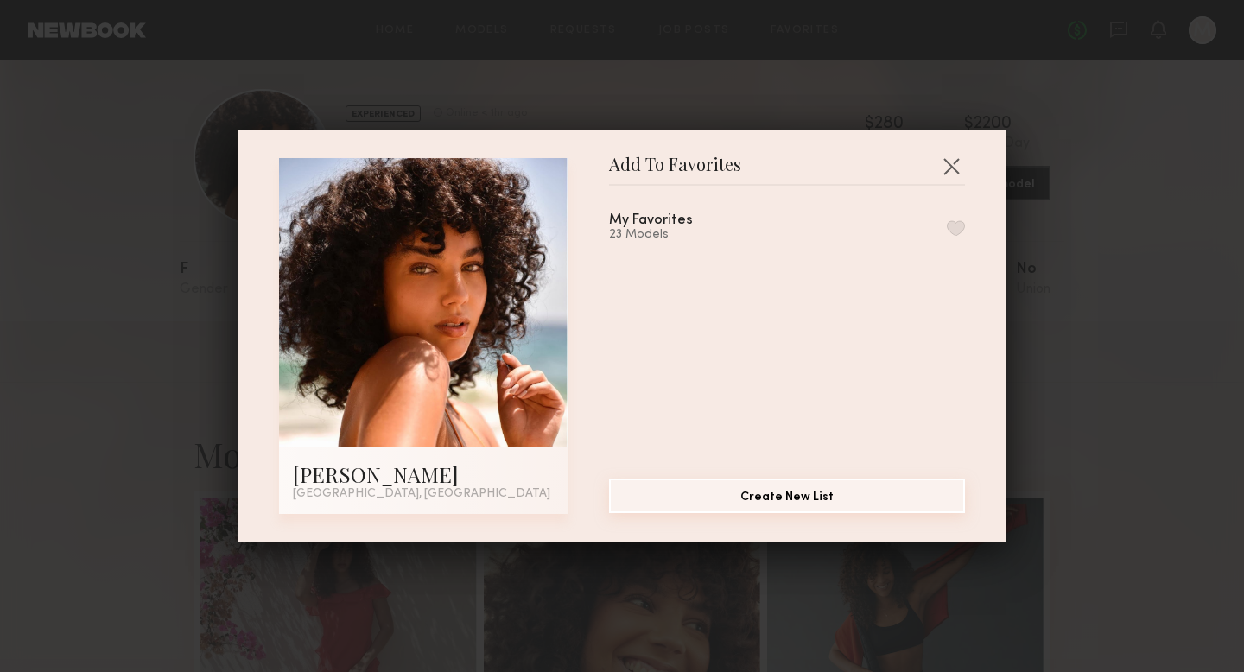
click at [798, 495] on button "Create New List" at bounding box center [787, 496] width 356 height 35
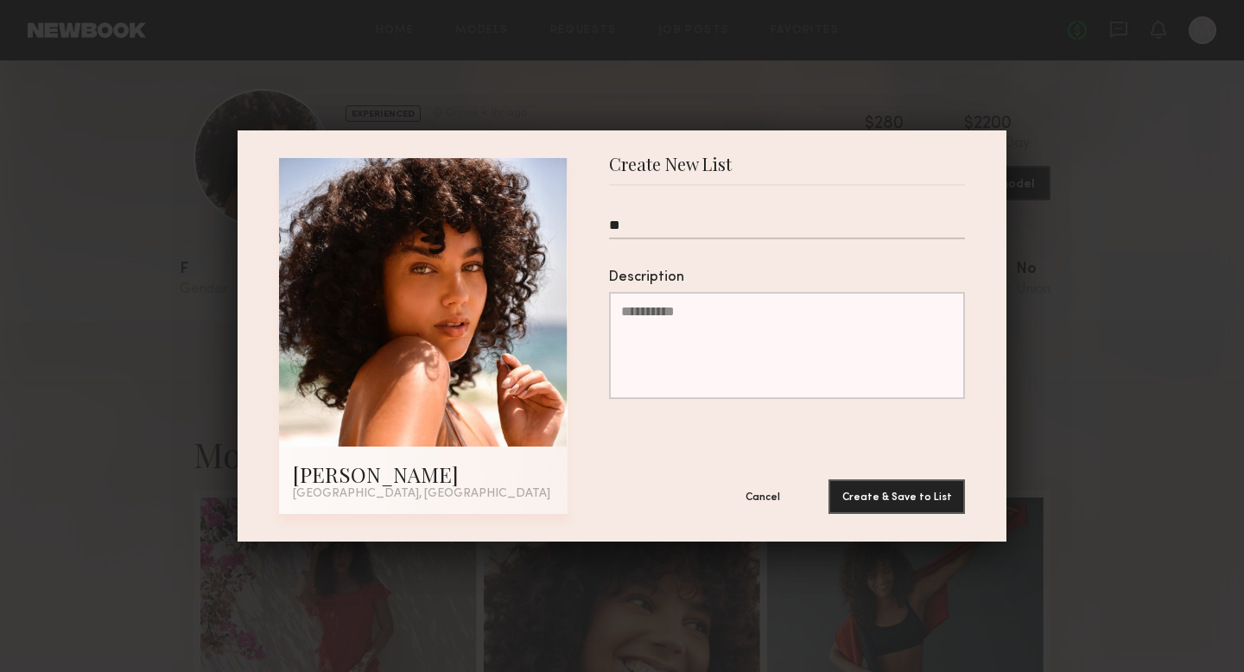
type input "*"
type input "******"
click at [894, 501] on button "Create & Save to List" at bounding box center [897, 496] width 137 height 35
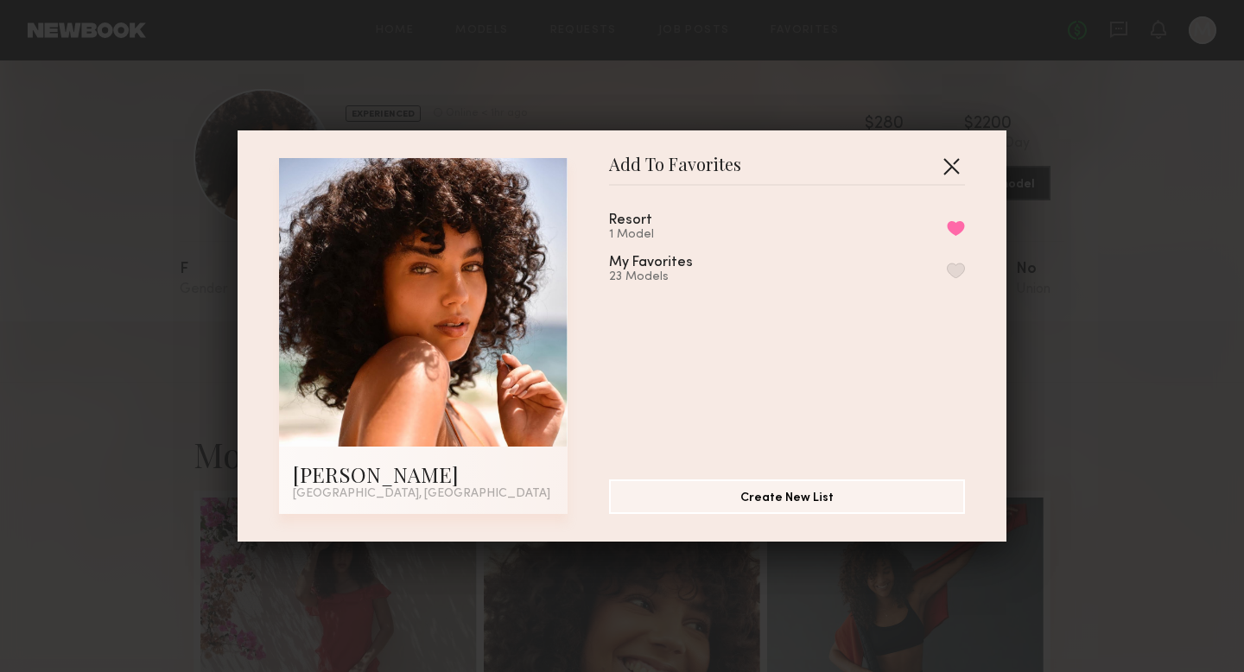
click at [953, 161] on button "button" at bounding box center [952, 166] width 28 height 28
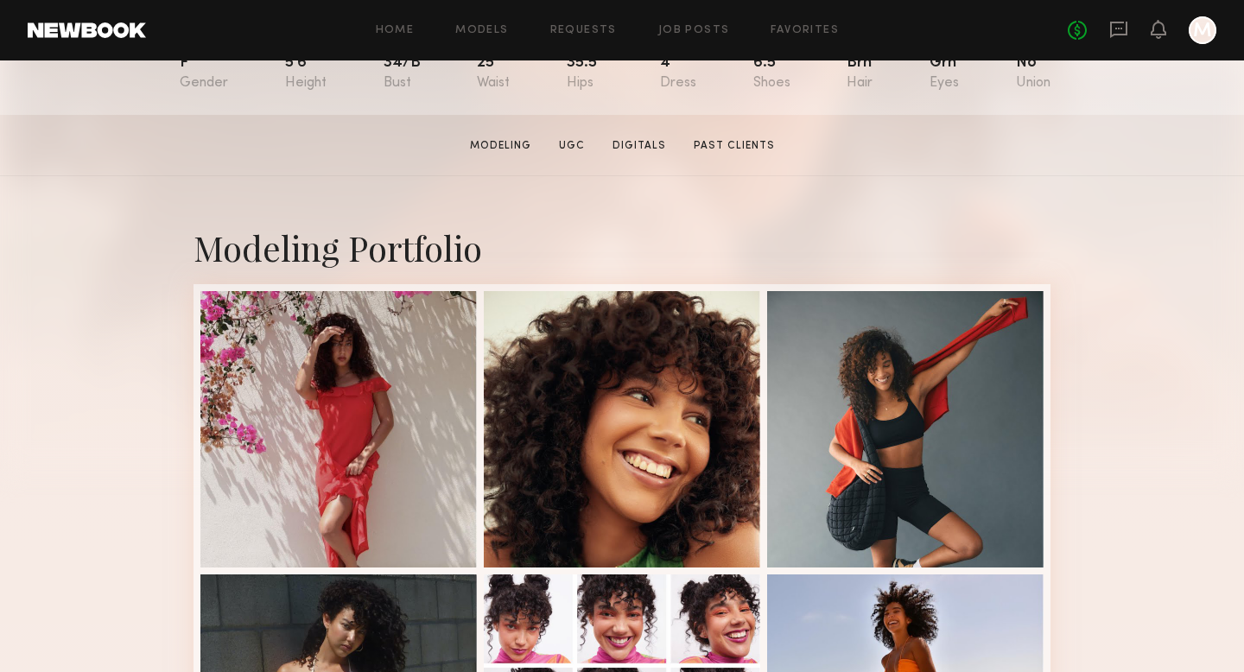
scroll to position [222, 0]
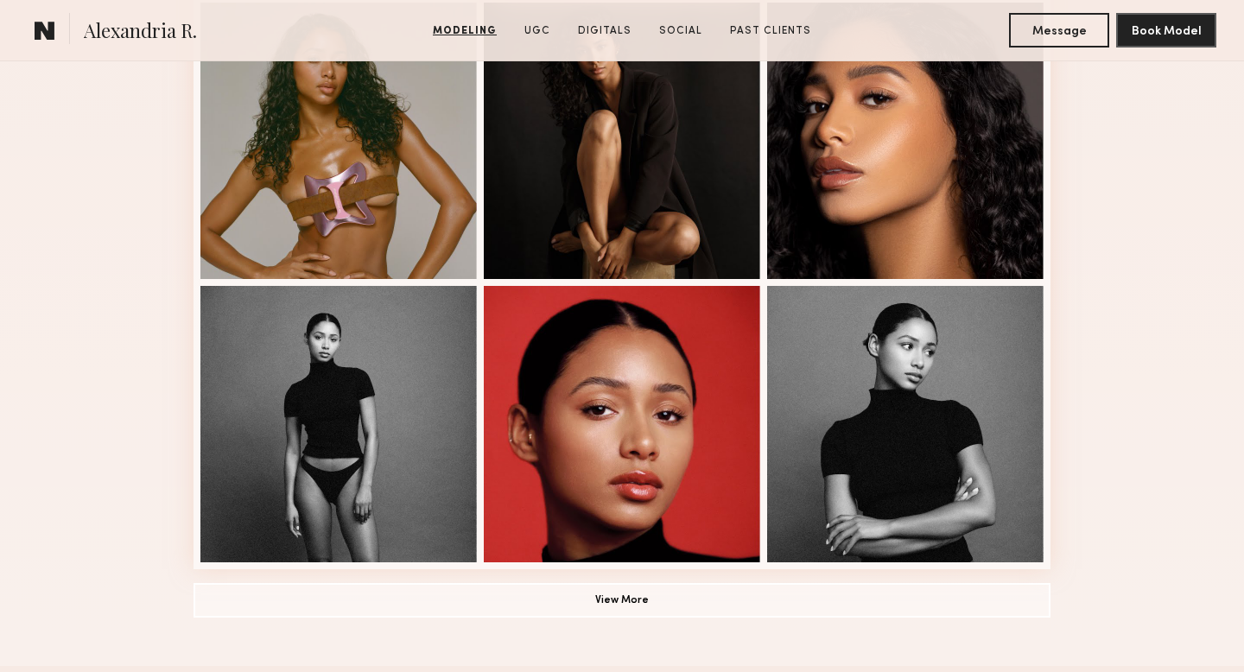
scroll to position [1079, 0]
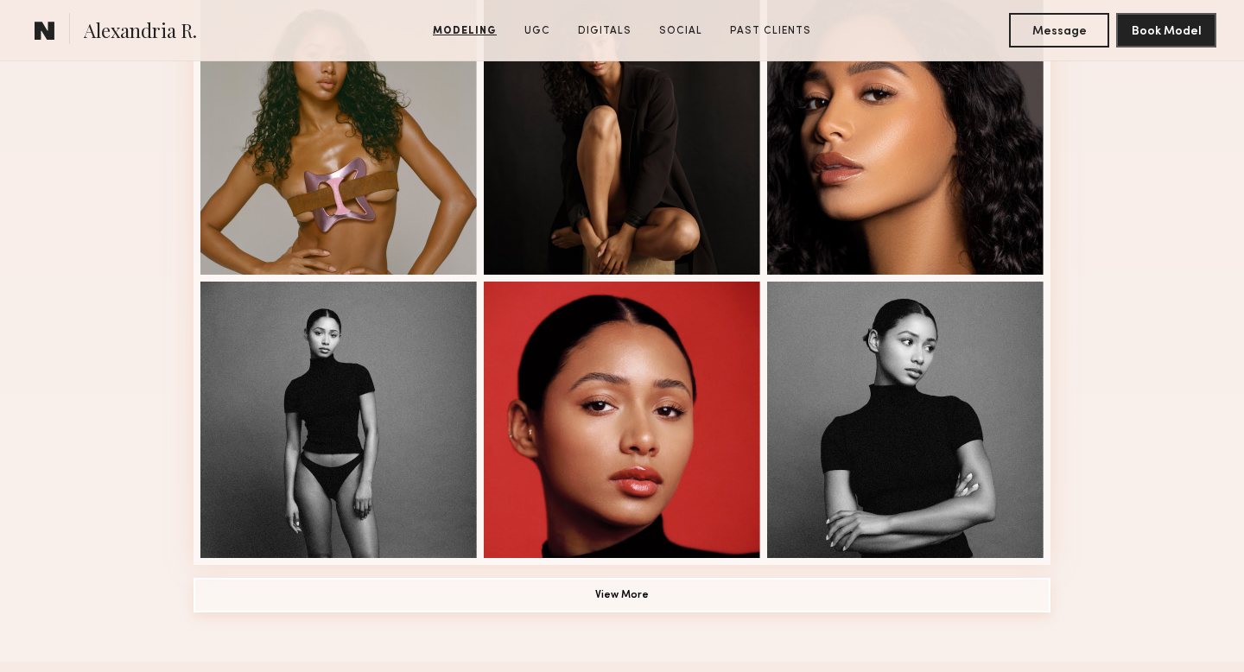
click at [620, 600] on button "View More" at bounding box center [622, 595] width 857 height 35
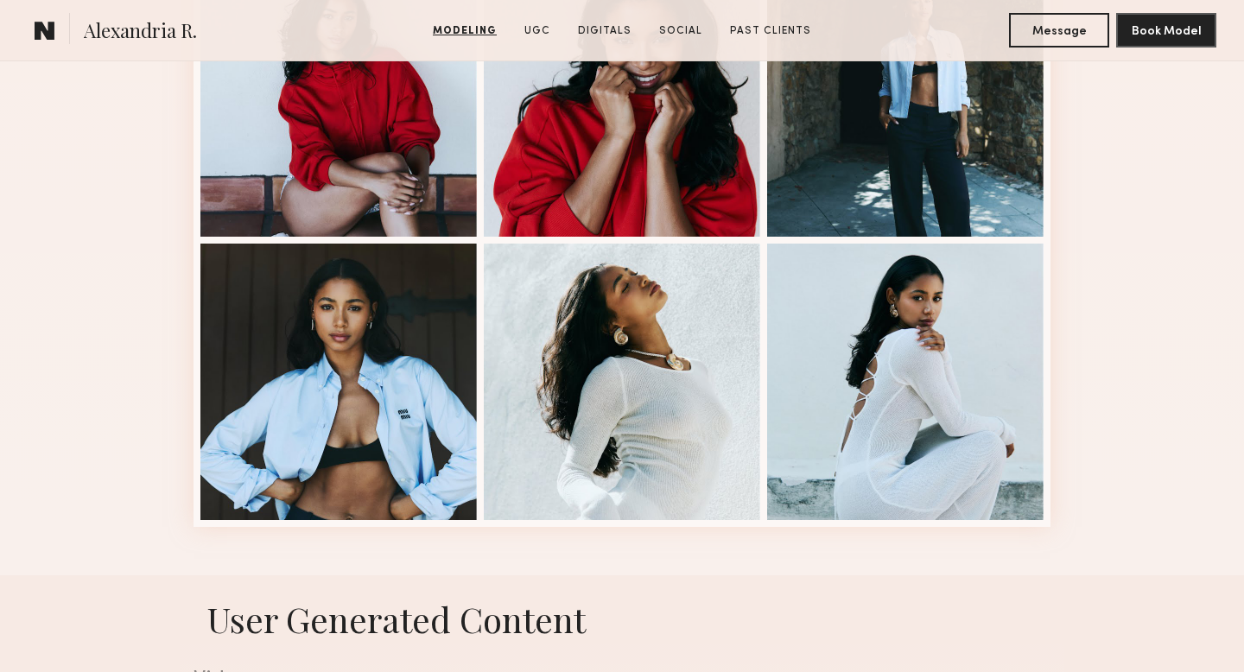
scroll to position [2252, 0]
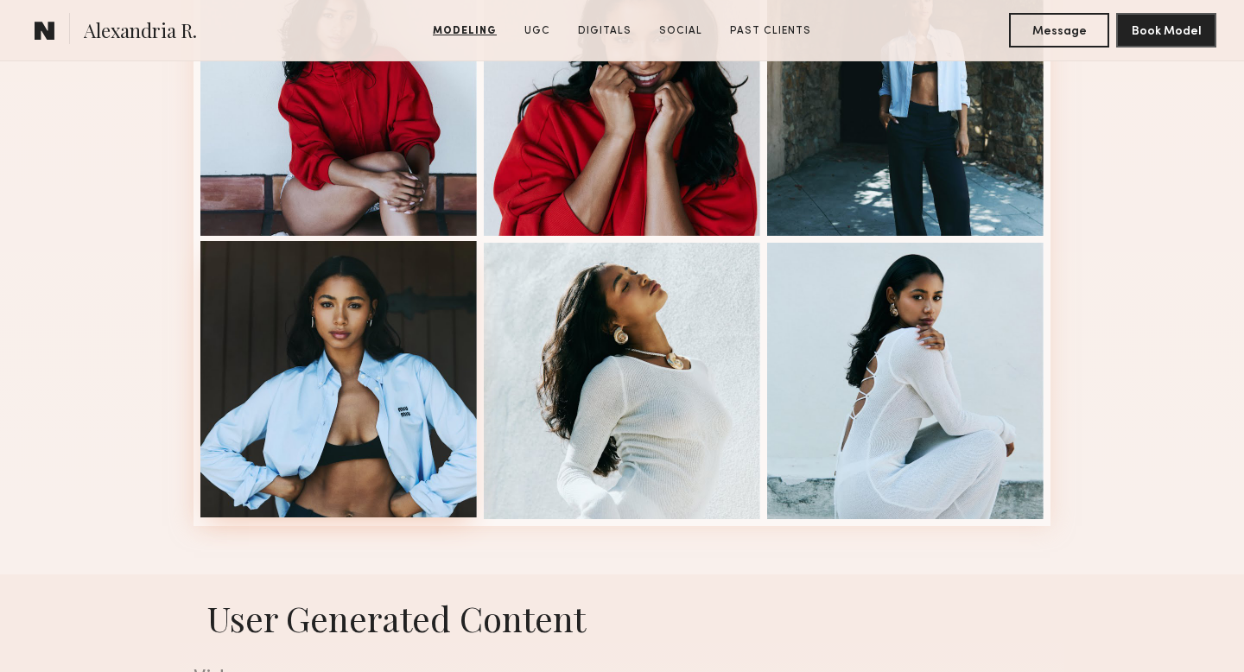
click at [418, 430] on div at bounding box center [338, 379] width 277 height 277
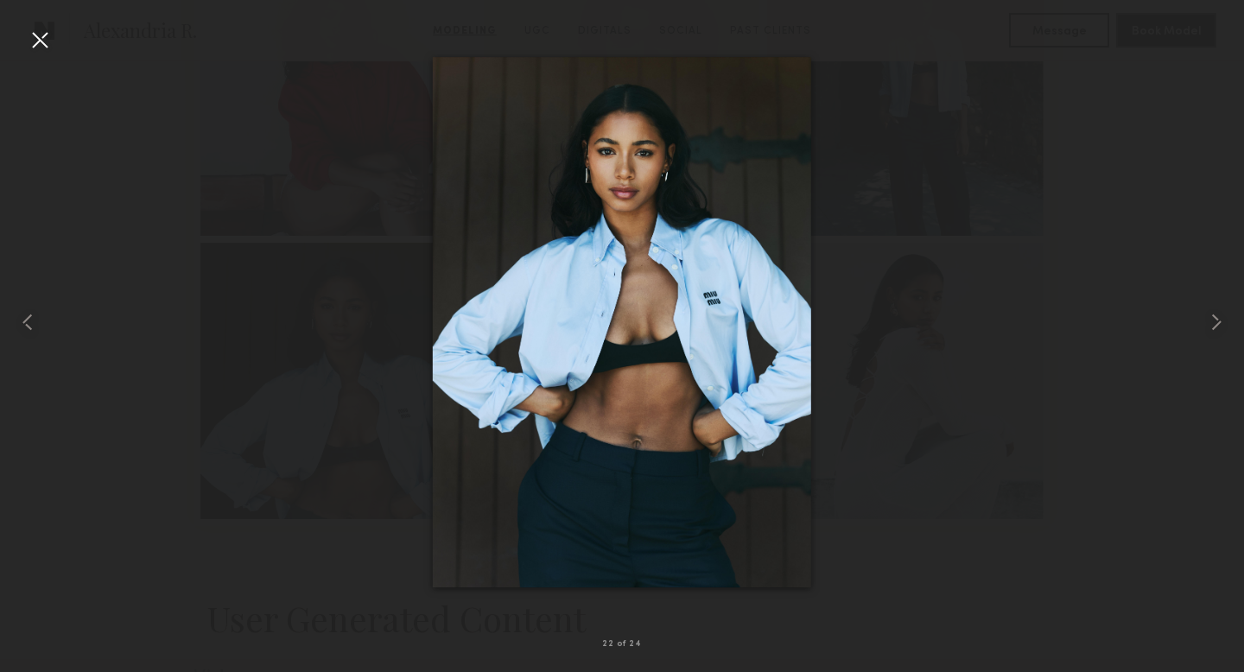
click at [430, 194] on div at bounding box center [622, 322] width 1244 height 589
click at [48, 38] on div at bounding box center [40, 40] width 28 height 28
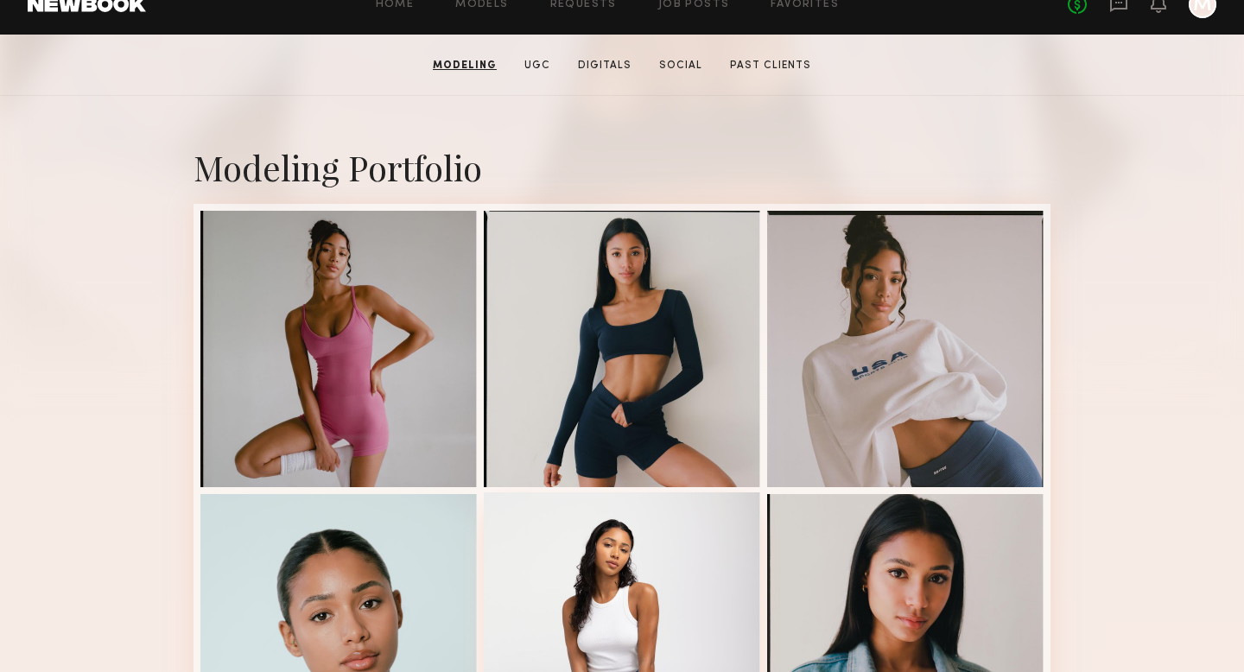
scroll to position [0, 0]
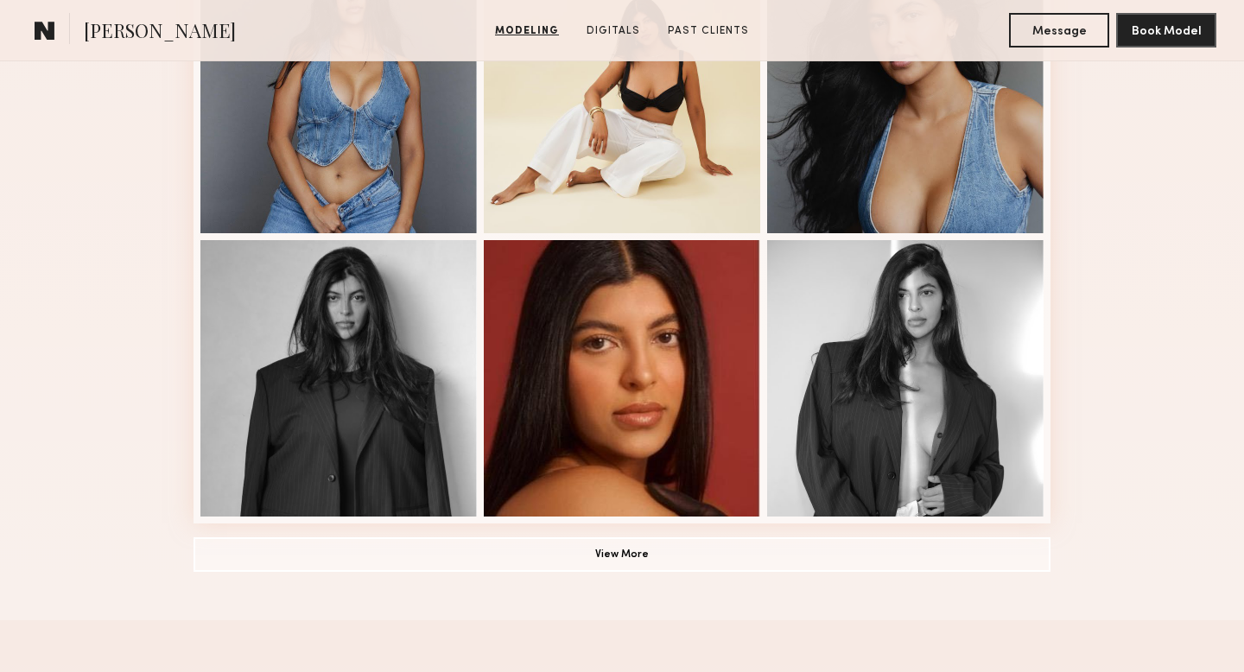
scroll to position [1123, 0]
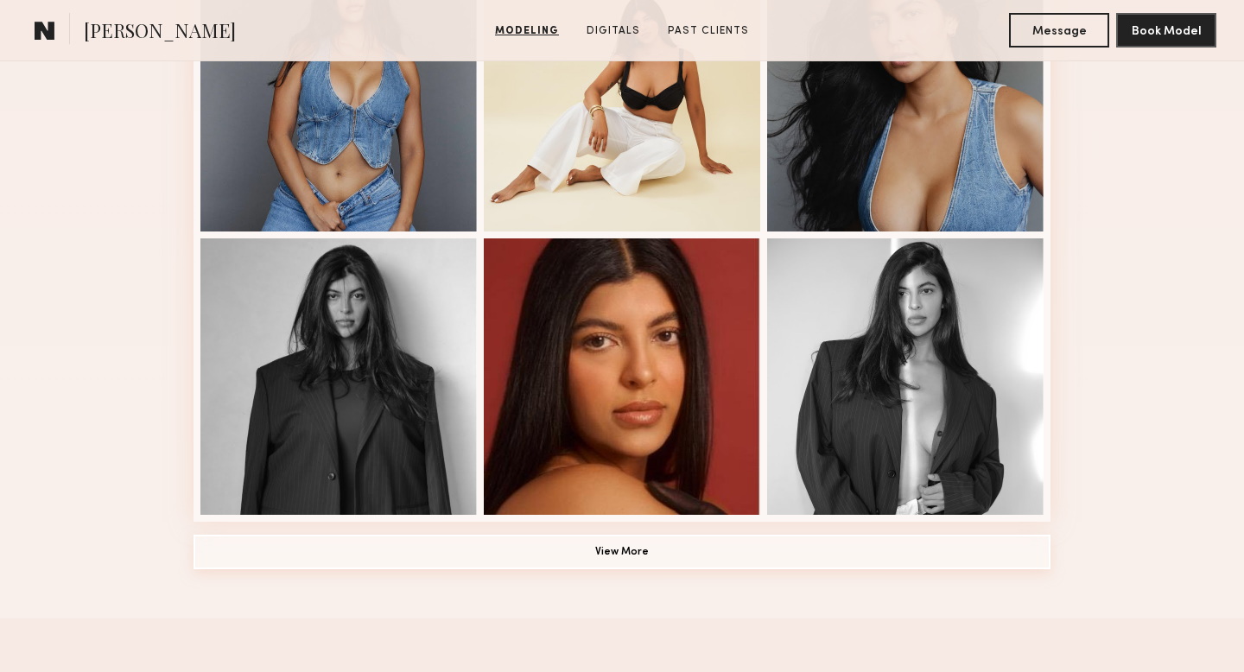
click at [639, 554] on button "View More" at bounding box center [622, 552] width 857 height 35
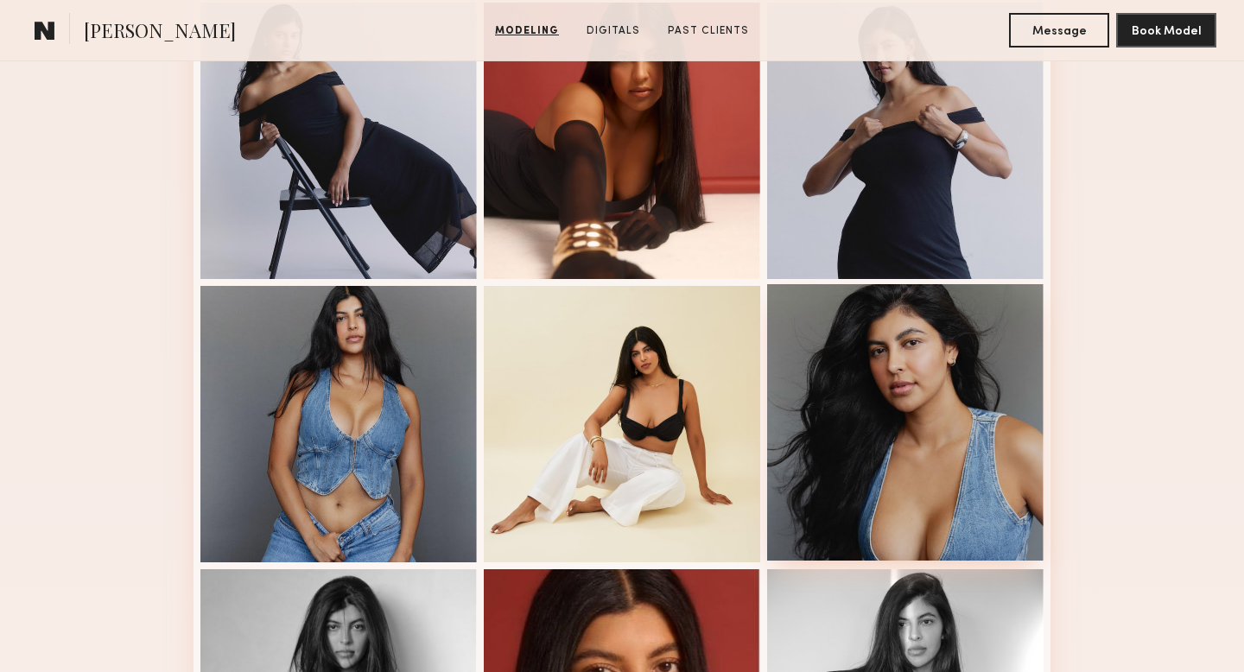
scroll to position [795, 0]
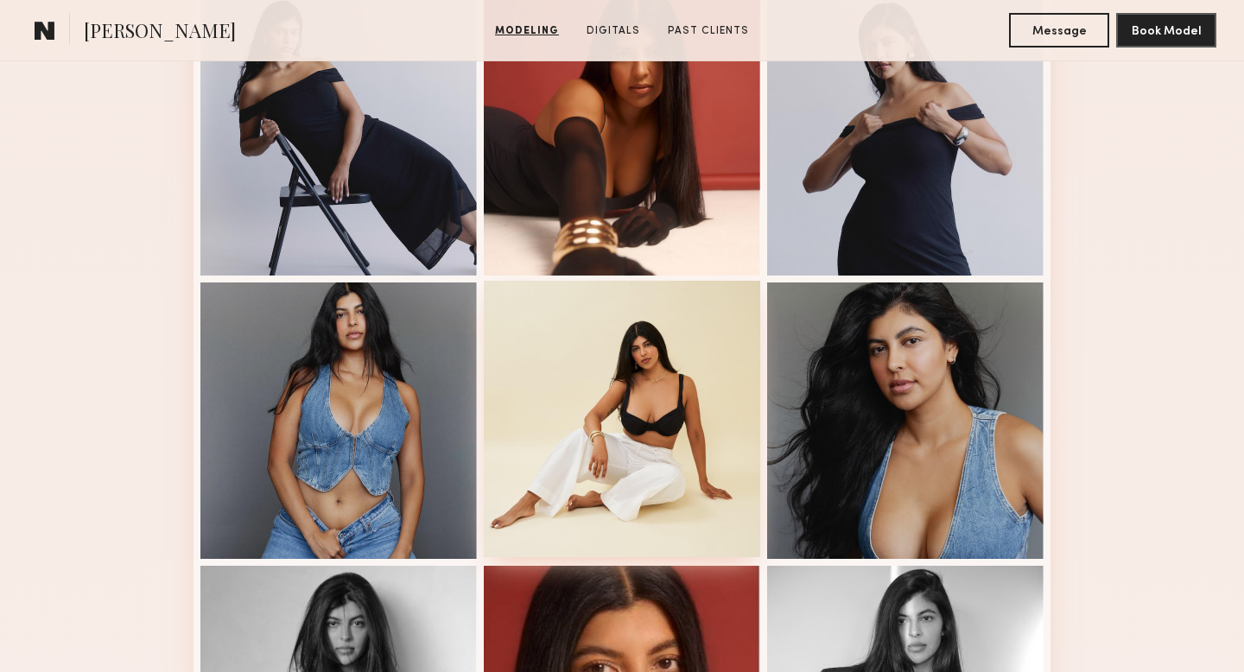
click at [664, 452] on div at bounding box center [622, 419] width 277 height 277
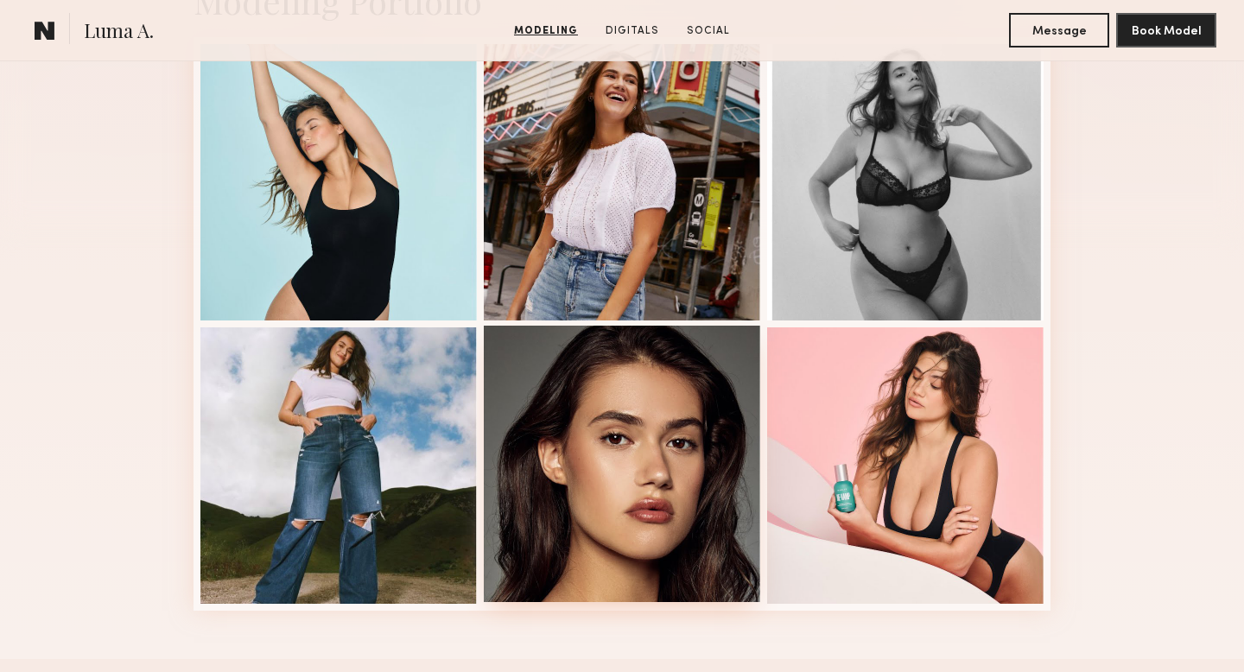
scroll to position [369, 0]
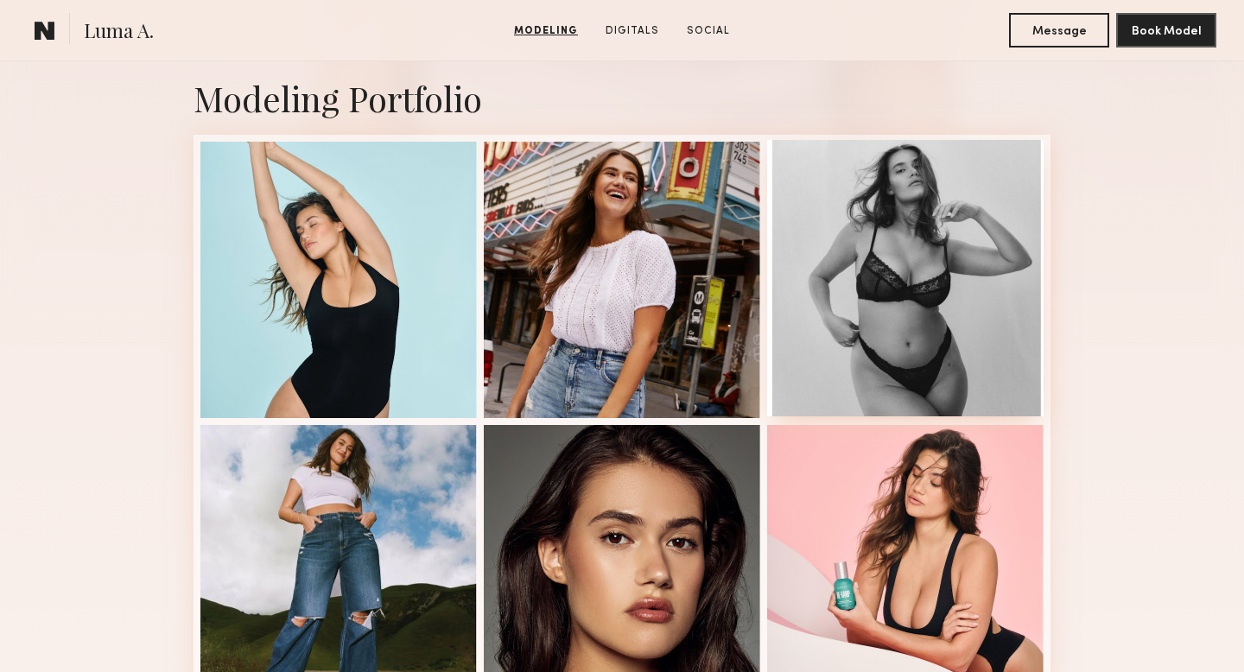
click at [827, 340] on div at bounding box center [905, 278] width 277 height 277
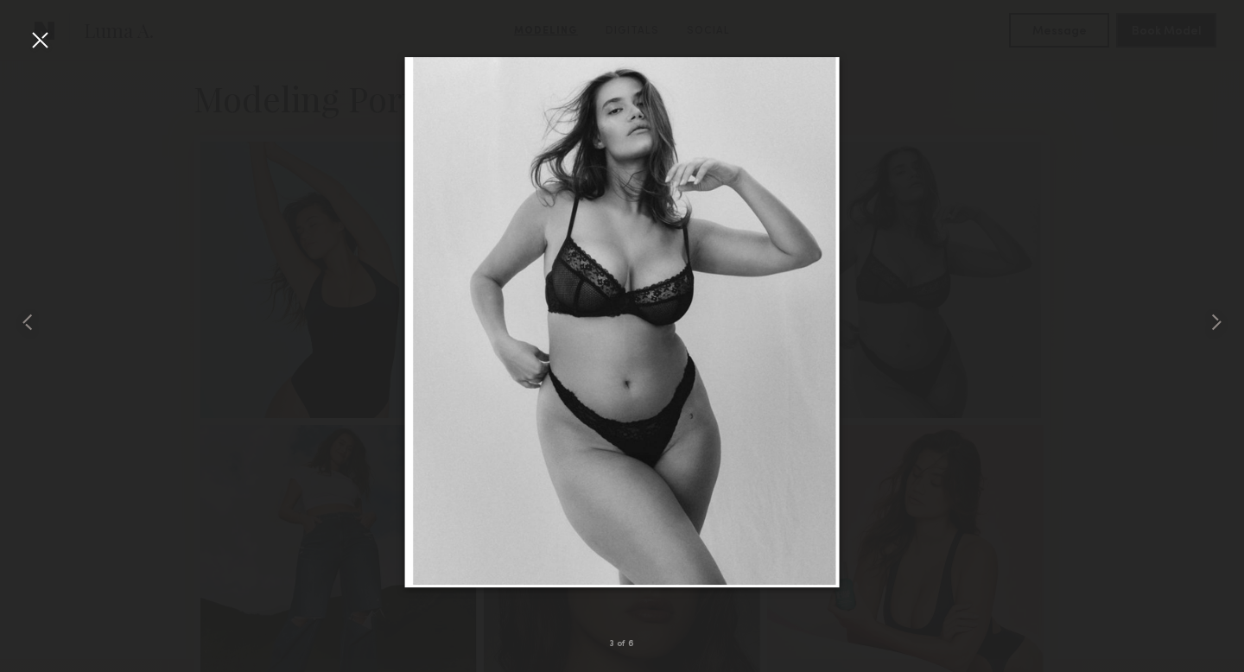
click at [35, 42] on div at bounding box center [40, 40] width 28 height 28
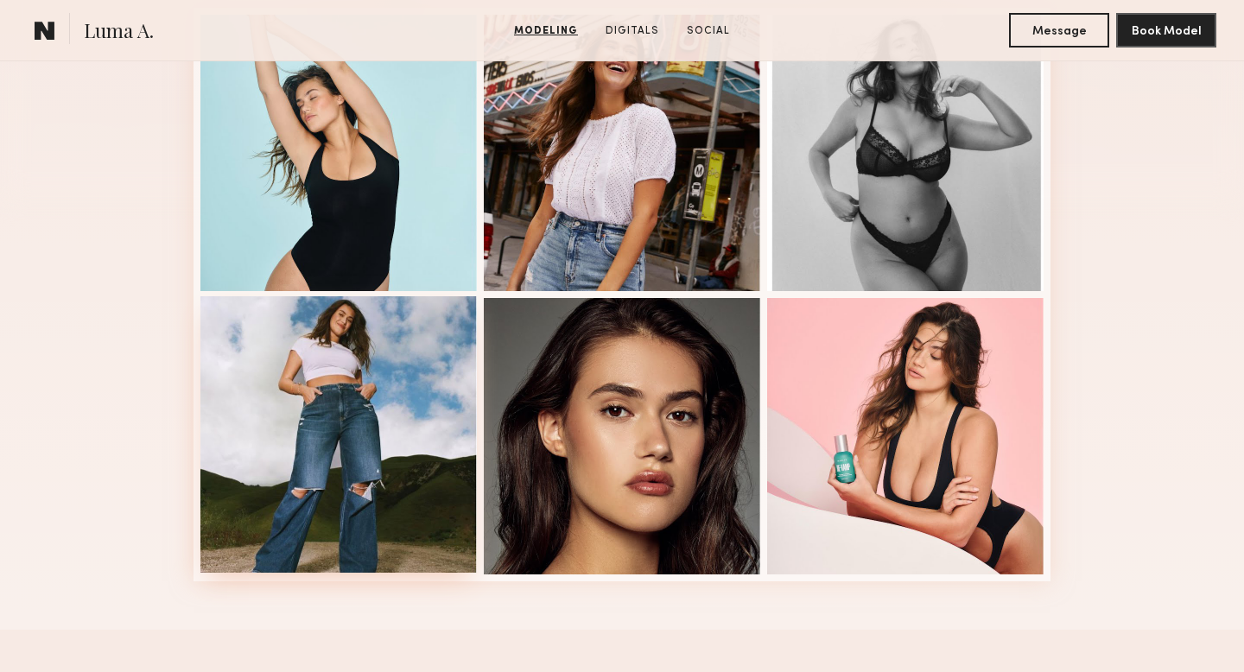
scroll to position [498, 0]
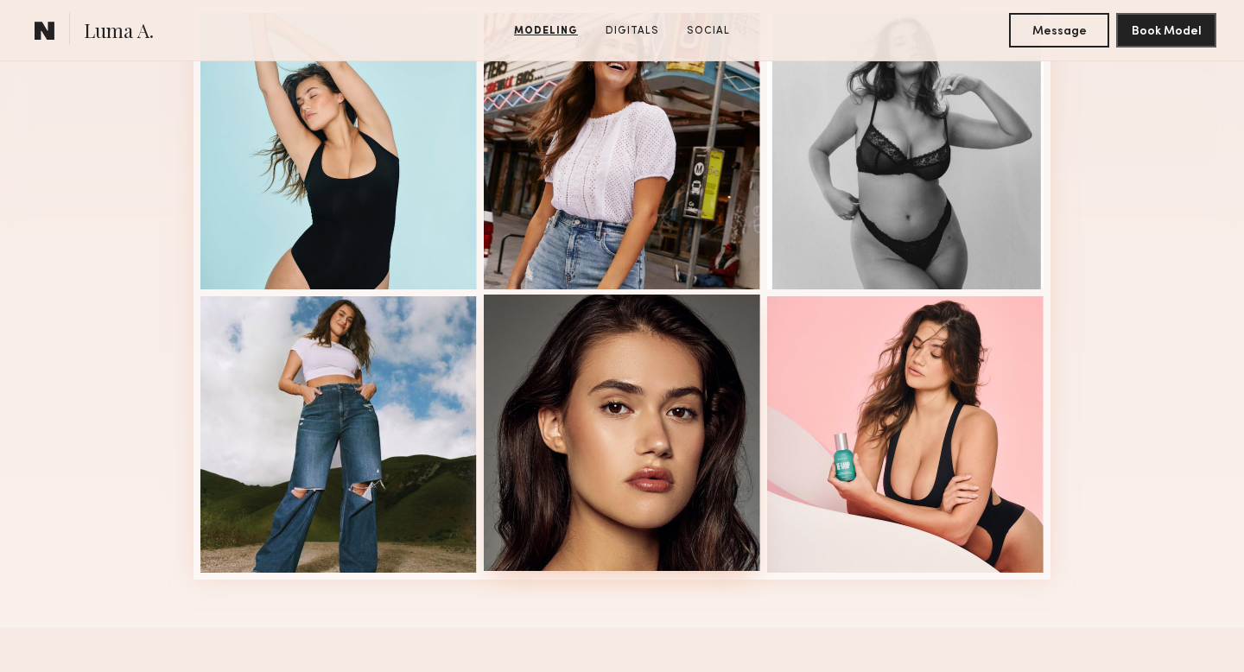
click at [646, 482] on div at bounding box center [622, 433] width 277 height 277
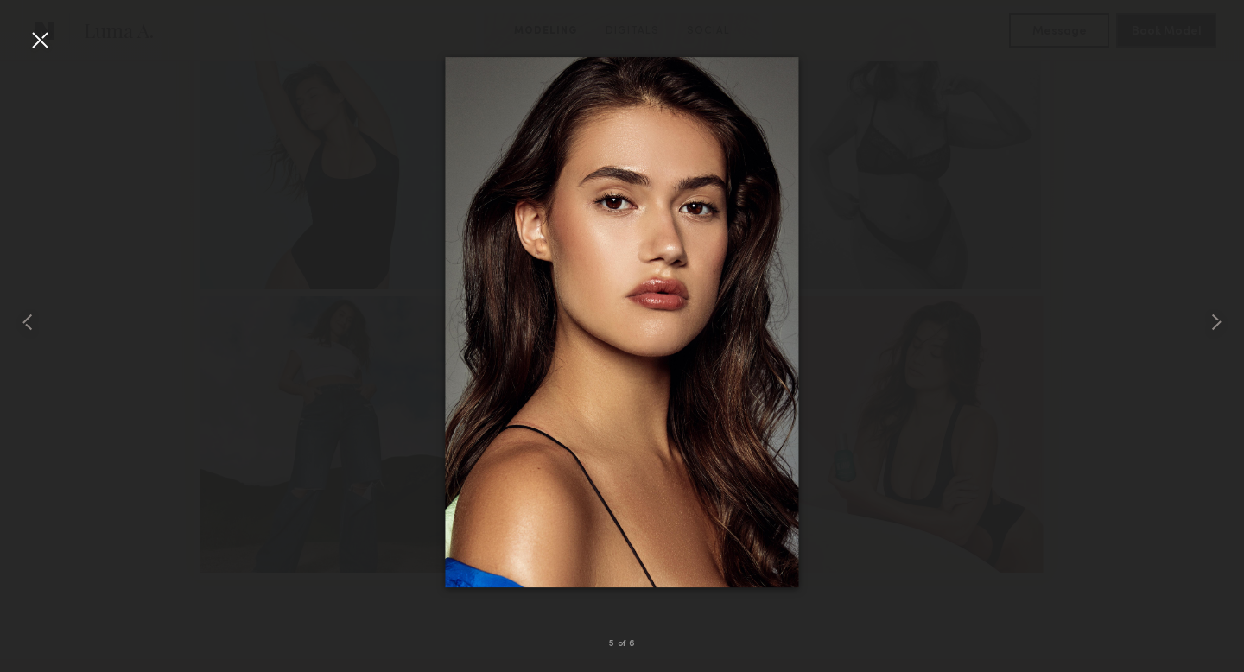
click at [38, 41] on div at bounding box center [40, 40] width 28 height 28
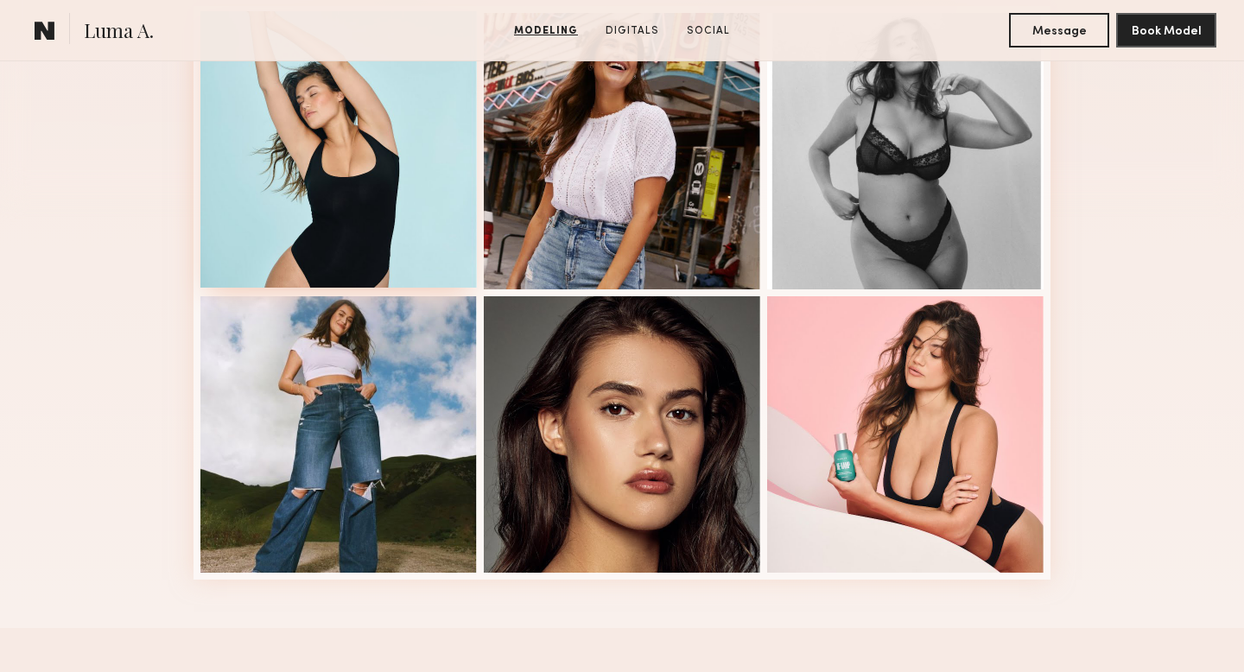
click at [360, 263] on div at bounding box center [338, 149] width 277 height 277
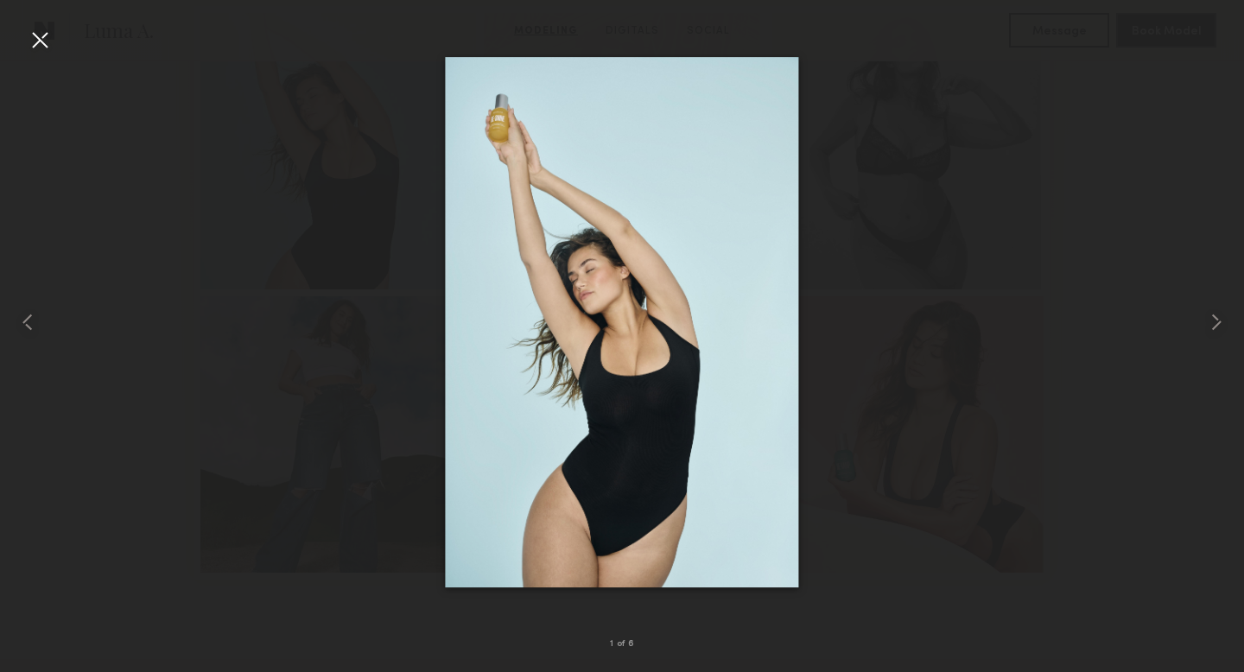
click at [41, 47] on div at bounding box center [40, 40] width 28 height 28
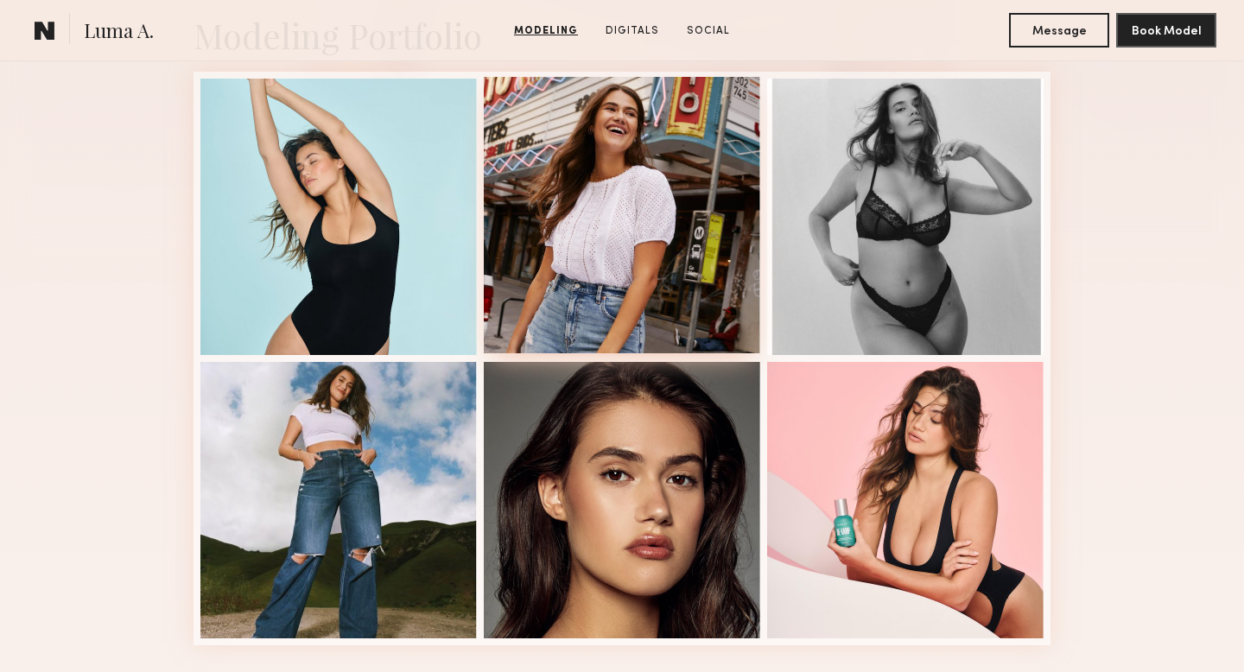
scroll to position [411, 0]
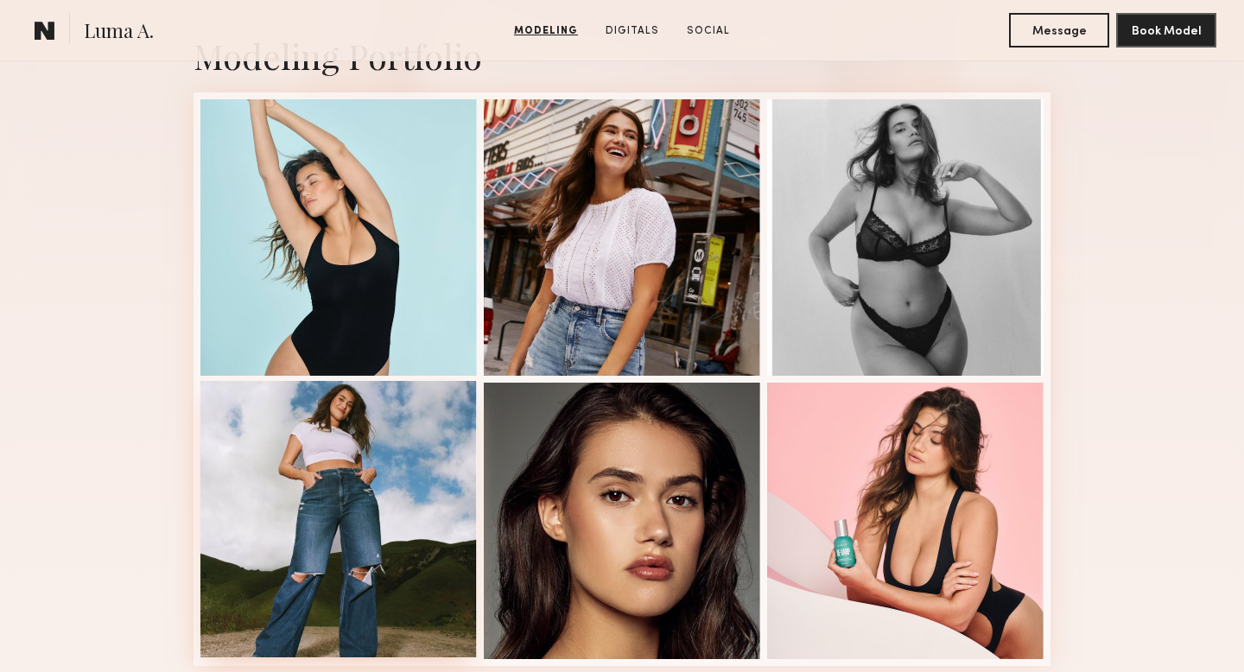
click at [338, 625] on div at bounding box center [338, 519] width 277 height 277
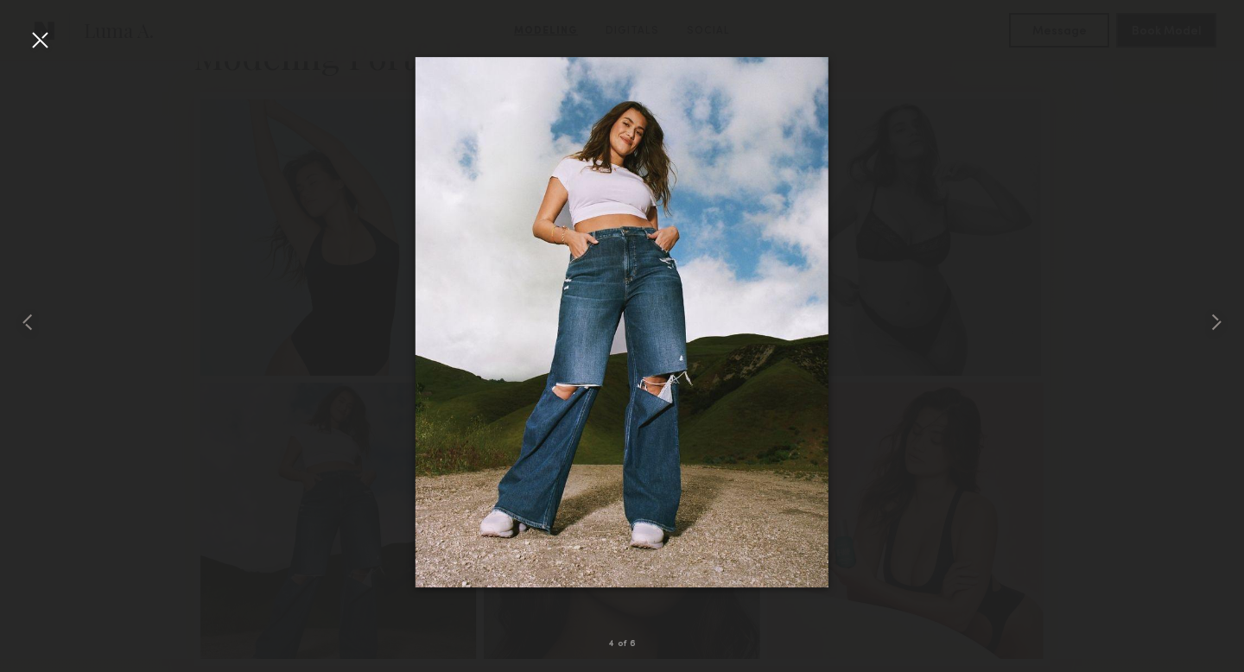
click at [50, 52] on div at bounding box center [40, 40] width 28 height 28
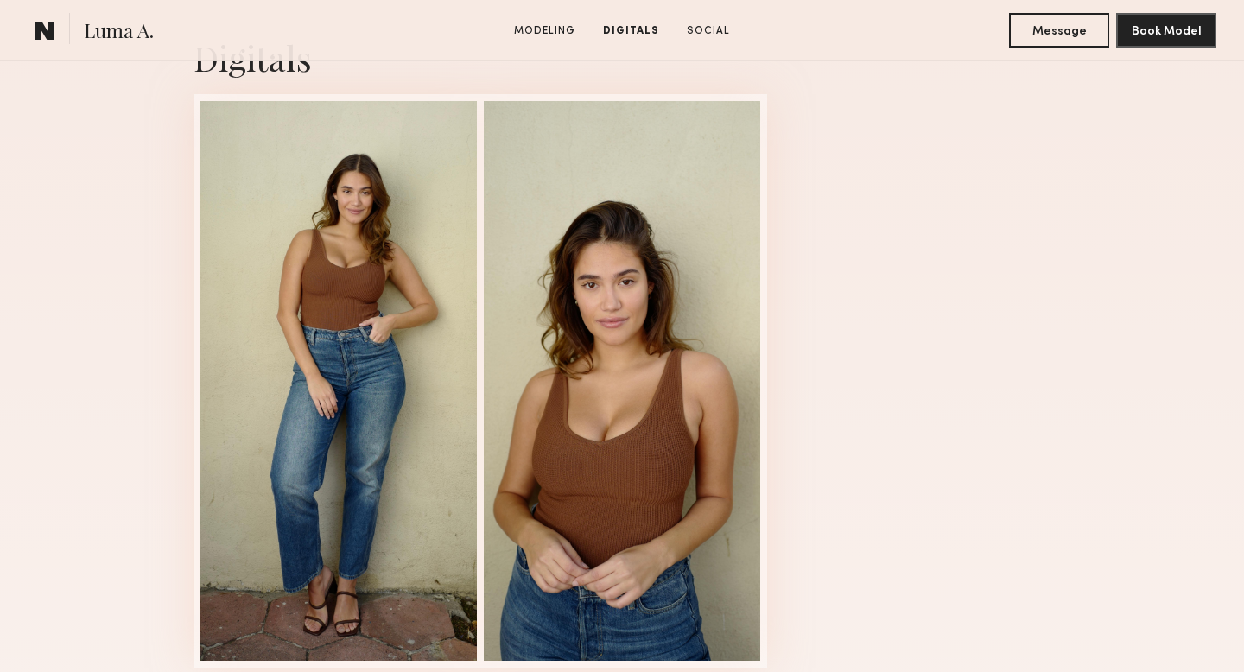
scroll to position [1141, 0]
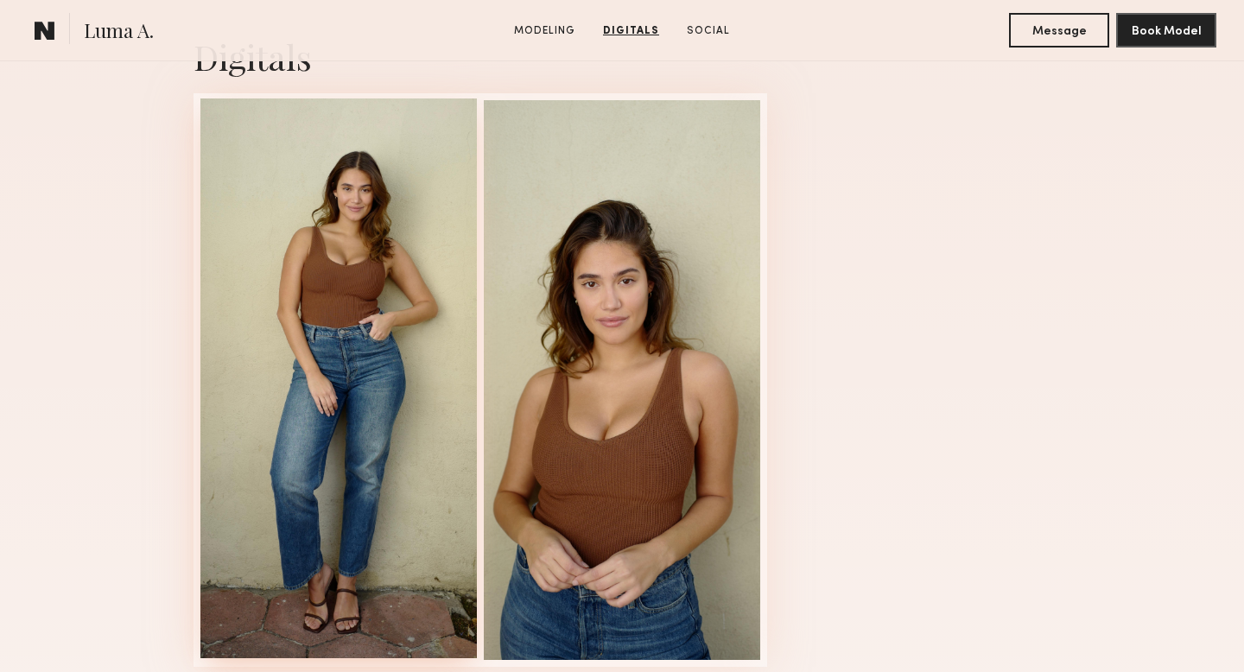
click at [391, 420] on div at bounding box center [338, 379] width 277 height 560
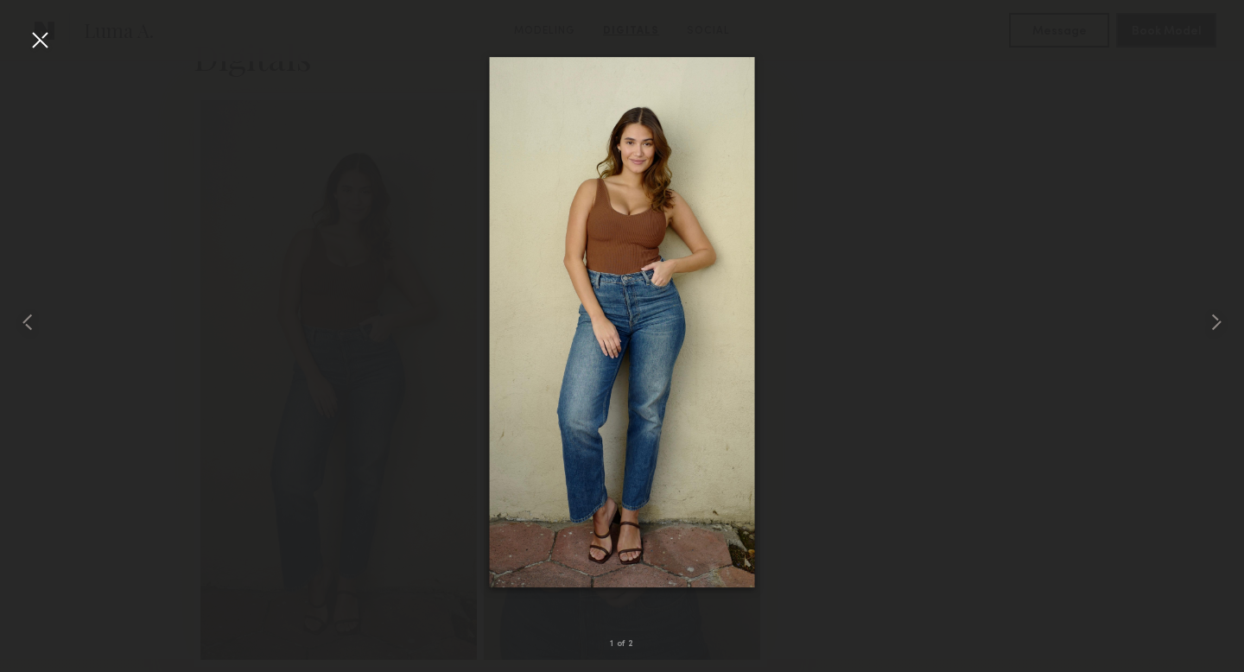
click at [41, 46] on div at bounding box center [40, 40] width 28 height 28
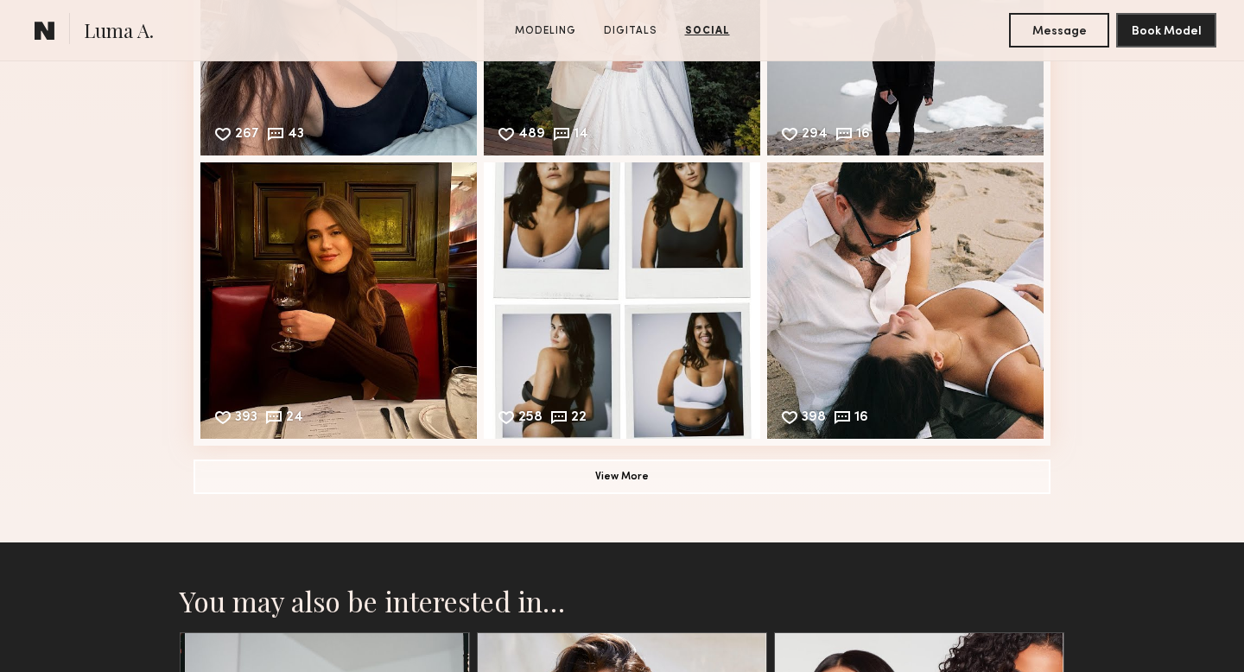
scroll to position [2103, 0]
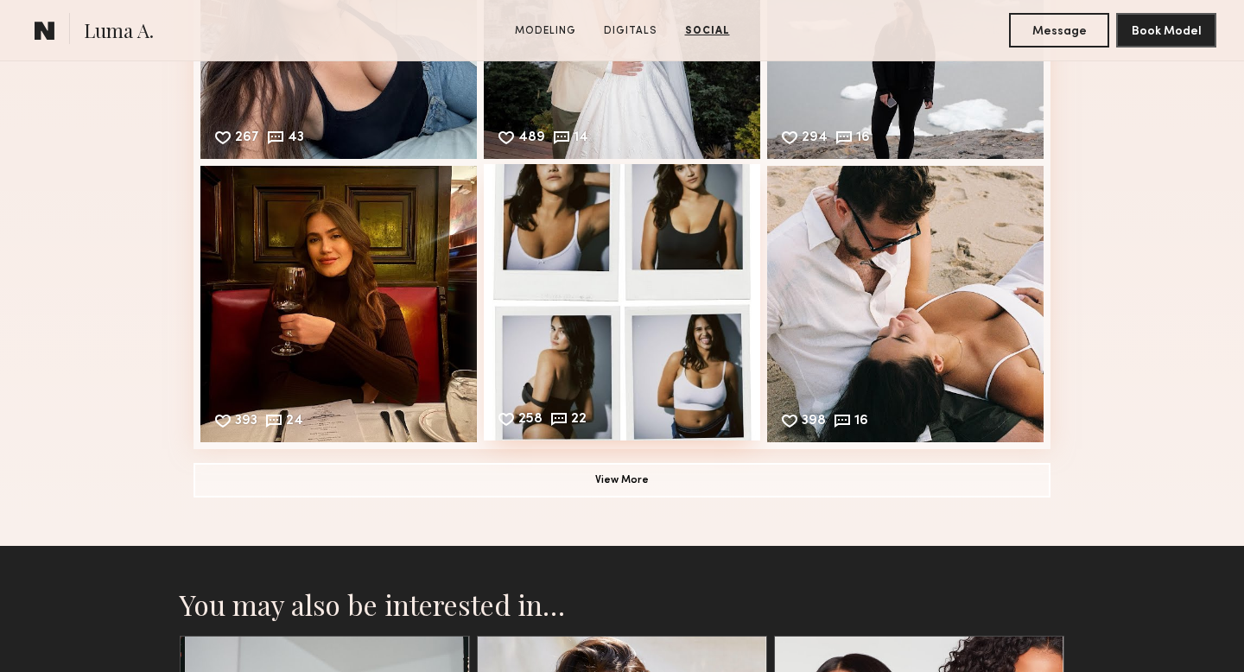
click at [652, 341] on div "258 22 Likes & comments displayed to show model’s engagement" at bounding box center [622, 302] width 277 height 277
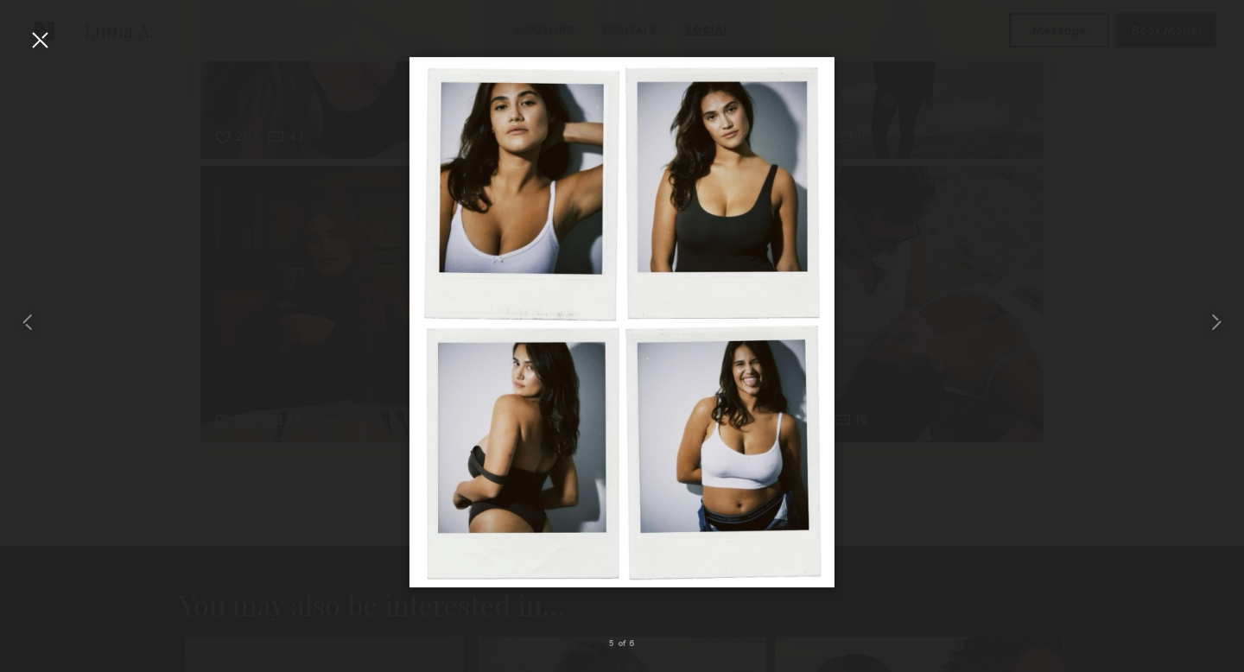
click at [38, 32] on div at bounding box center [40, 40] width 28 height 28
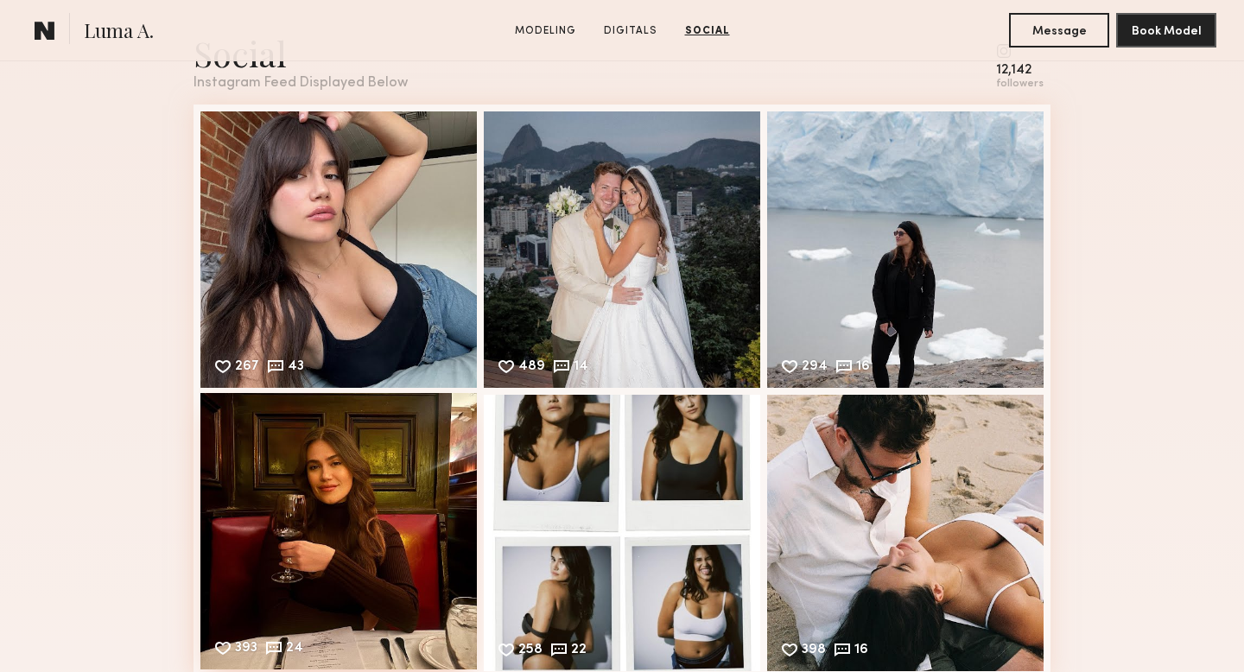
scroll to position [1806, 0]
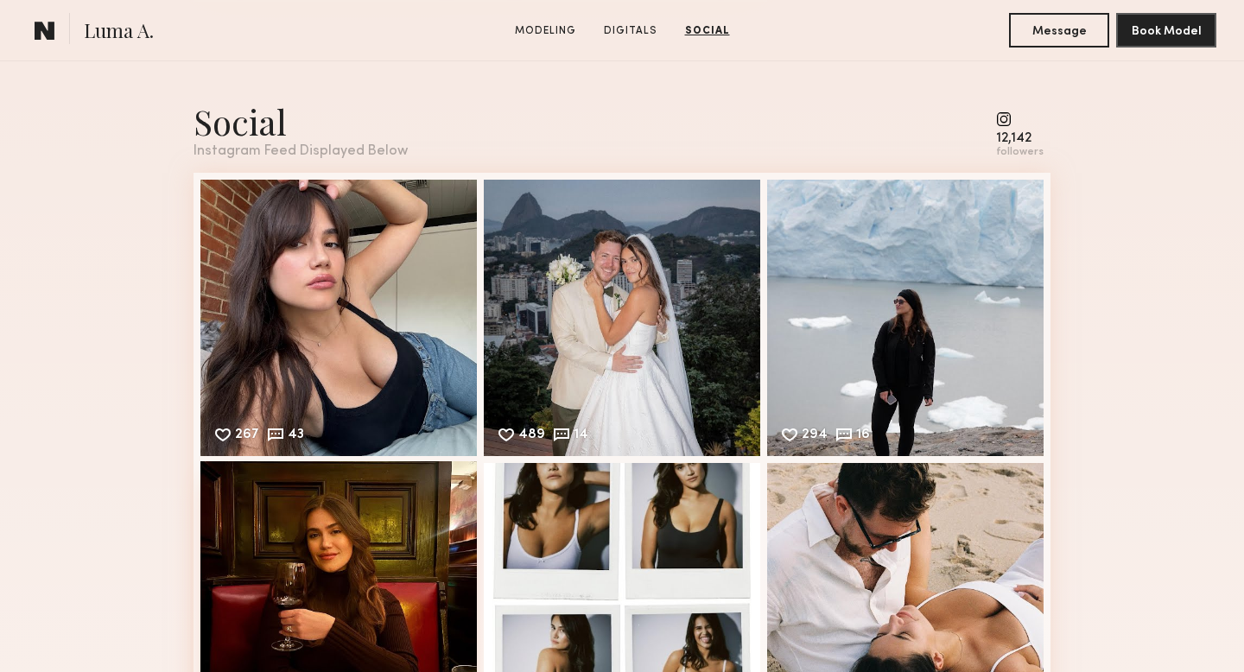
click at [356, 557] on div "393 24 Likes & comments displayed to show model’s engagement" at bounding box center [338, 599] width 277 height 277
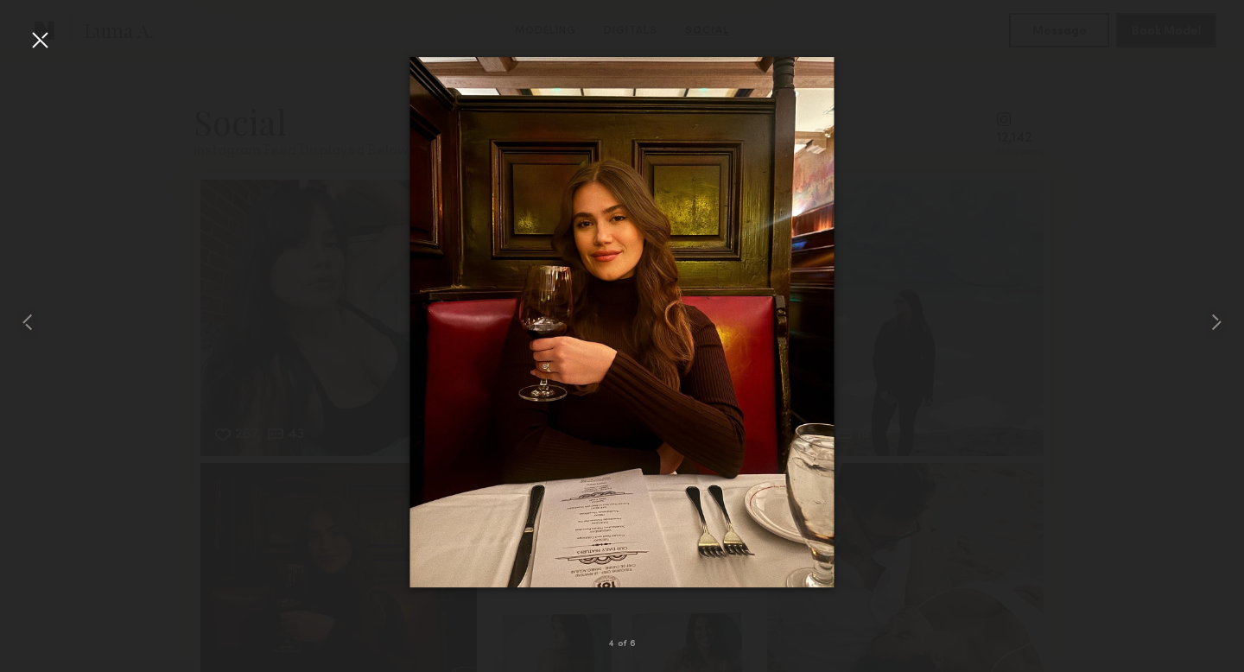
click at [45, 40] on div at bounding box center [40, 40] width 28 height 28
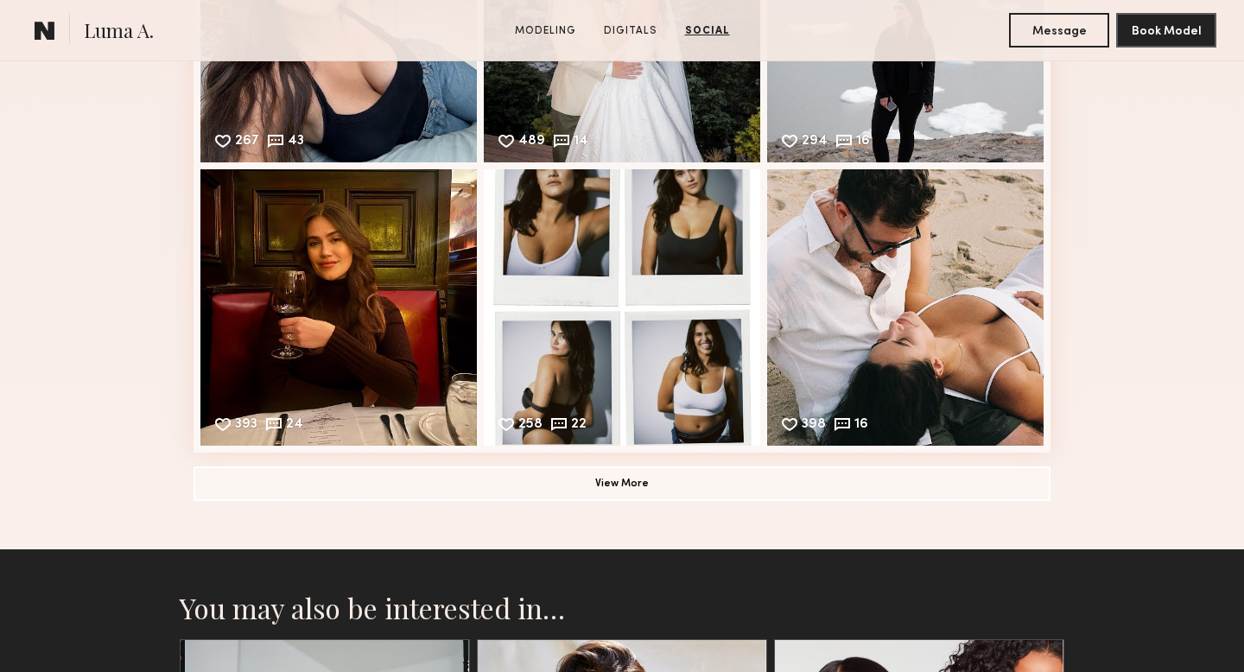
scroll to position [2104, 0]
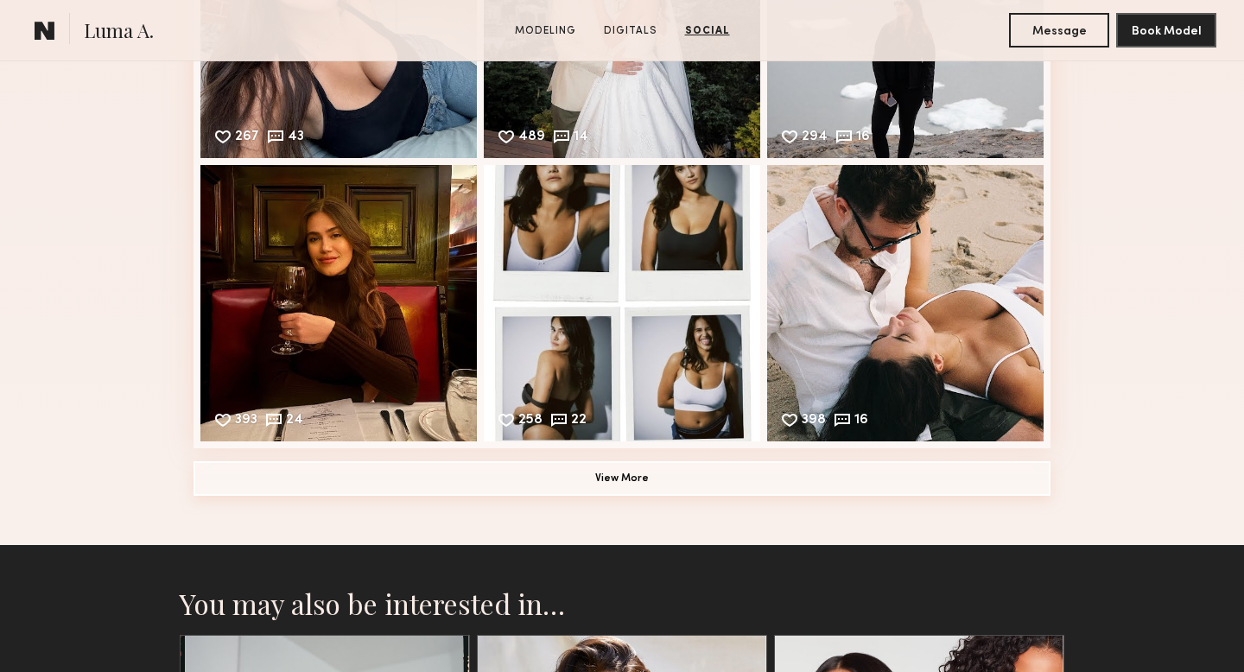
click at [667, 479] on button "View More" at bounding box center [622, 478] width 857 height 35
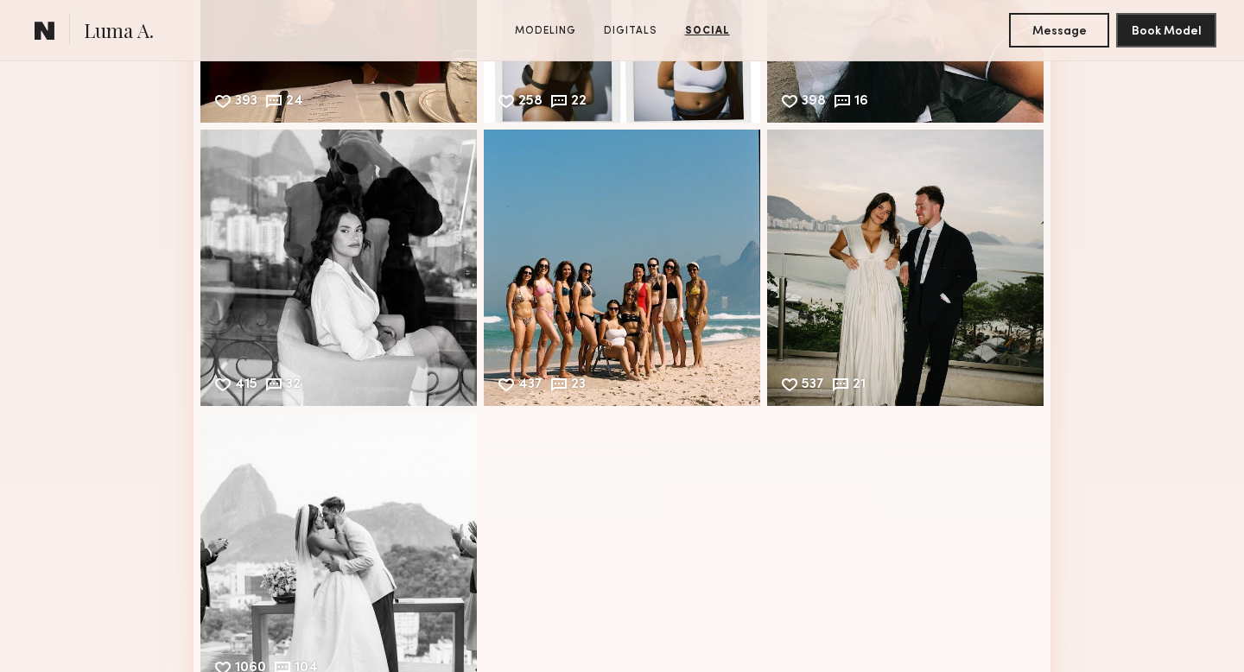
scroll to position [2446, 0]
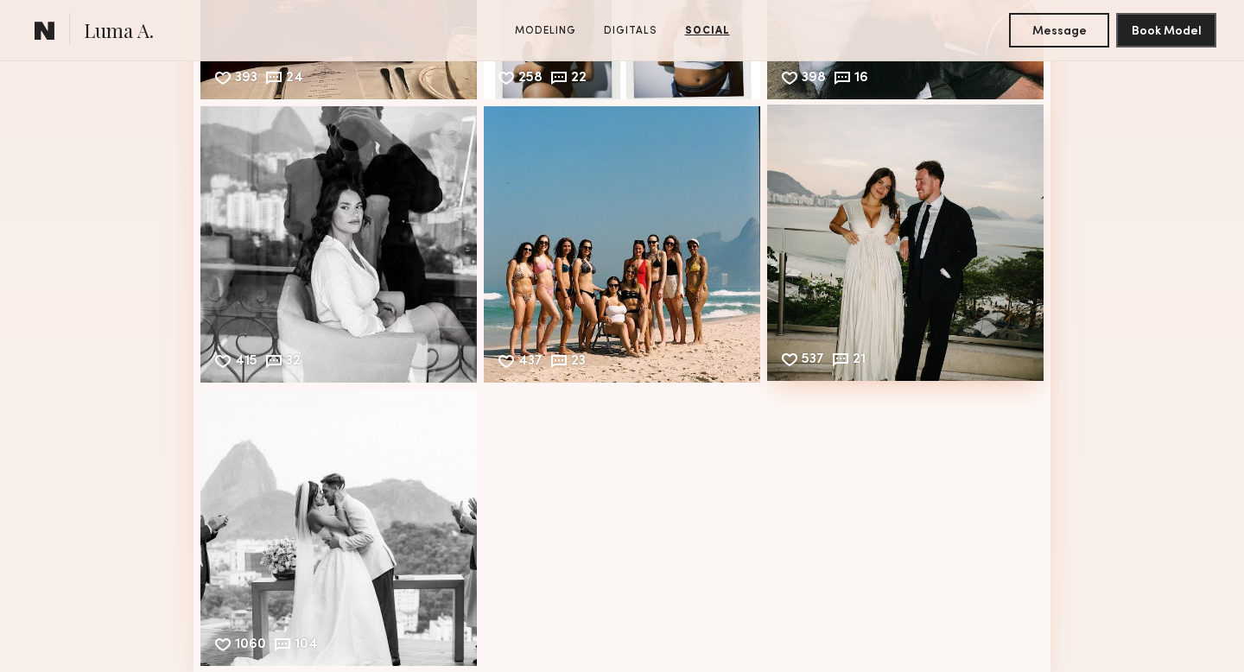
click at [903, 273] on div "537 21 Likes & comments displayed to show model’s engagement" at bounding box center [905, 243] width 277 height 277
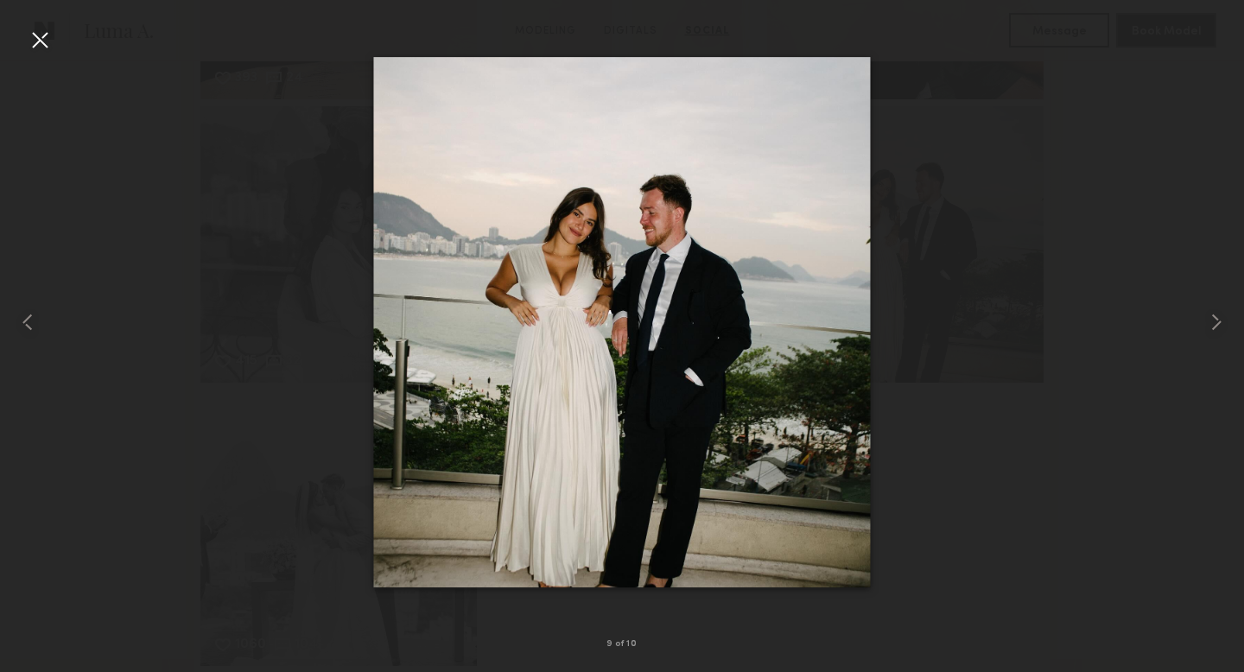
click at [46, 47] on div at bounding box center [40, 40] width 28 height 28
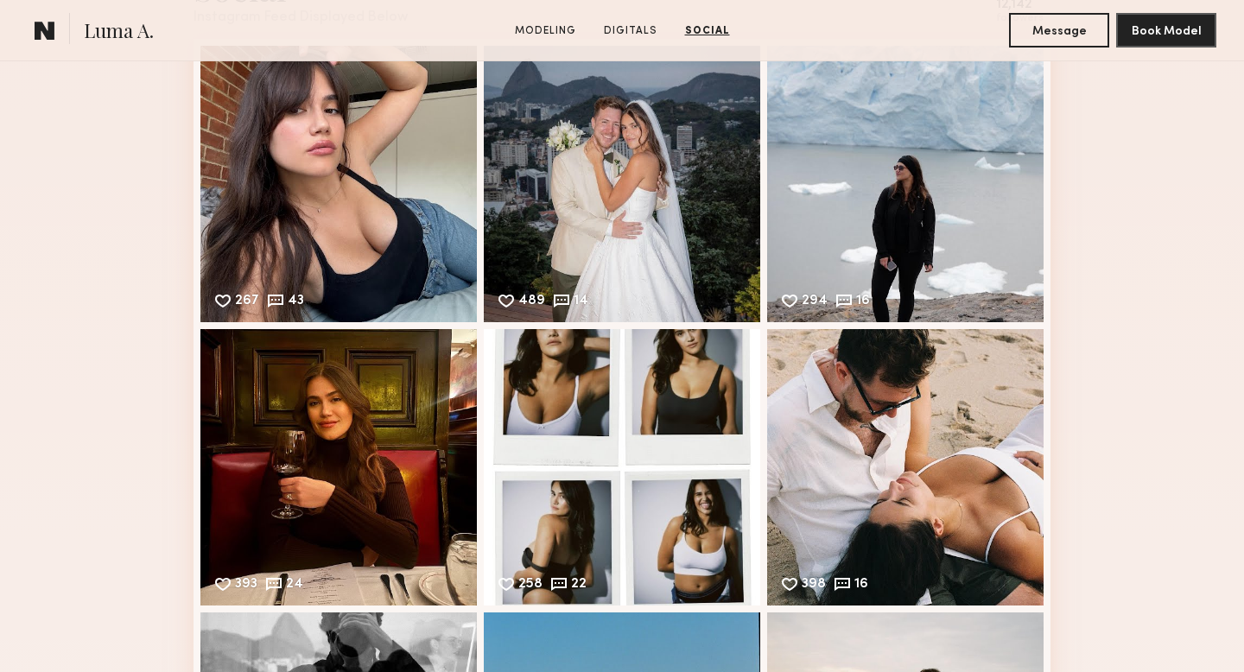
scroll to position [1890, 0]
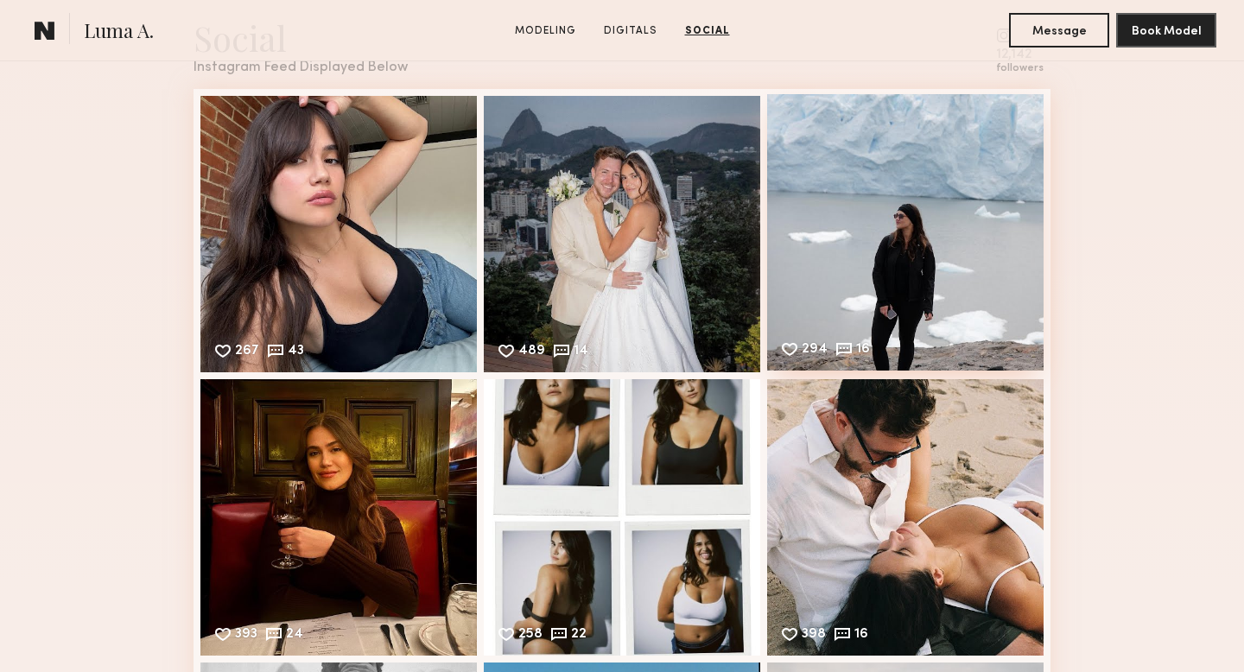
click at [847, 270] on div "294 16 Likes & comments displayed to show model’s engagement" at bounding box center [905, 232] width 277 height 277
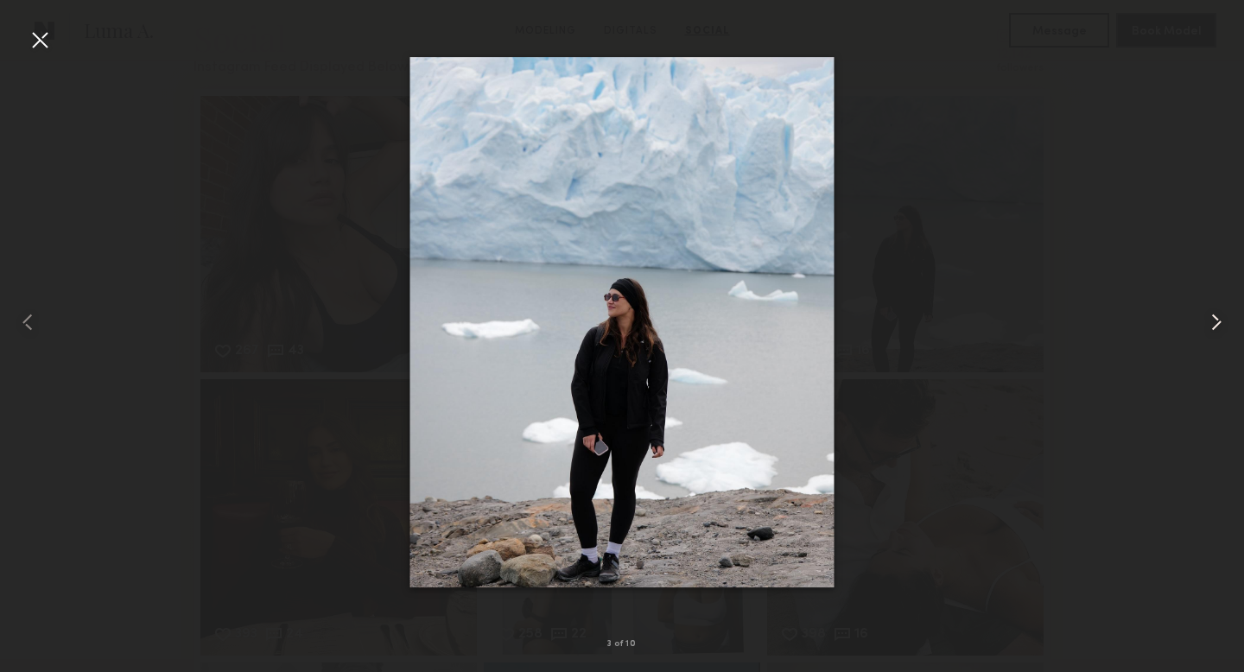
click at [1216, 328] on common-icon at bounding box center [1217, 322] width 28 height 28
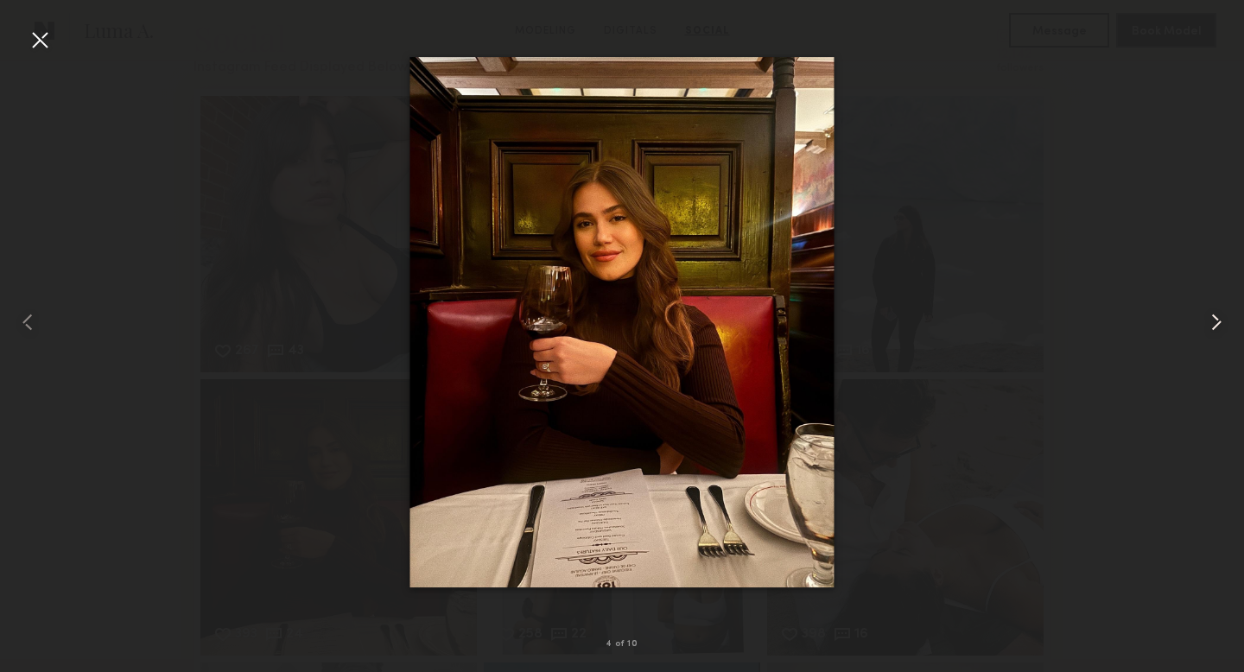
click at [1216, 328] on common-icon at bounding box center [1217, 322] width 28 height 28
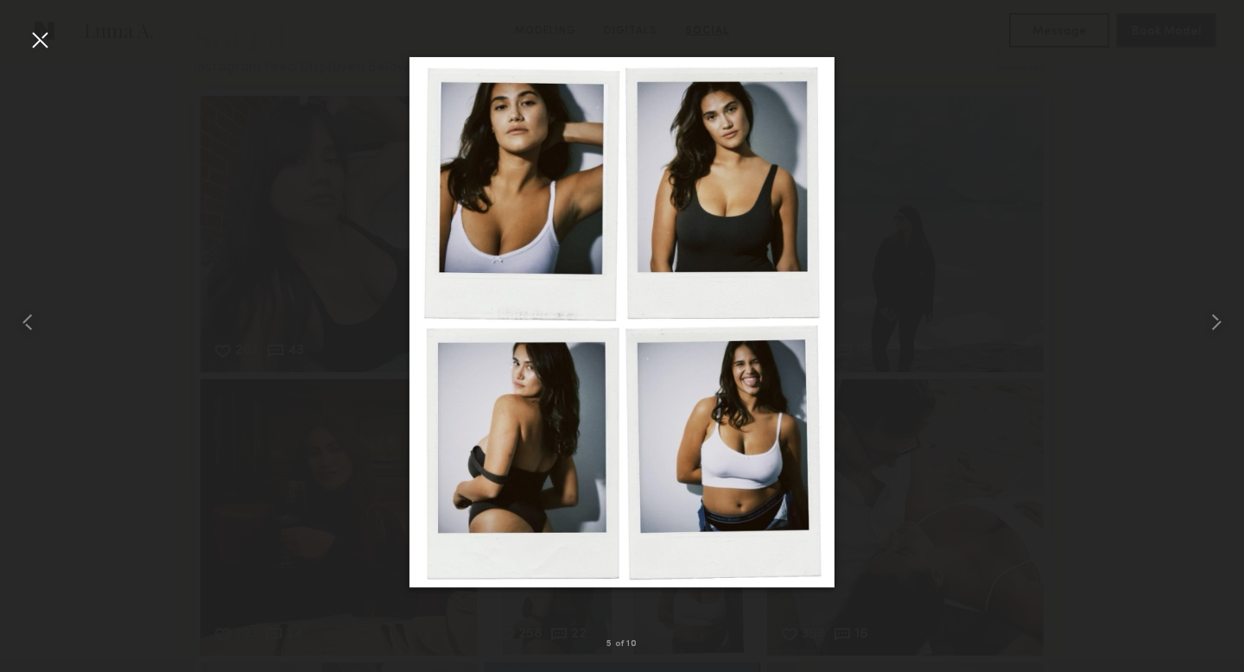
click at [36, 41] on div at bounding box center [40, 40] width 28 height 28
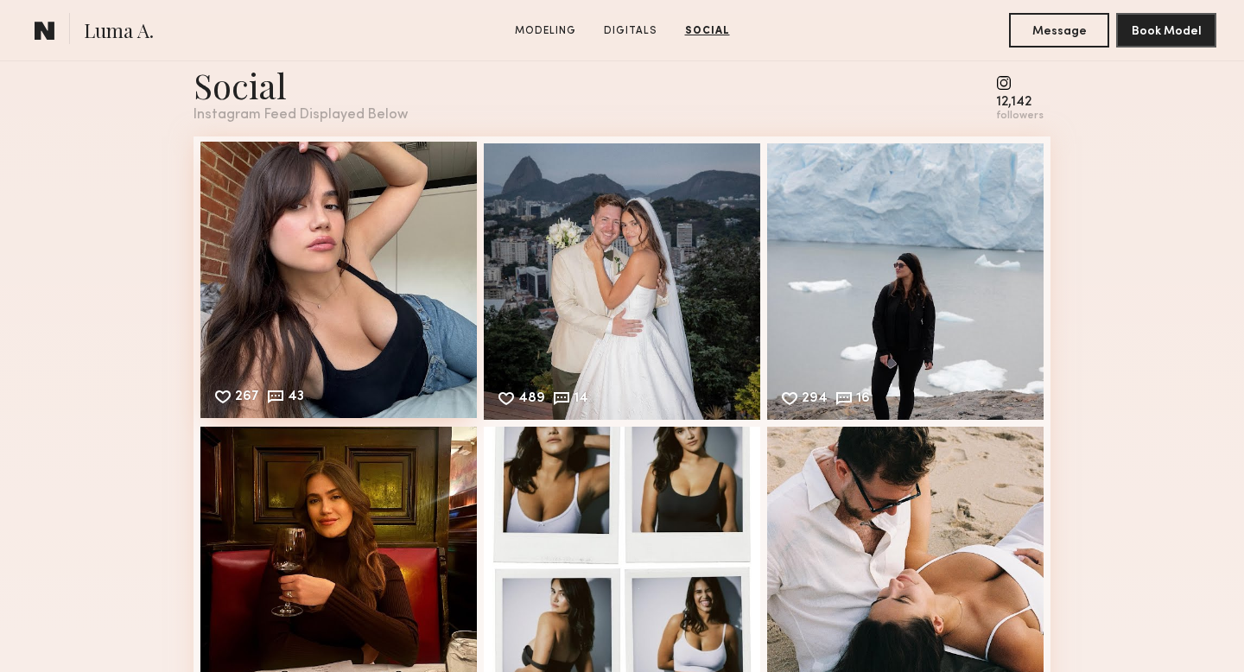
scroll to position [1836, 0]
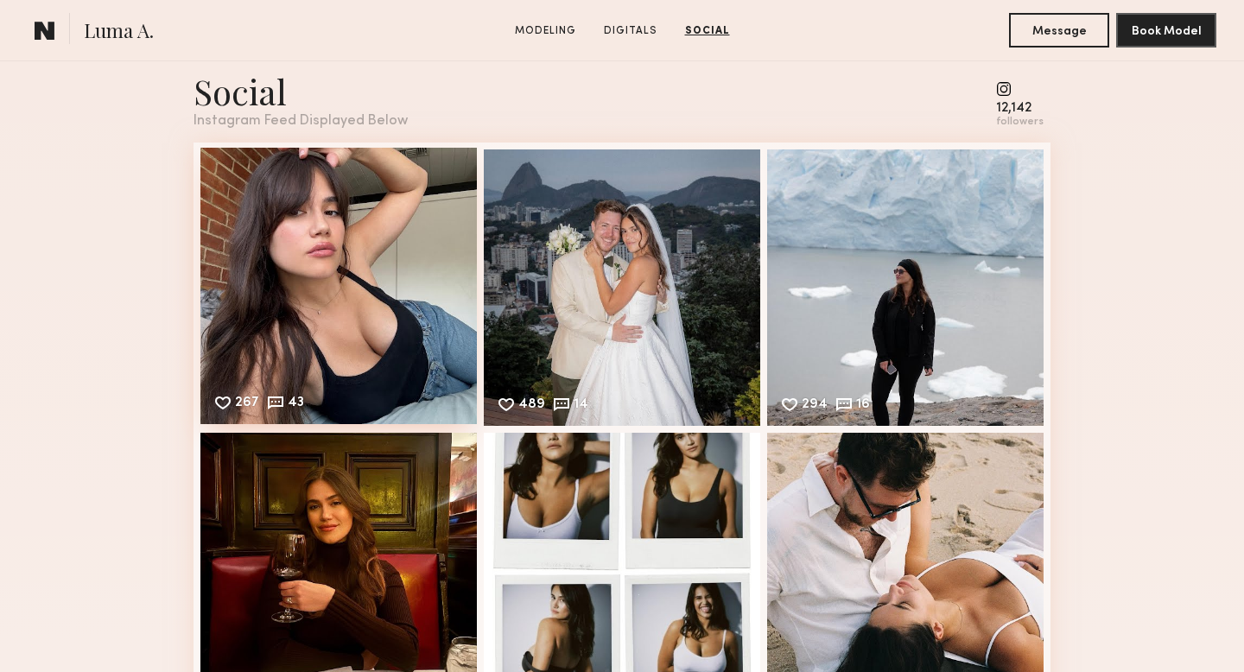
click at [385, 302] on div "267 43 Likes & comments displayed to show model’s engagement" at bounding box center [338, 286] width 277 height 277
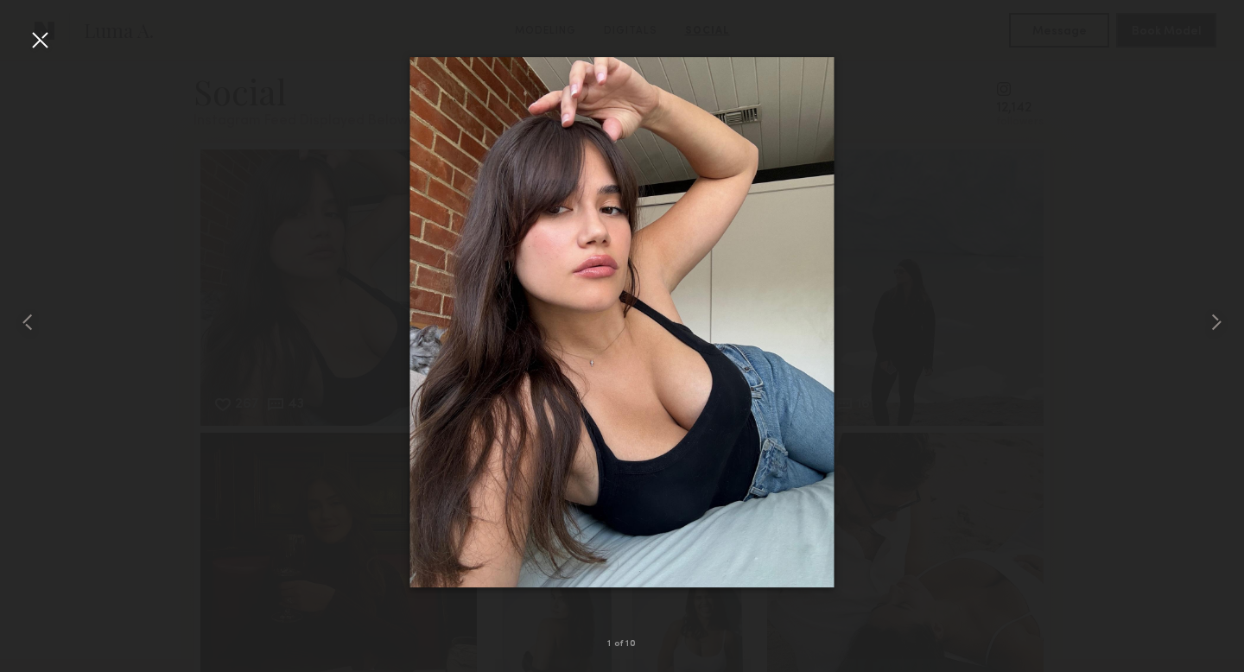
click at [35, 40] on div at bounding box center [40, 40] width 28 height 28
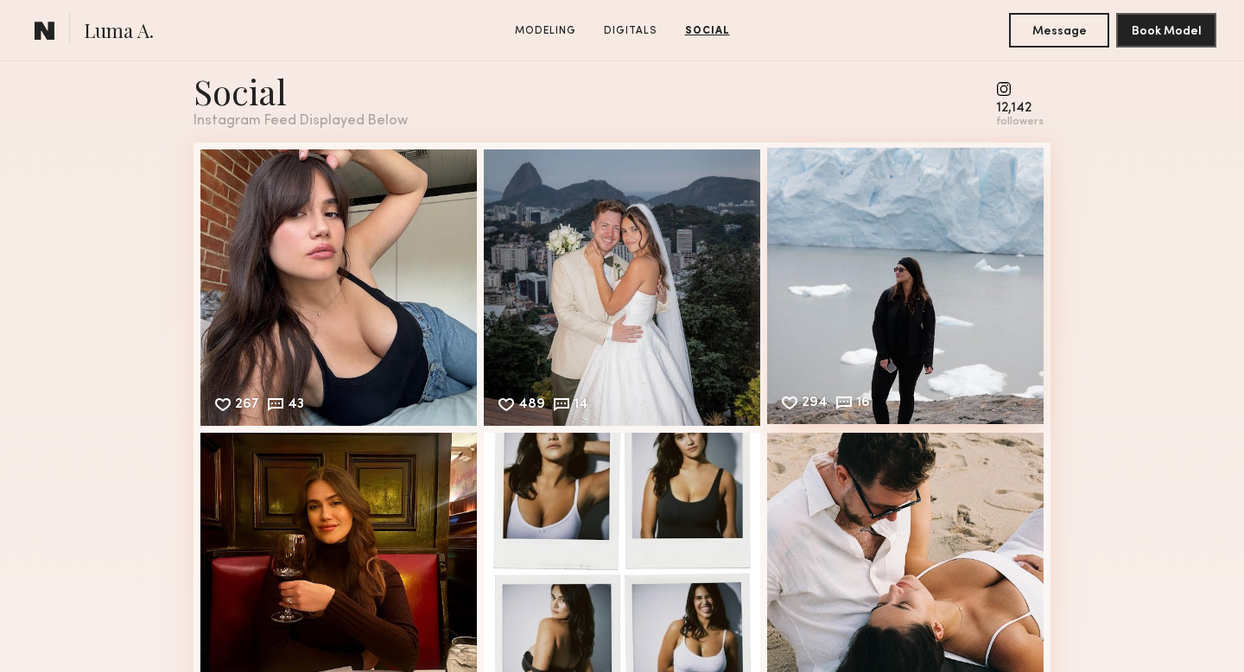
click at [882, 334] on div "294 16 Likes & comments displayed to show model’s engagement" at bounding box center [905, 286] width 277 height 277
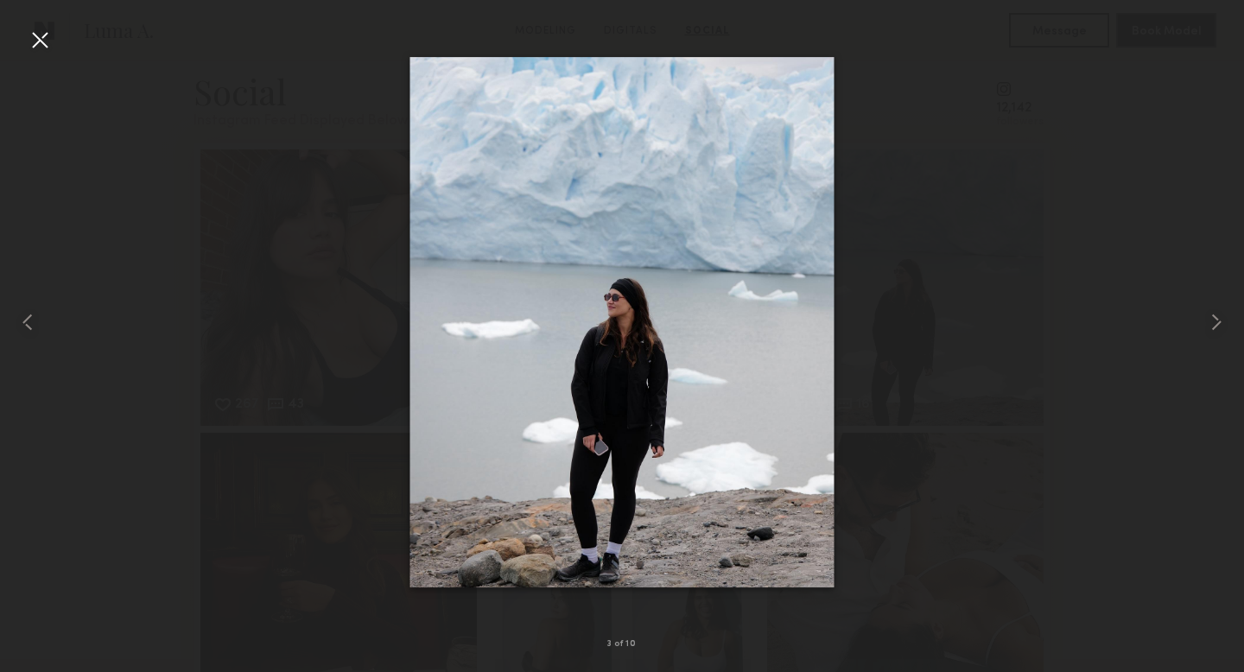
click at [41, 48] on div at bounding box center [40, 40] width 28 height 28
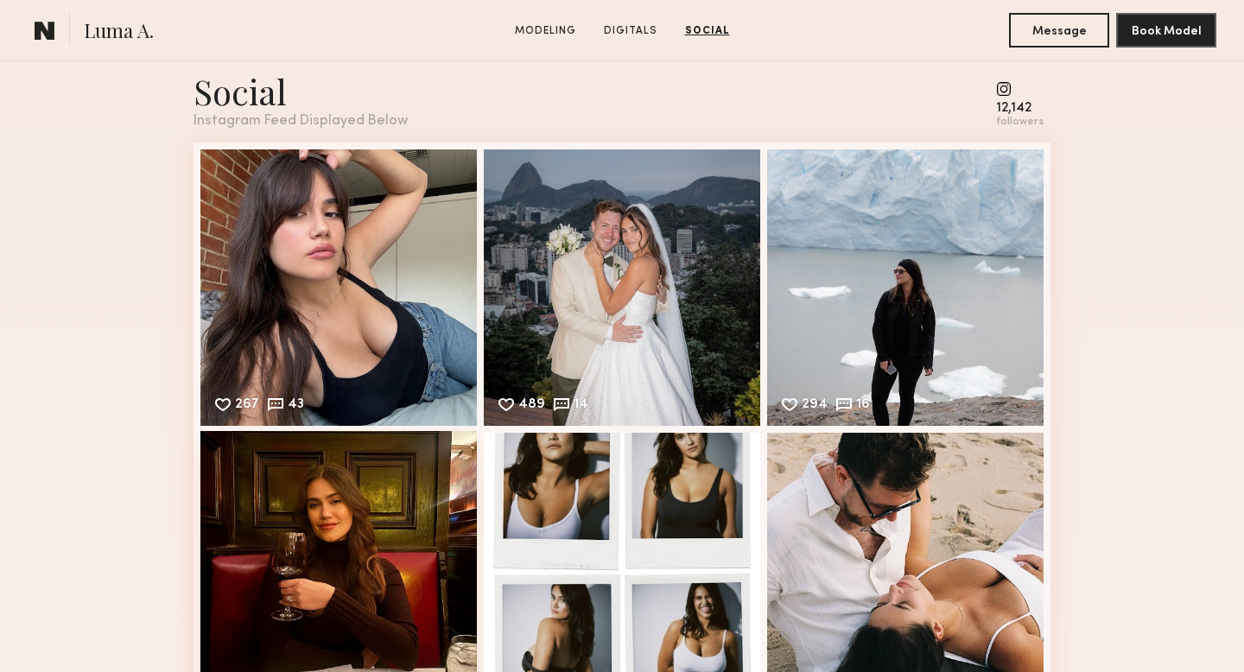
click at [344, 521] on div "393 24 Likes & comments displayed to show model’s engagement" at bounding box center [338, 569] width 277 height 277
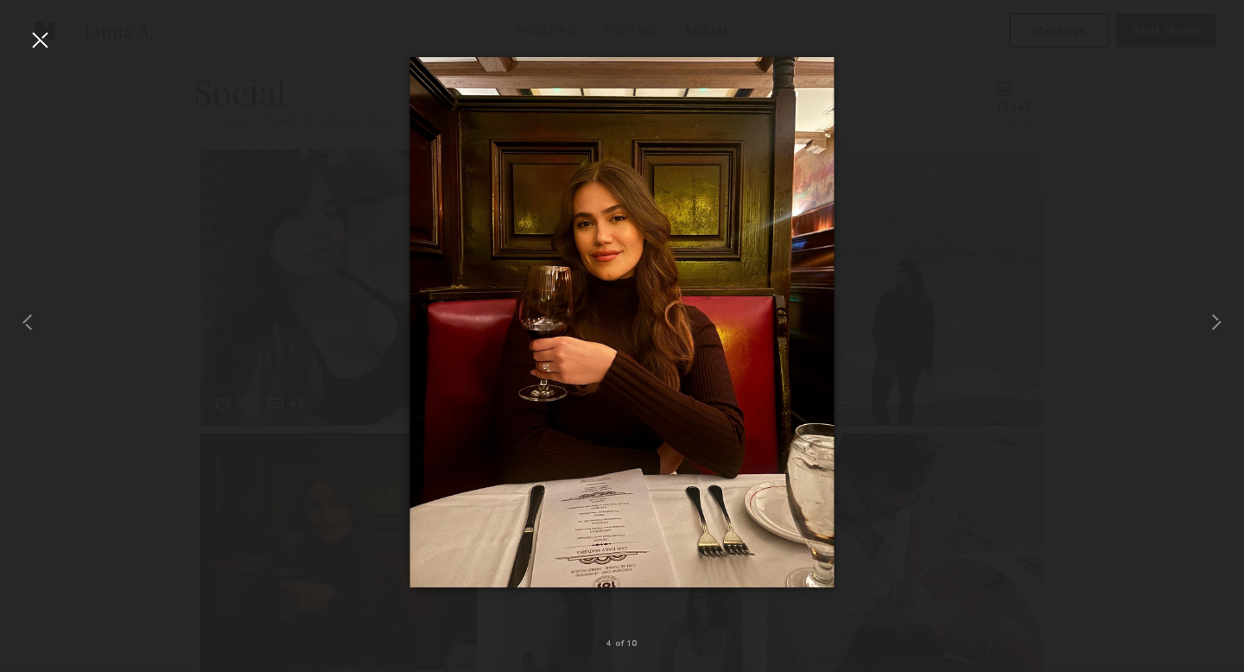
click at [340, 244] on div at bounding box center [622, 322] width 1244 height 589
click at [39, 38] on div at bounding box center [40, 40] width 28 height 28
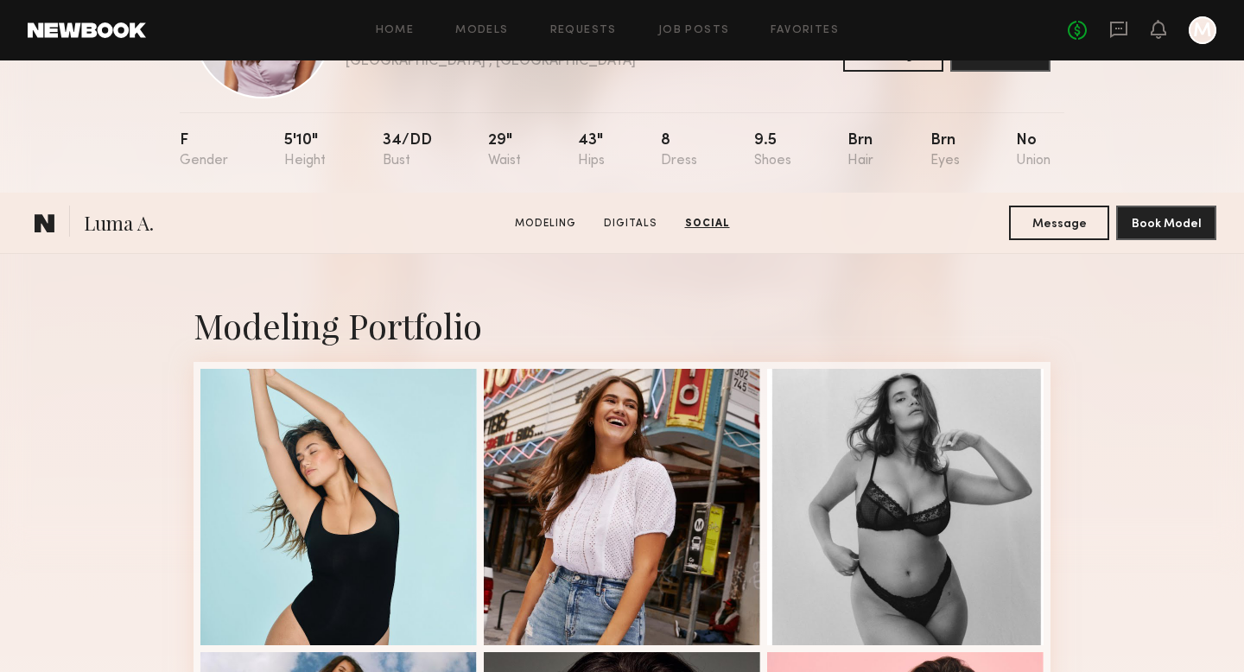
scroll to position [0, 0]
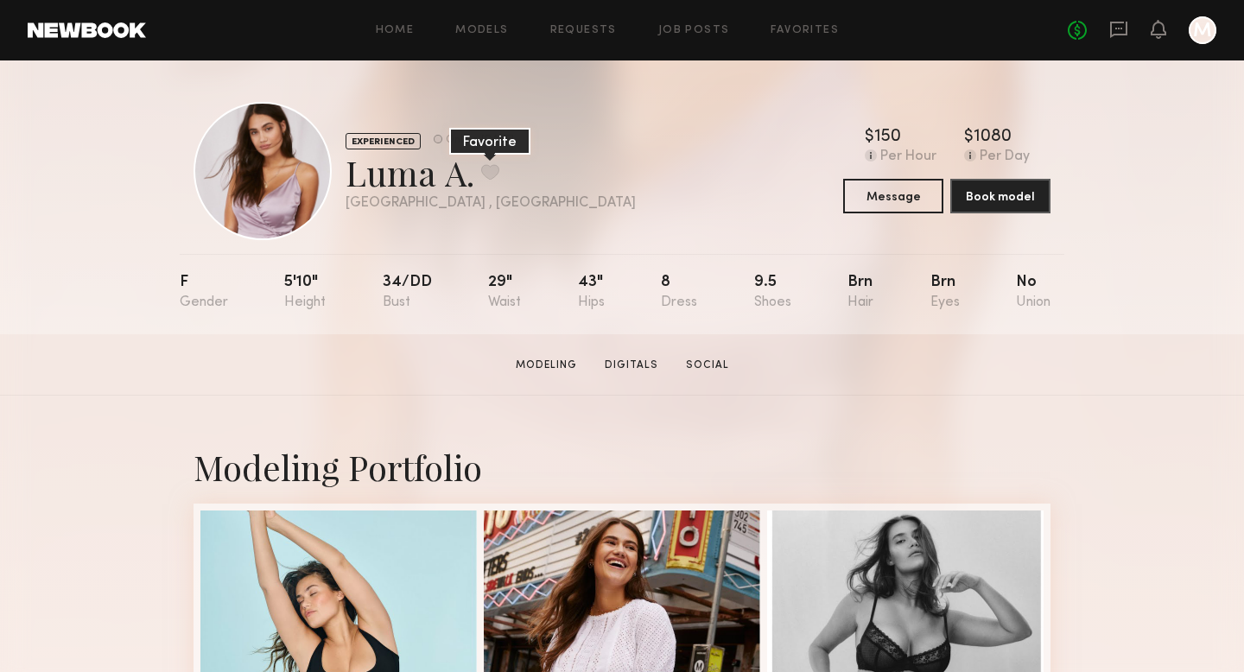
click at [486, 173] on button at bounding box center [490, 172] width 18 height 16
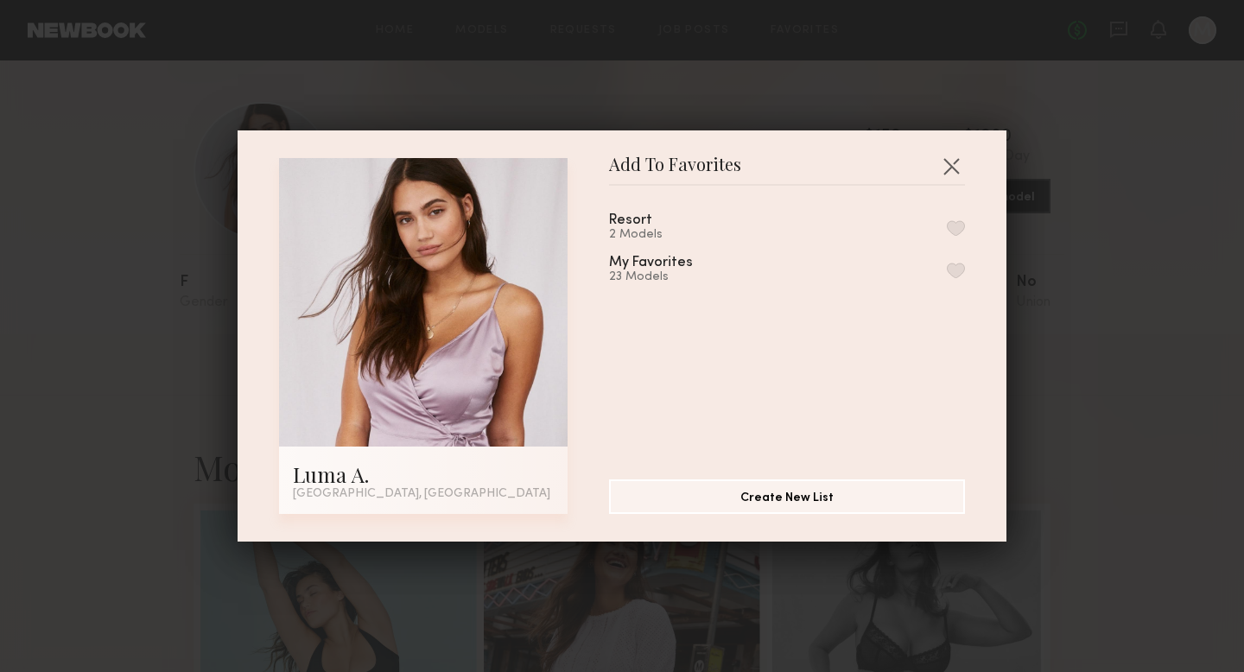
click at [954, 228] on button "button" at bounding box center [956, 228] width 18 height 16
click at [948, 173] on button "button" at bounding box center [952, 166] width 28 height 28
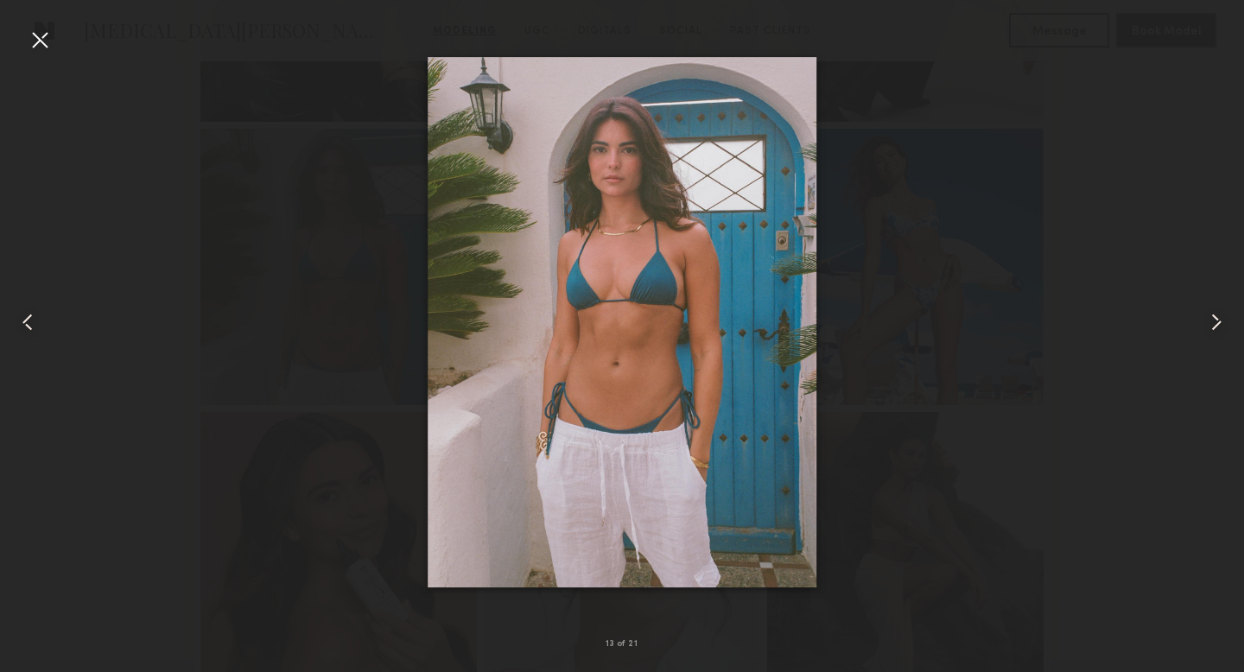
scroll to position [1530, 0]
click at [46, 42] on div at bounding box center [40, 40] width 28 height 28
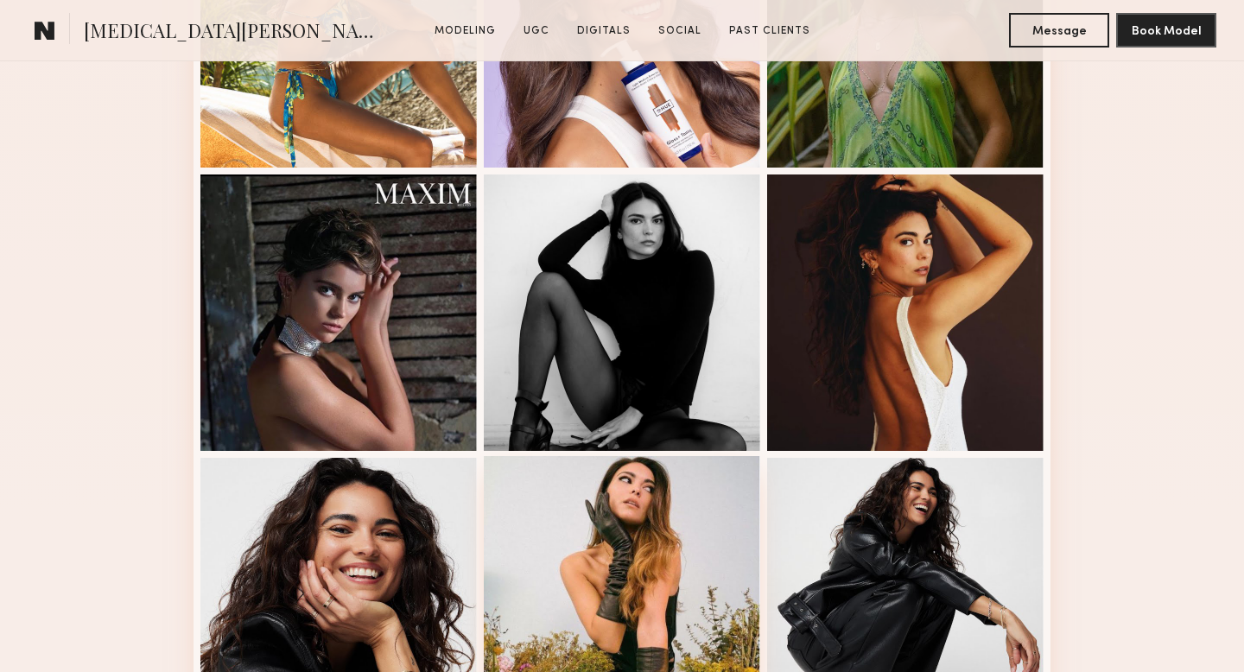
scroll to position [1457, 0]
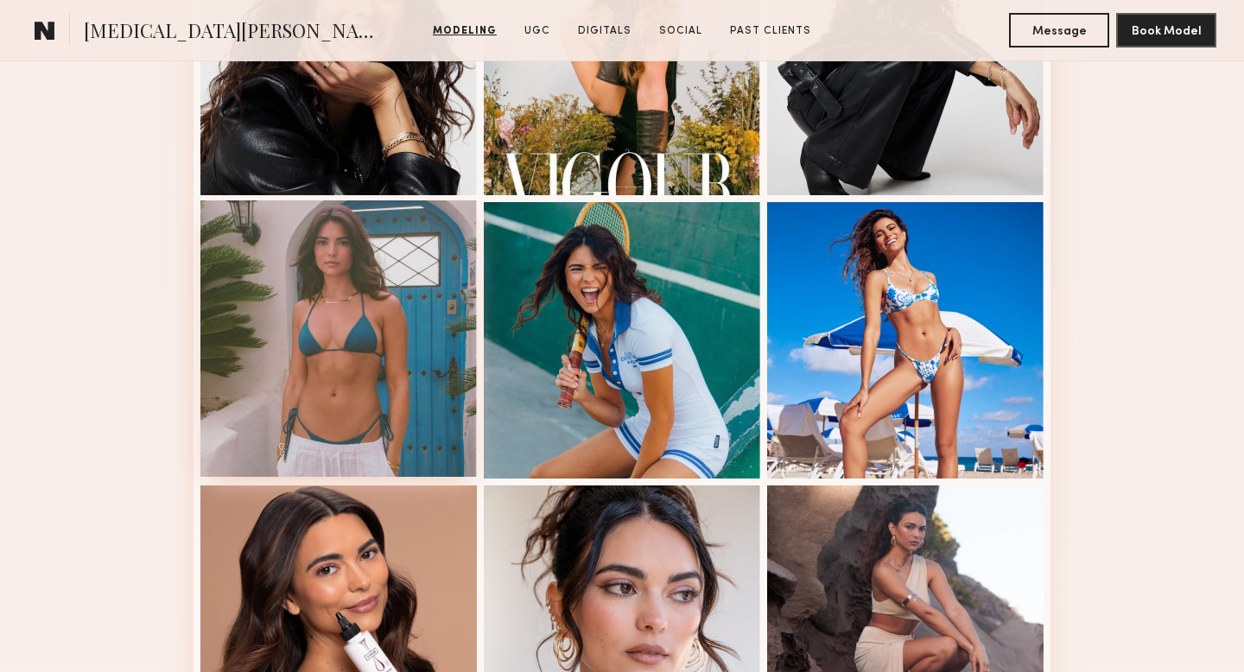
click at [378, 385] on div at bounding box center [338, 338] width 277 height 277
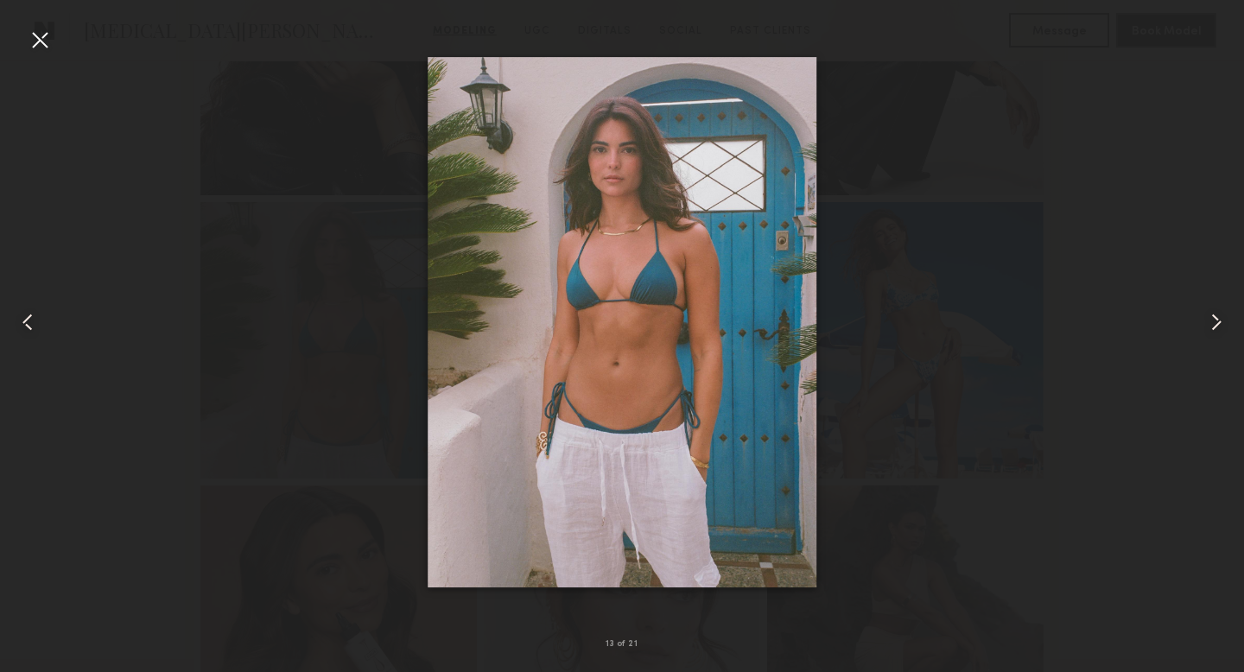
click at [27, 44] on div at bounding box center [40, 40] width 28 height 28
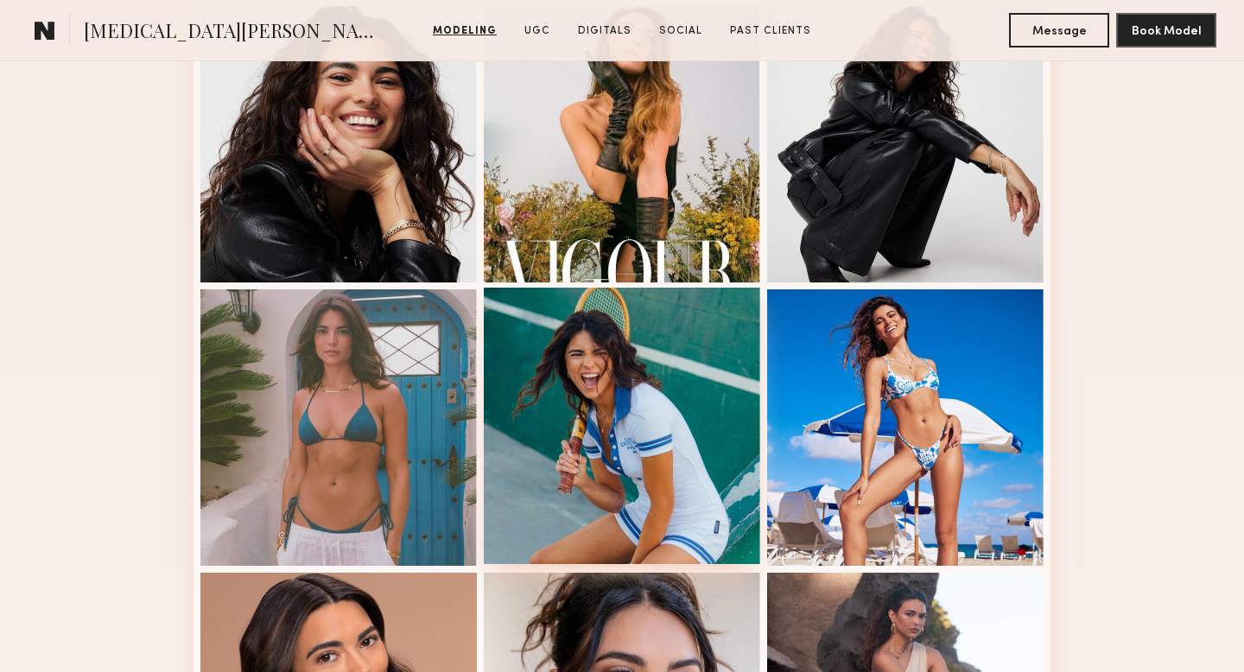
scroll to position [1409, 0]
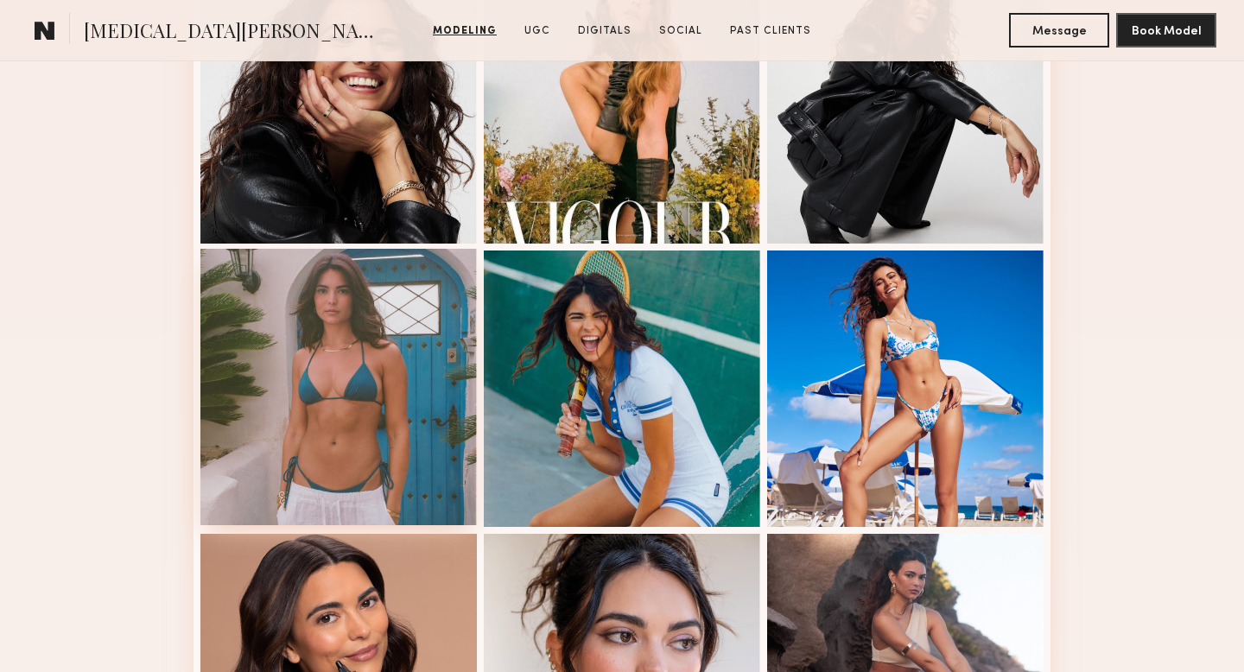
click at [398, 408] on div at bounding box center [338, 387] width 277 height 277
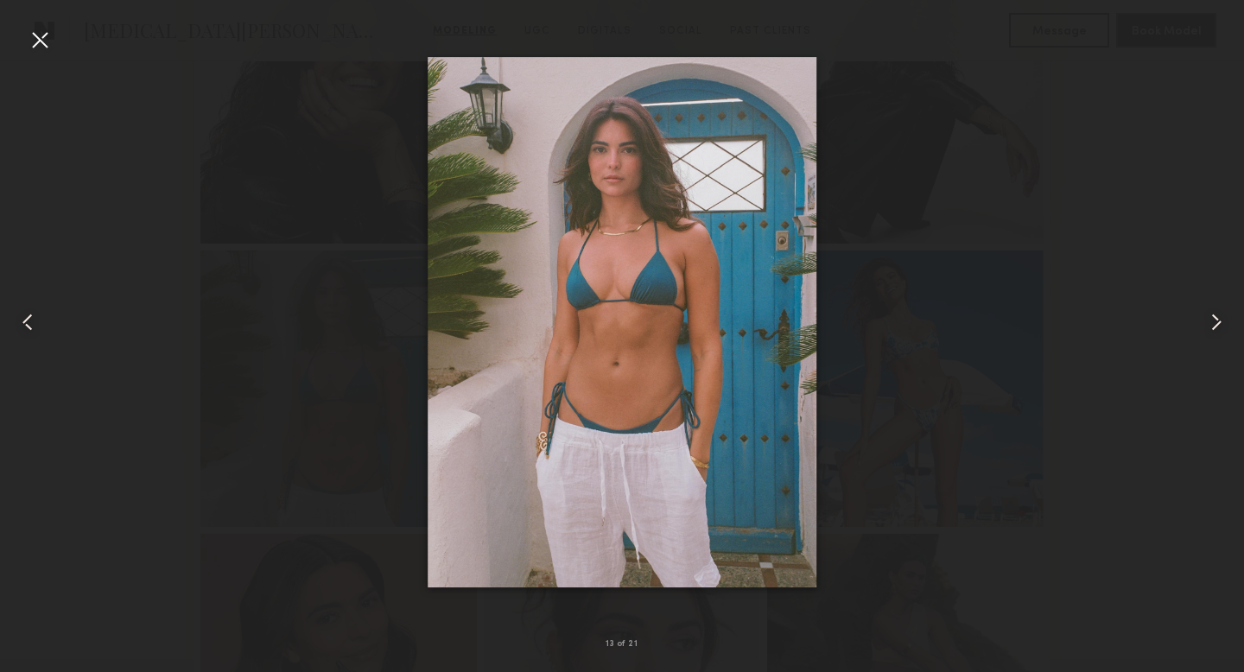
click at [932, 218] on div at bounding box center [622, 322] width 1244 height 589
click at [54, 49] on div at bounding box center [622, 322] width 1244 height 589
click at [41, 44] on div at bounding box center [40, 40] width 28 height 28
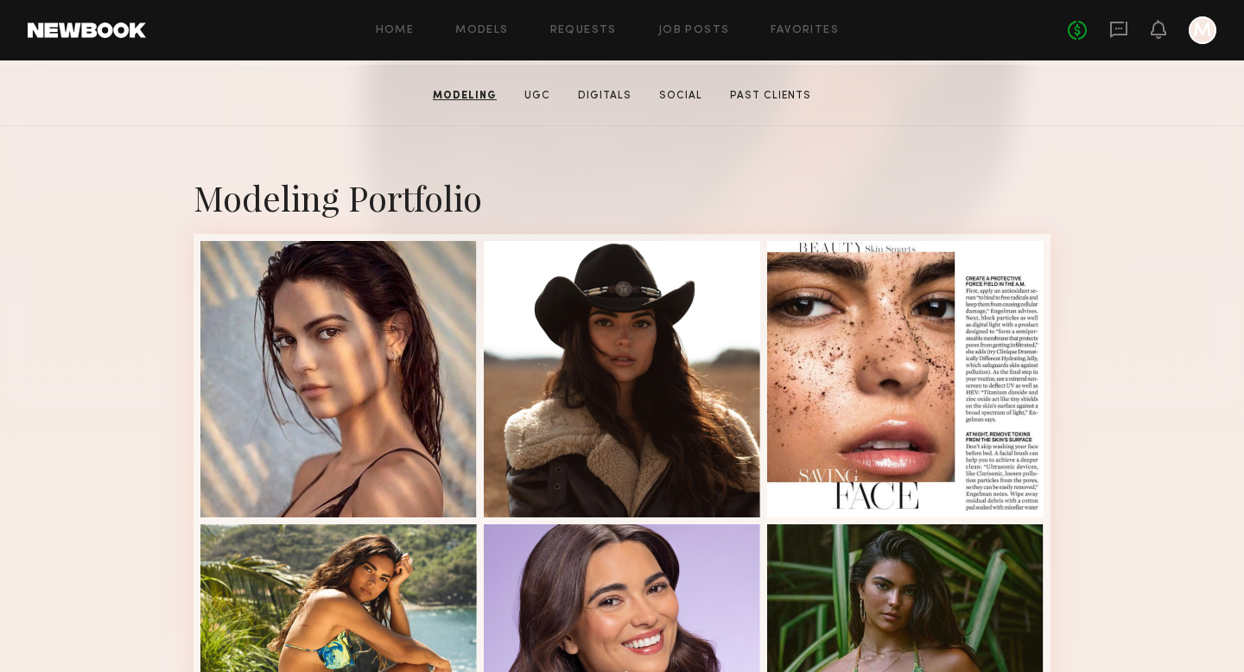
scroll to position [0, 0]
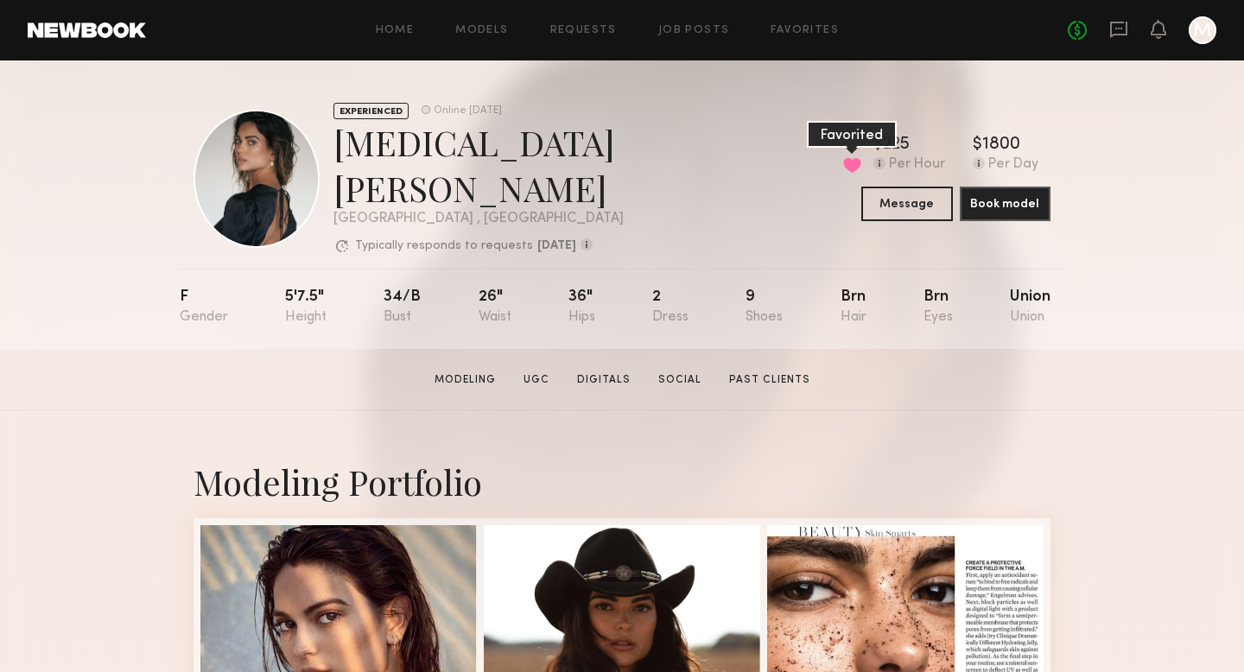
click at [843, 159] on button at bounding box center [852, 165] width 18 height 16
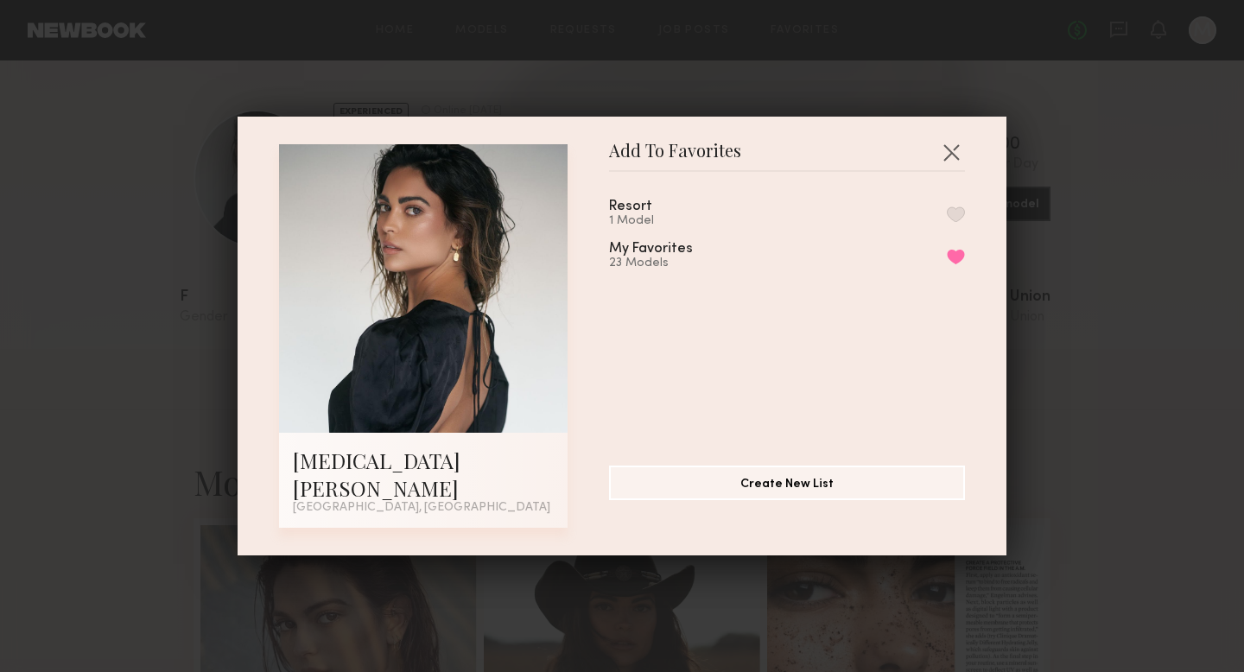
click at [949, 222] on button "button" at bounding box center [956, 215] width 18 height 16
click at [389, 92] on div "Add To Favorites [MEDICAL_DATA][PERSON_NAME] [GEOGRAPHIC_DATA], [GEOGRAPHIC_DAT…" at bounding box center [622, 336] width 1244 height 672
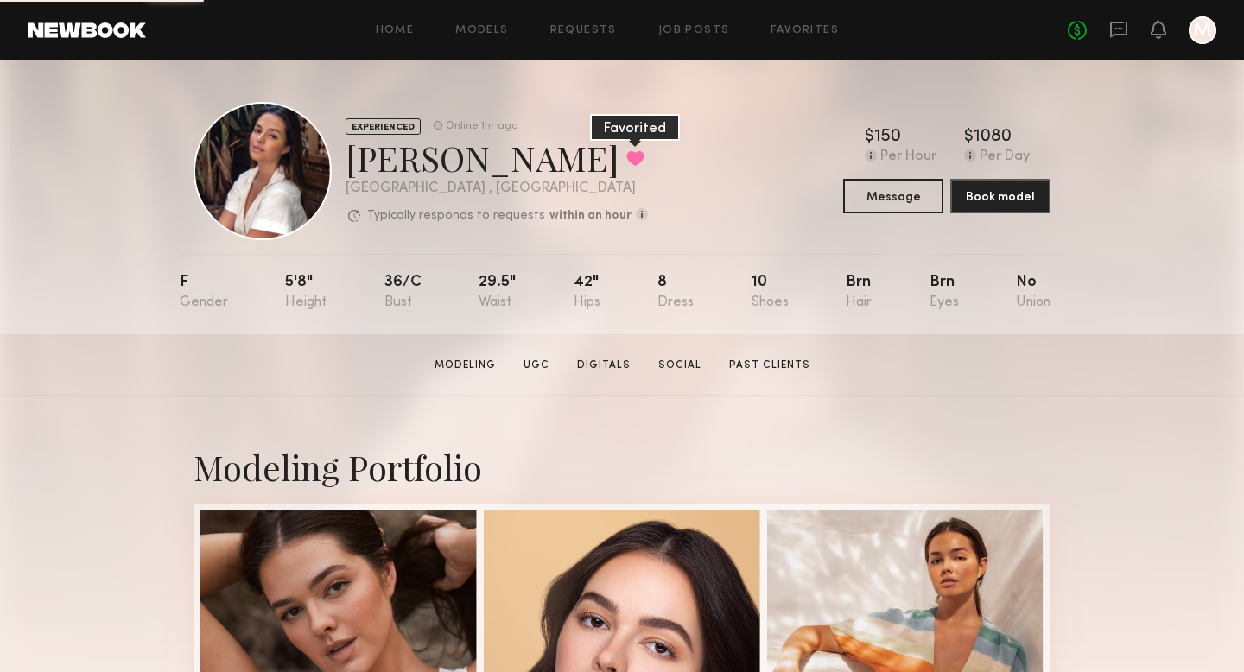
click at [626, 156] on button at bounding box center [635, 158] width 18 height 16
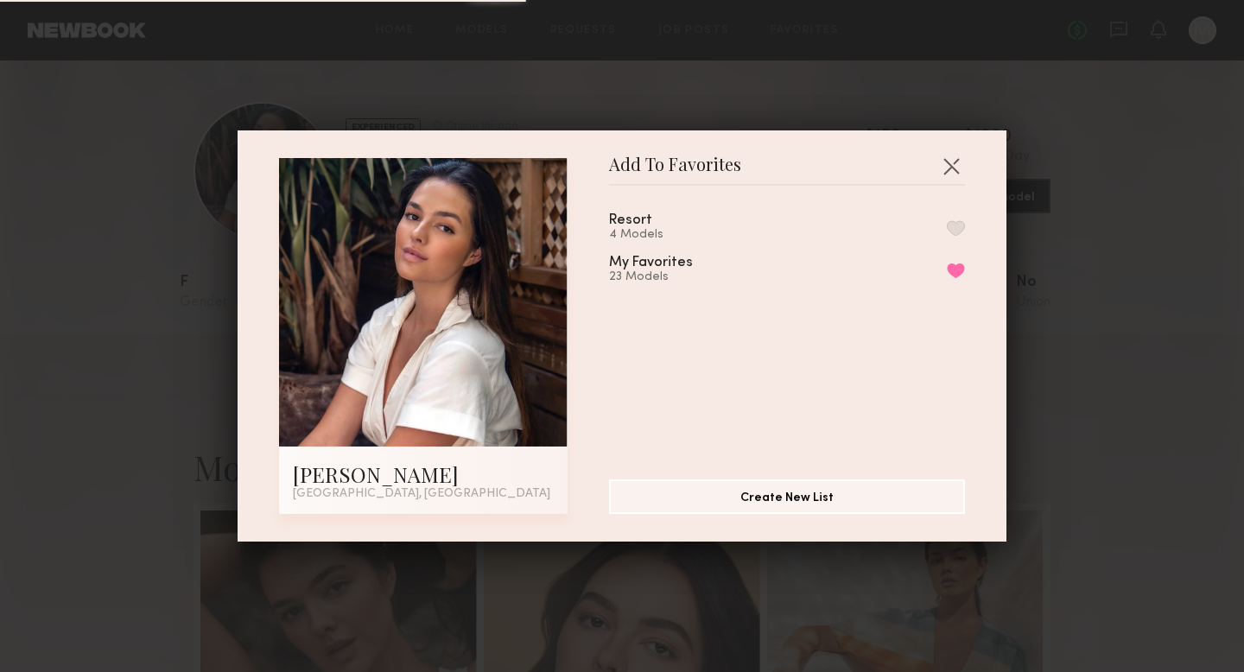
click at [954, 226] on button "button" at bounding box center [956, 228] width 18 height 16
click at [951, 167] on button "button" at bounding box center [952, 166] width 28 height 28
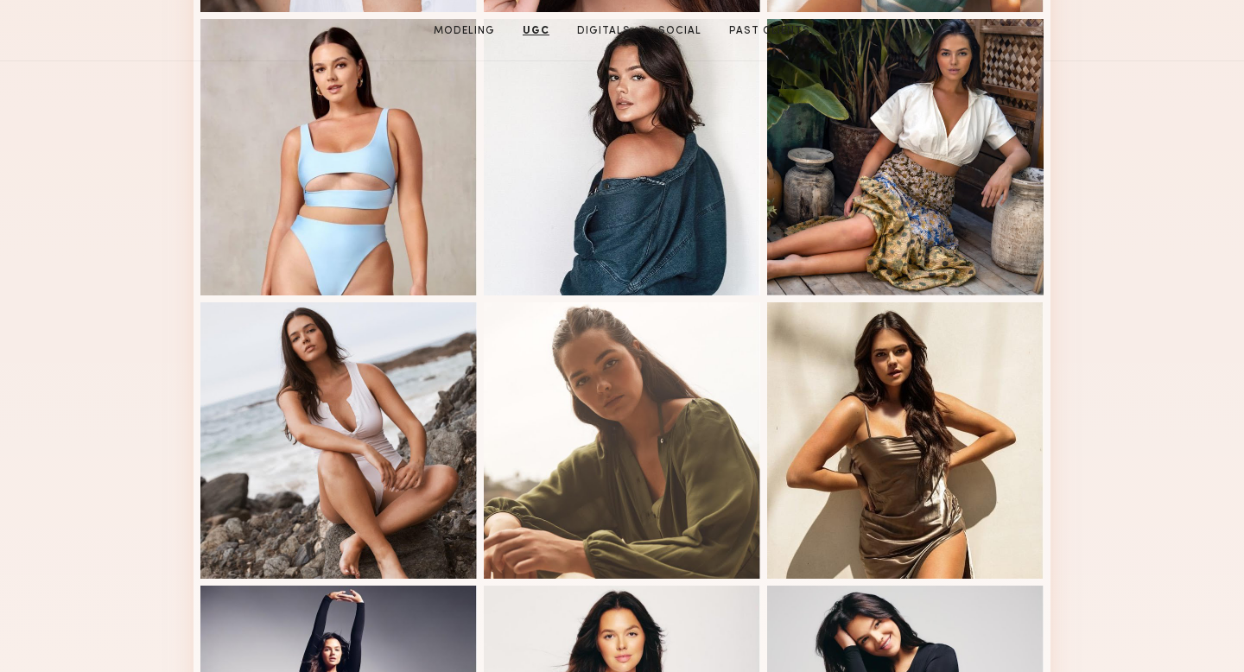
scroll to position [80, 0]
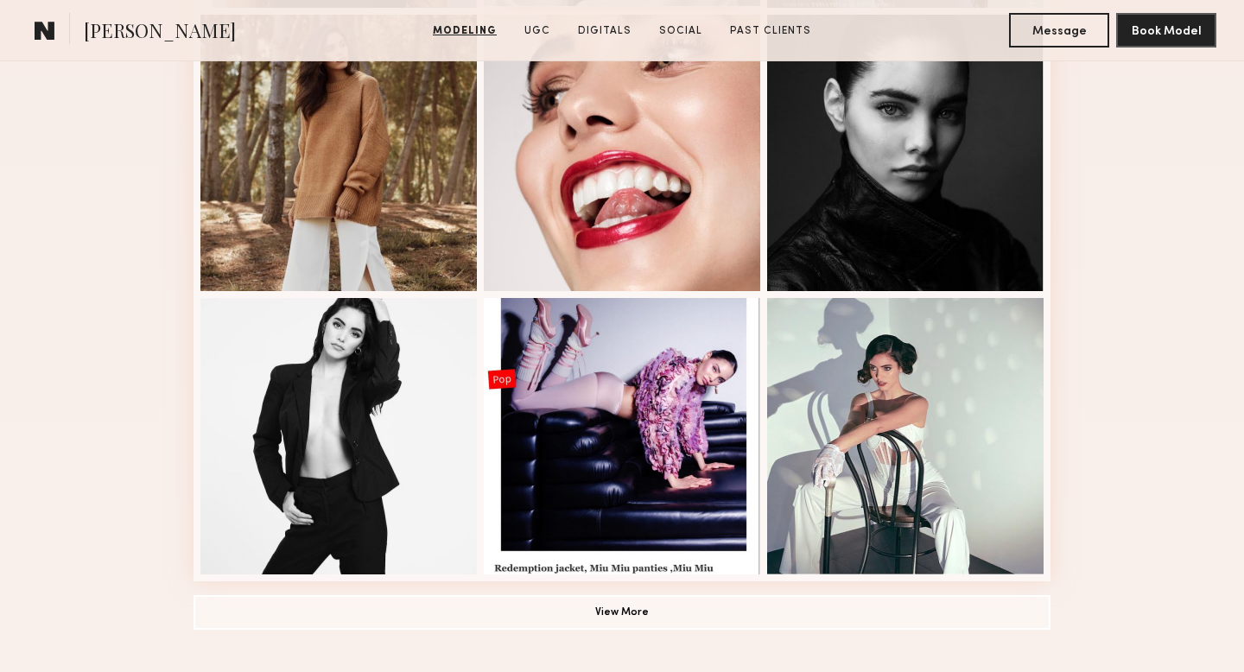
scroll to position [1064, 0]
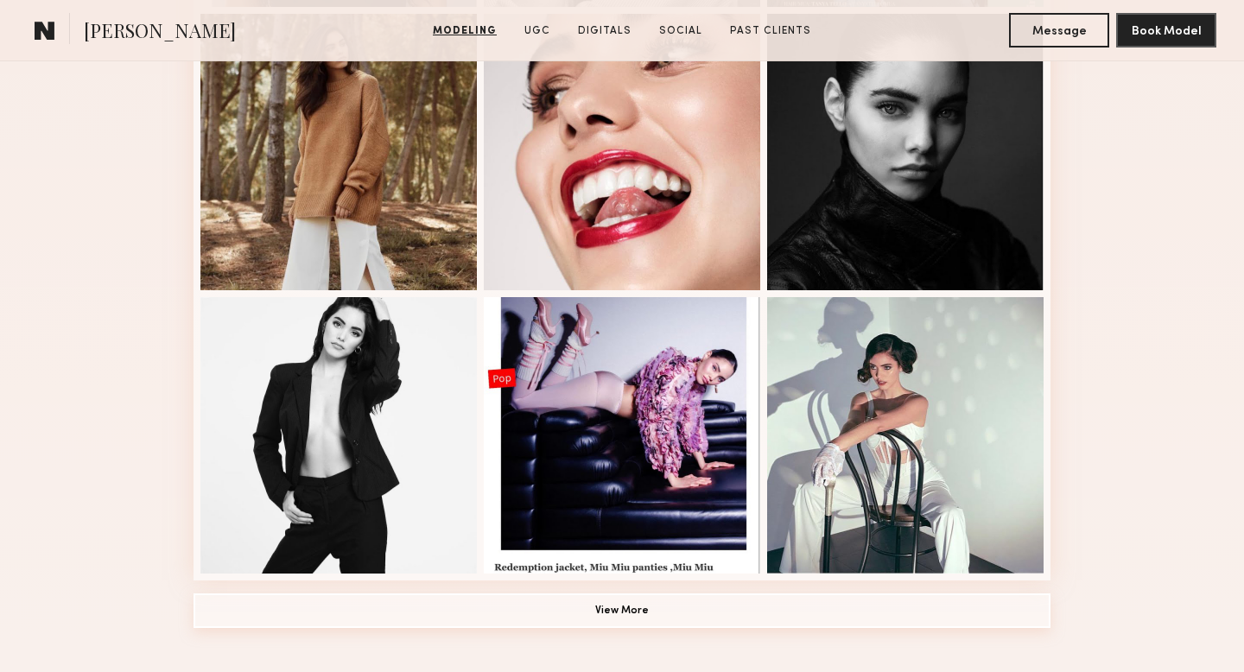
click at [626, 611] on button "View More" at bounding box center [622, 611] width 857 height 35
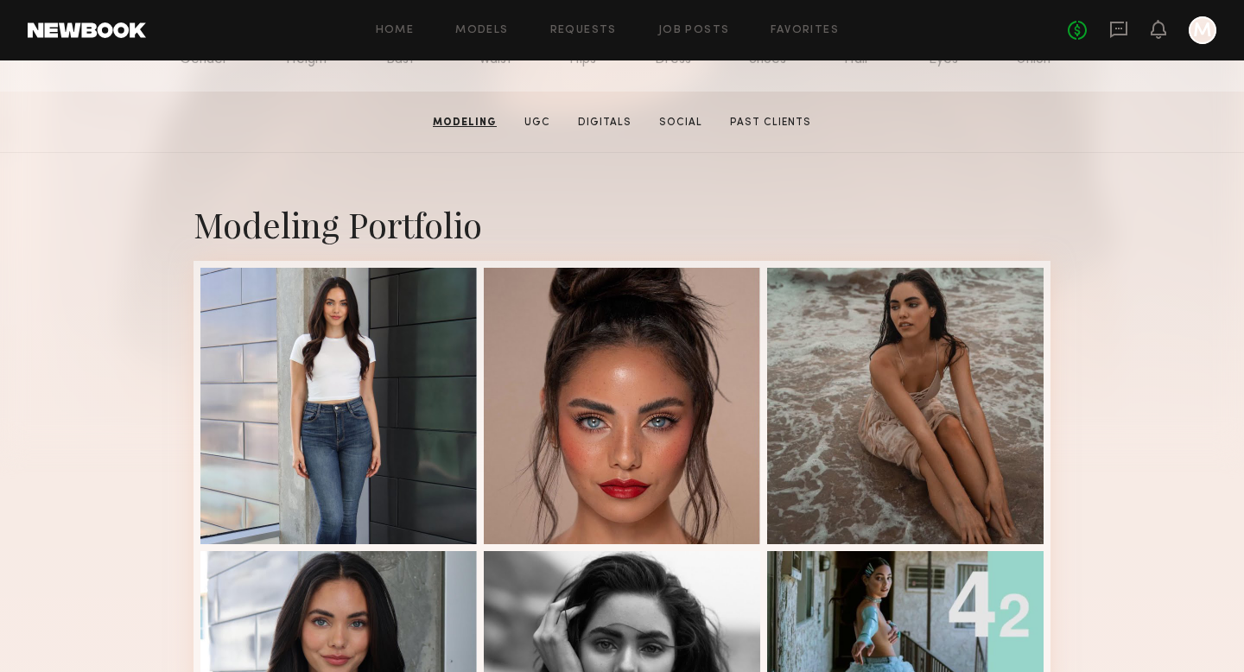
scroll to position [244, 0]
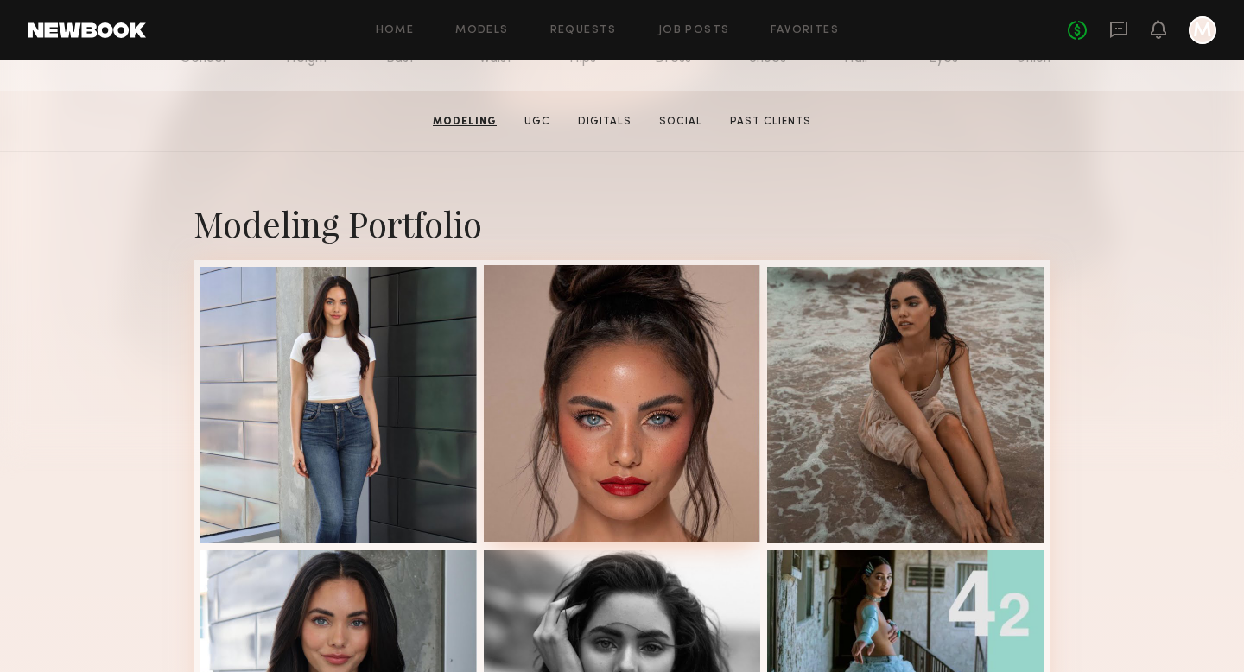
click at [639, 438] on div at bounding box center [622, 403] width 277 height 277
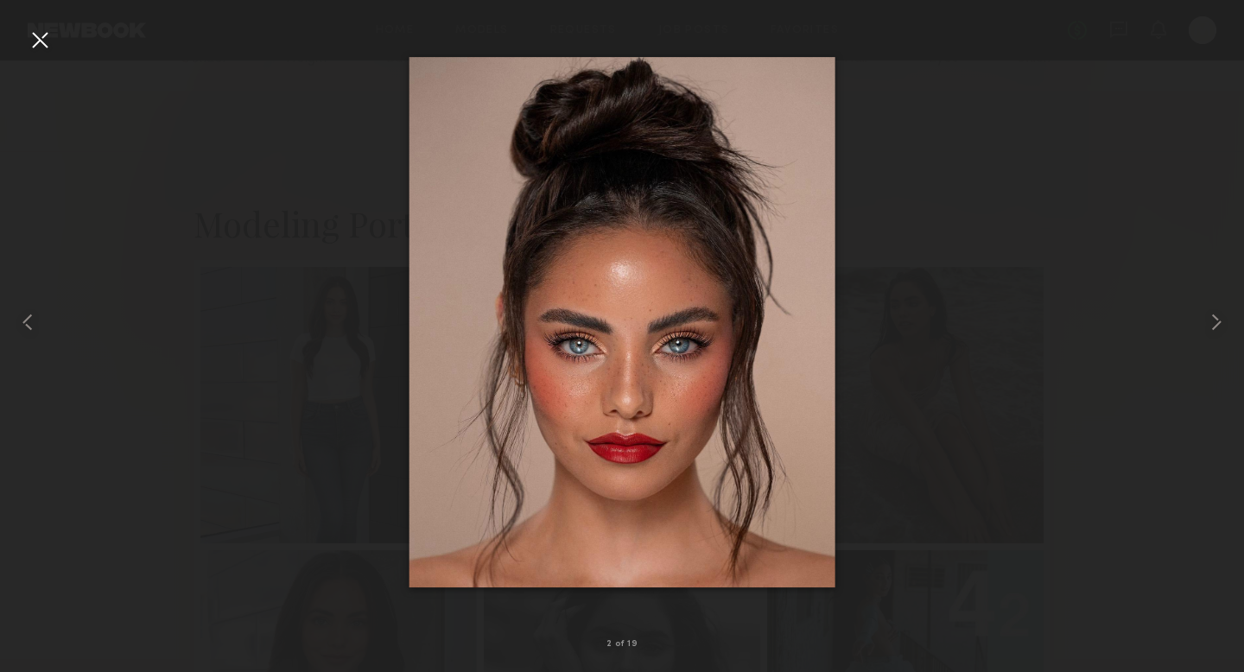
click at [28, 40] on div at bounding box center [40, 40] width 28 height 28
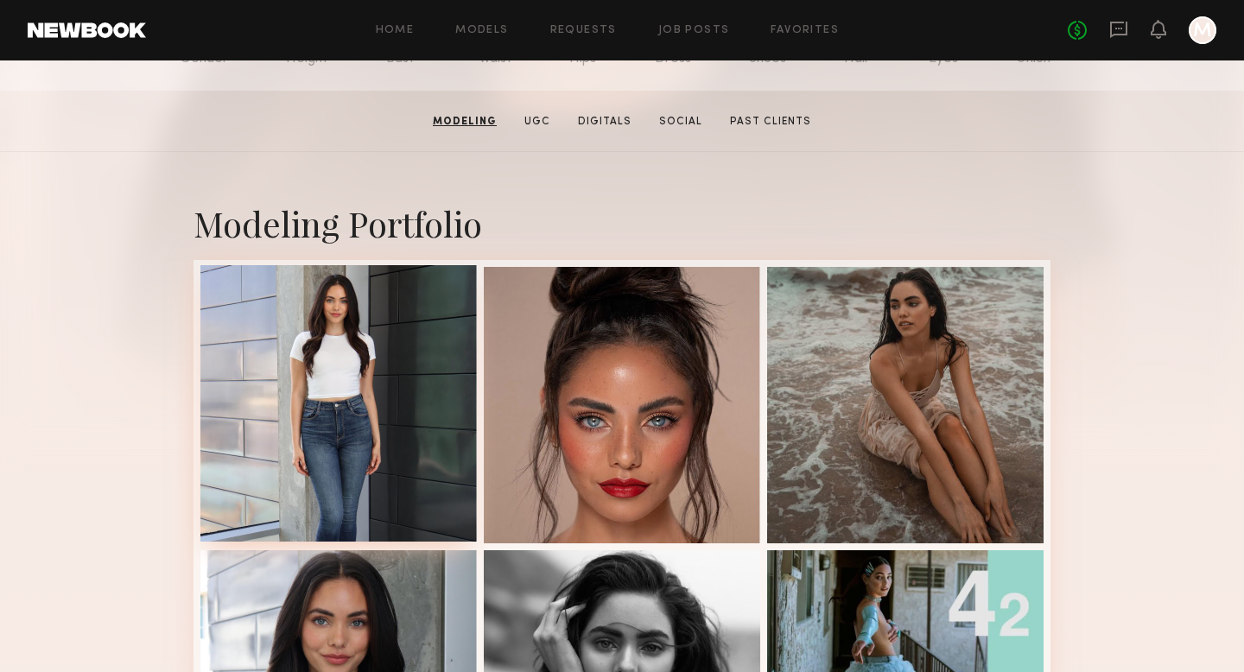
scroll to position [0, 0]
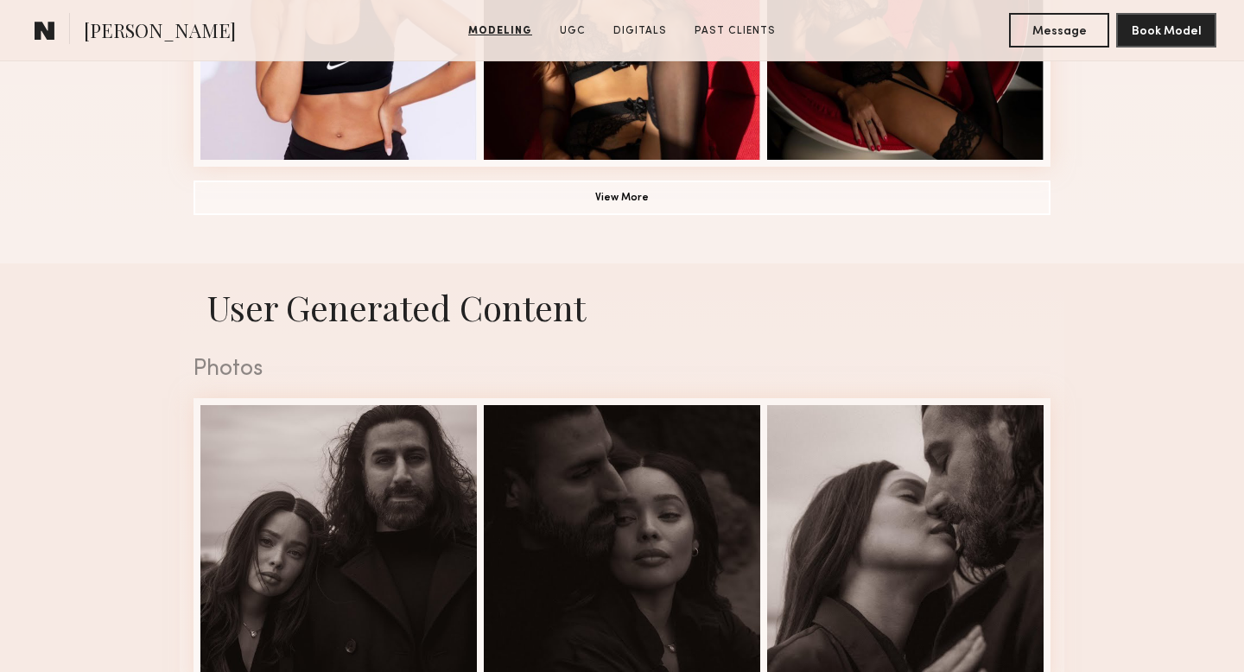
scroll to position [1045, 0]
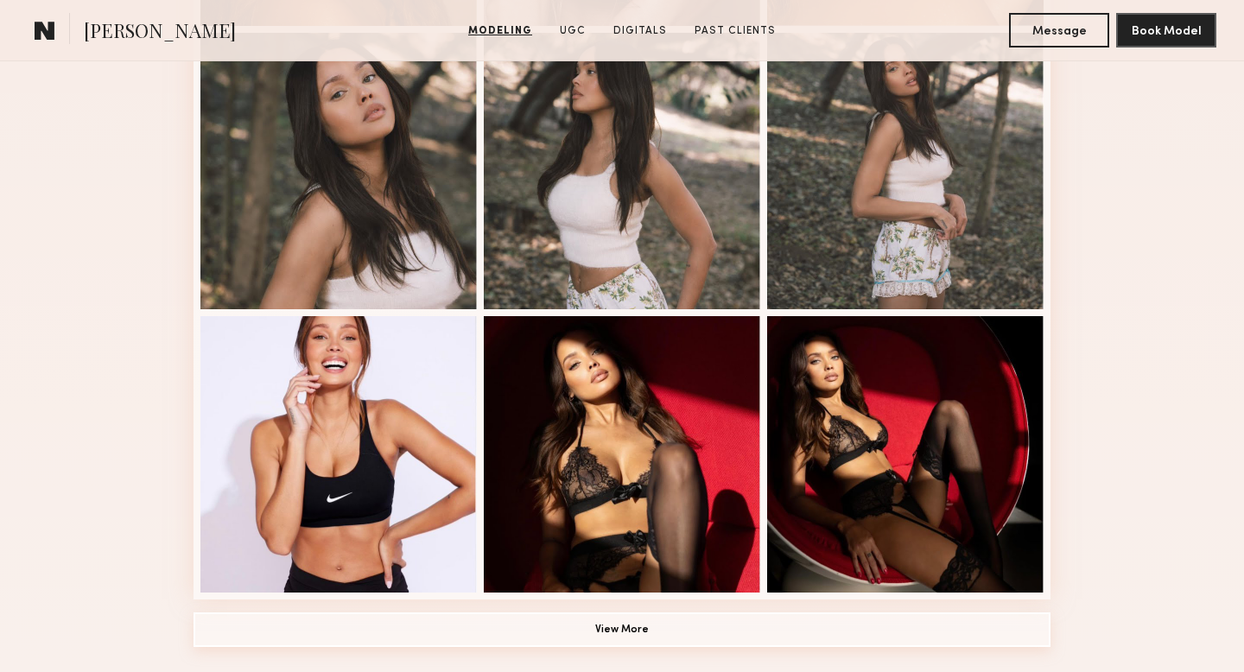
click at [619, 633] on button "View More" at bounding box center [622, 630] width 857 height 35
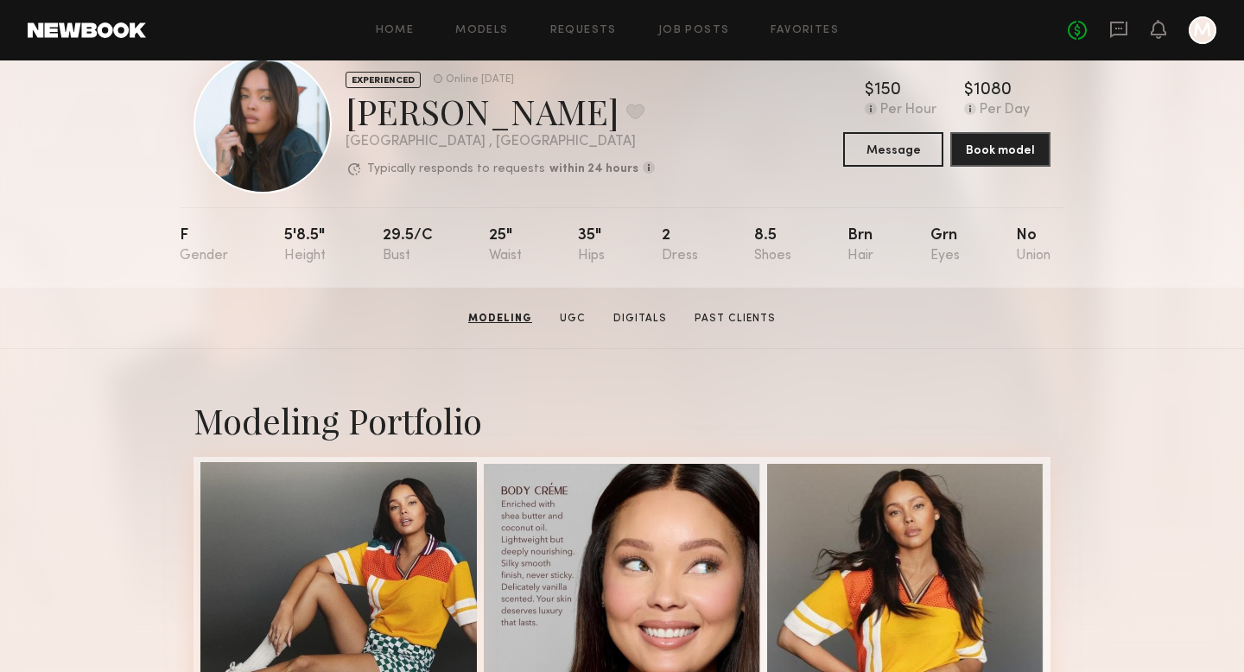
scroll to position [46, 0]
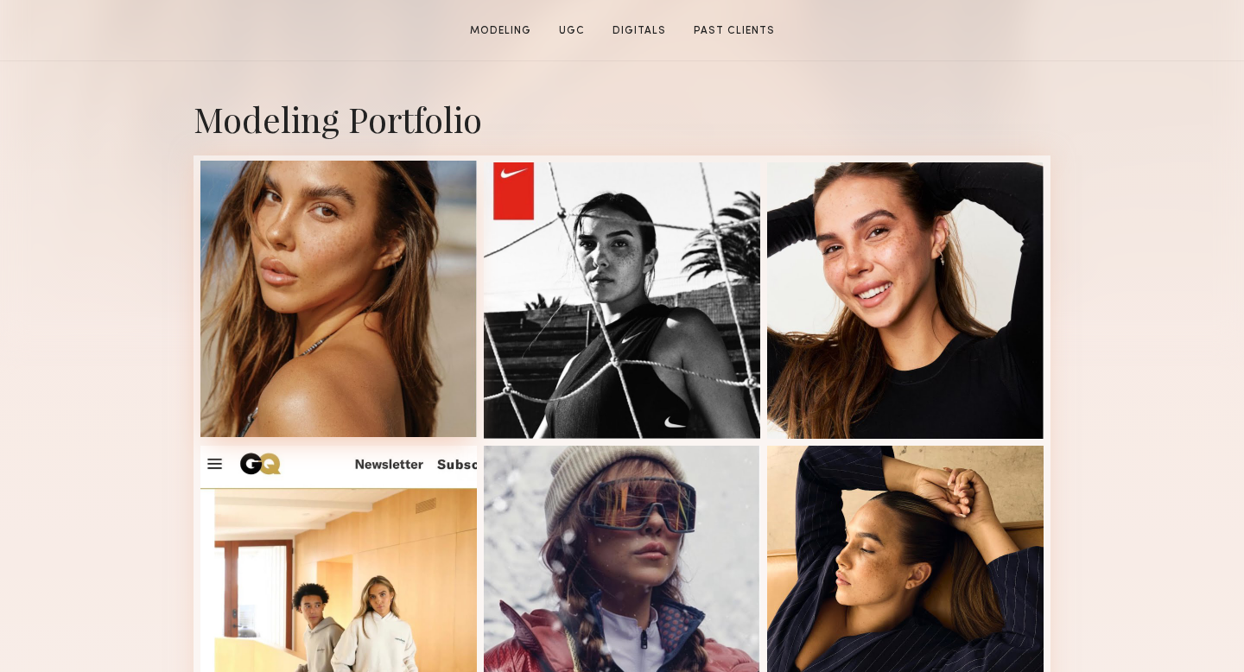
scroll to position [359, 0]
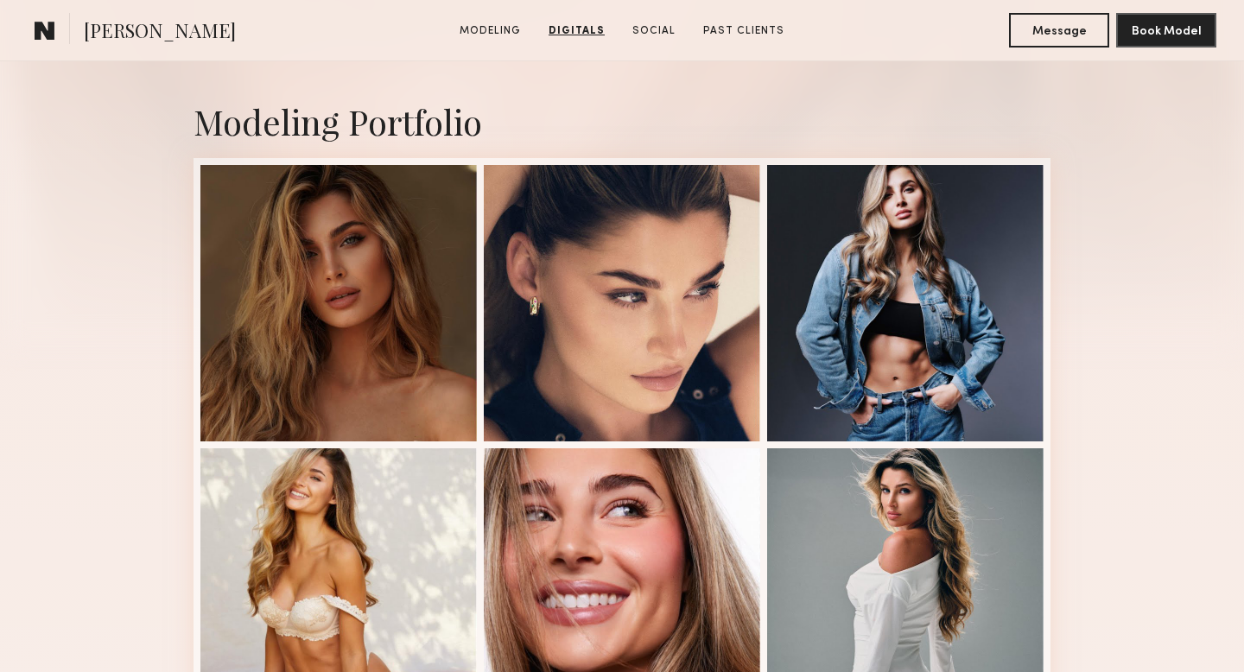
scroll to position [202, 0]
